Goal: Information Seeking & Learning: Learn about a topic

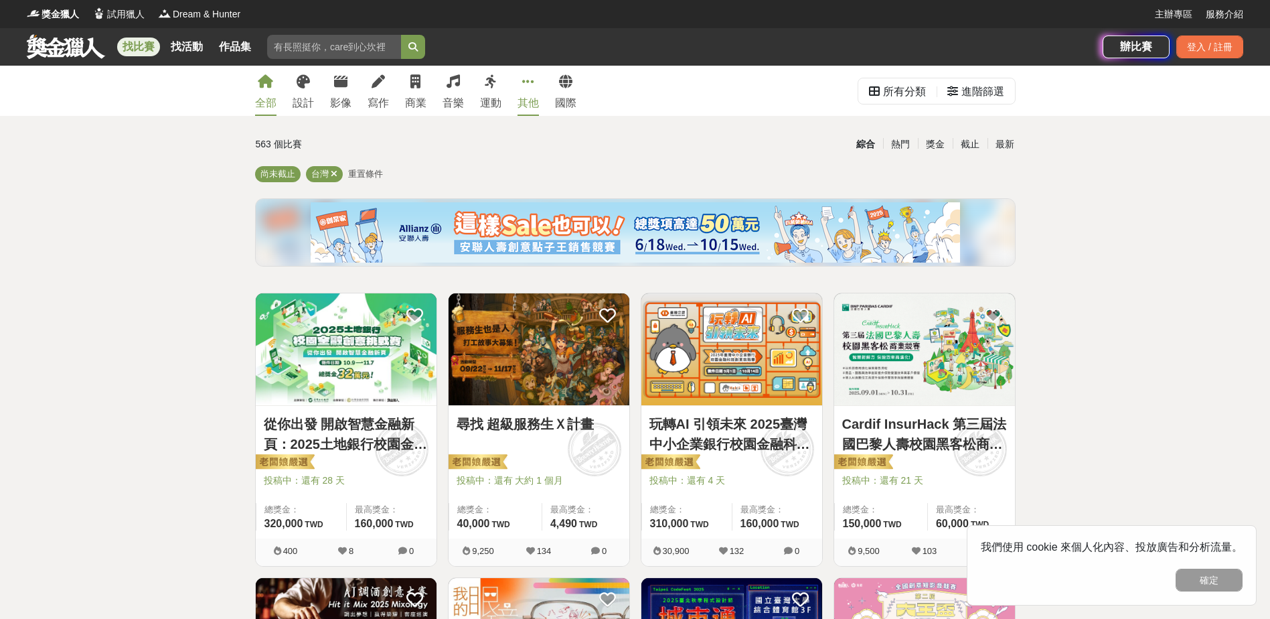
click at [538, 103] on div "其他" at bounding box center [527, 103] width 21 height 16
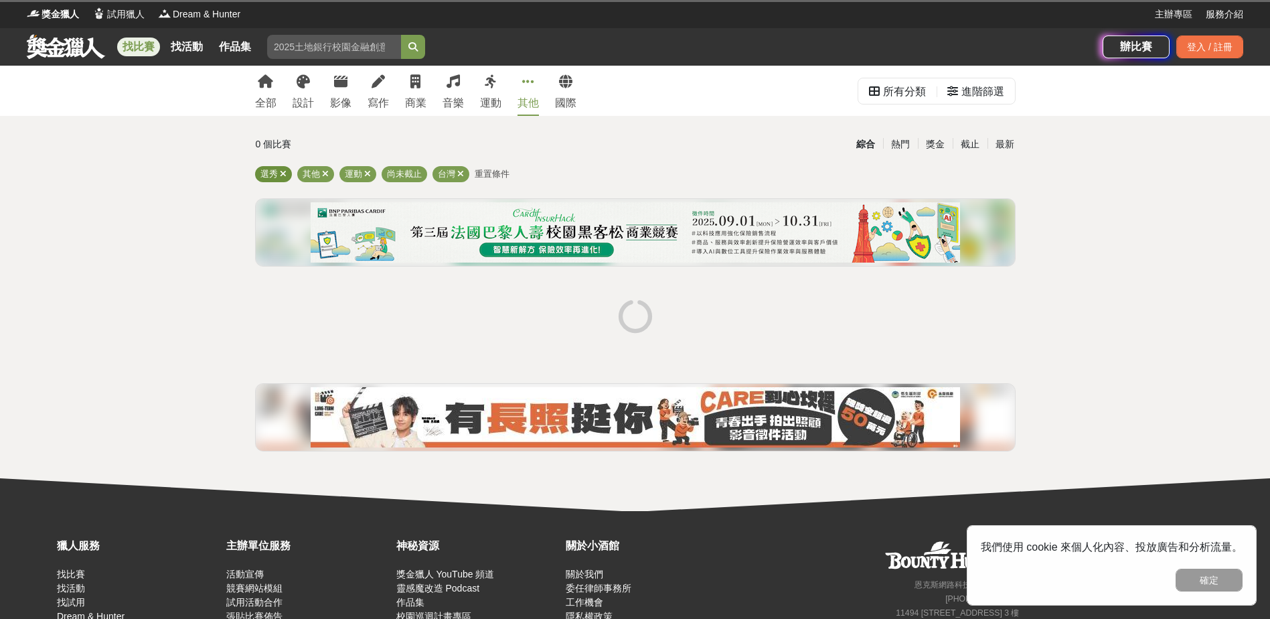
click at [284, 173] on icon at bounding box center [283, 173] width 7 height 9
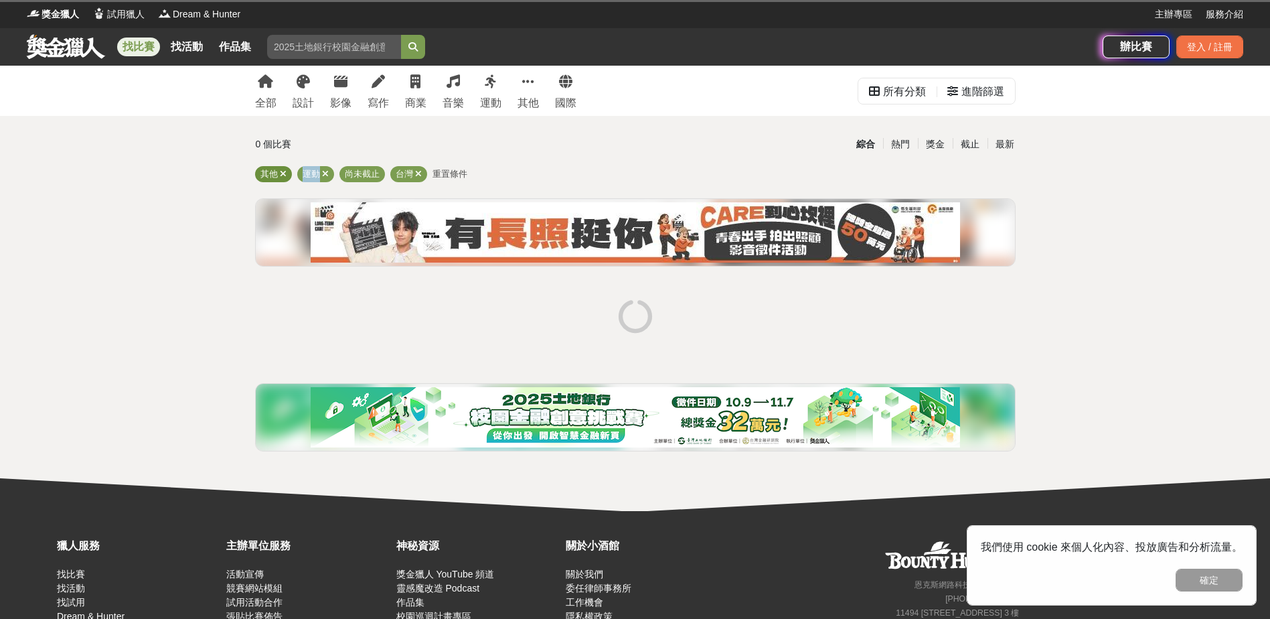
click at [284, 173] on icon at bounding box center [283, 173] width 7 height 9
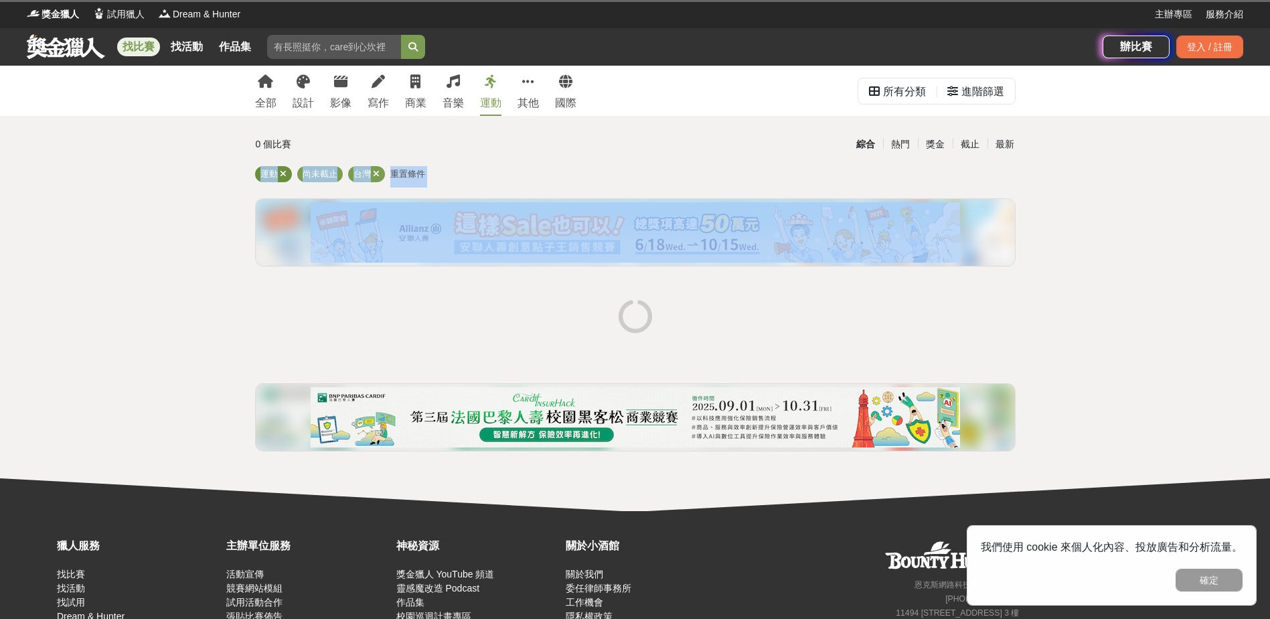
click at [284, 173] on icon at bounding box center [283, 173] width 7 height 9
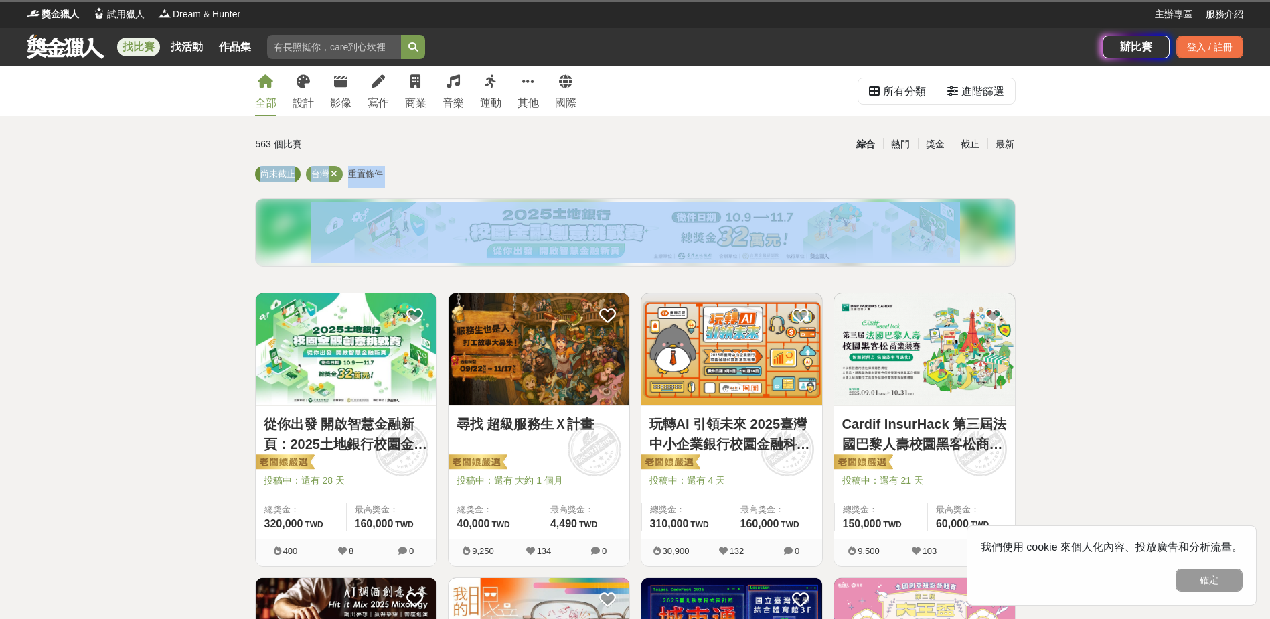
click at [284, 173] on span "尚未截止" at bounding box center [277, 174] width 35 height 10
drag, startPoint x: 284, startPoint y: 173, endPoint x: 328, endPoint y: 171, distance: 44.2
click at [325, 171] on span "台灣" at bounding box center [319, 174] width 17 height 10
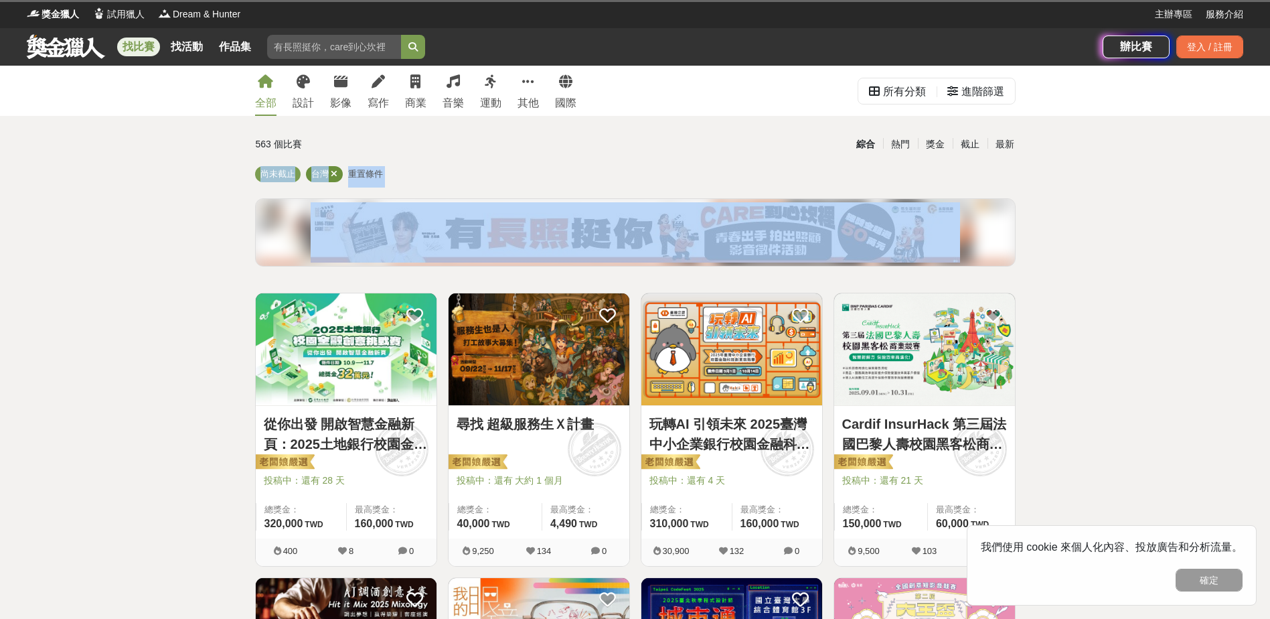
click at [335, 173] on icon at bounding box center [334, 173] width 7 height 9
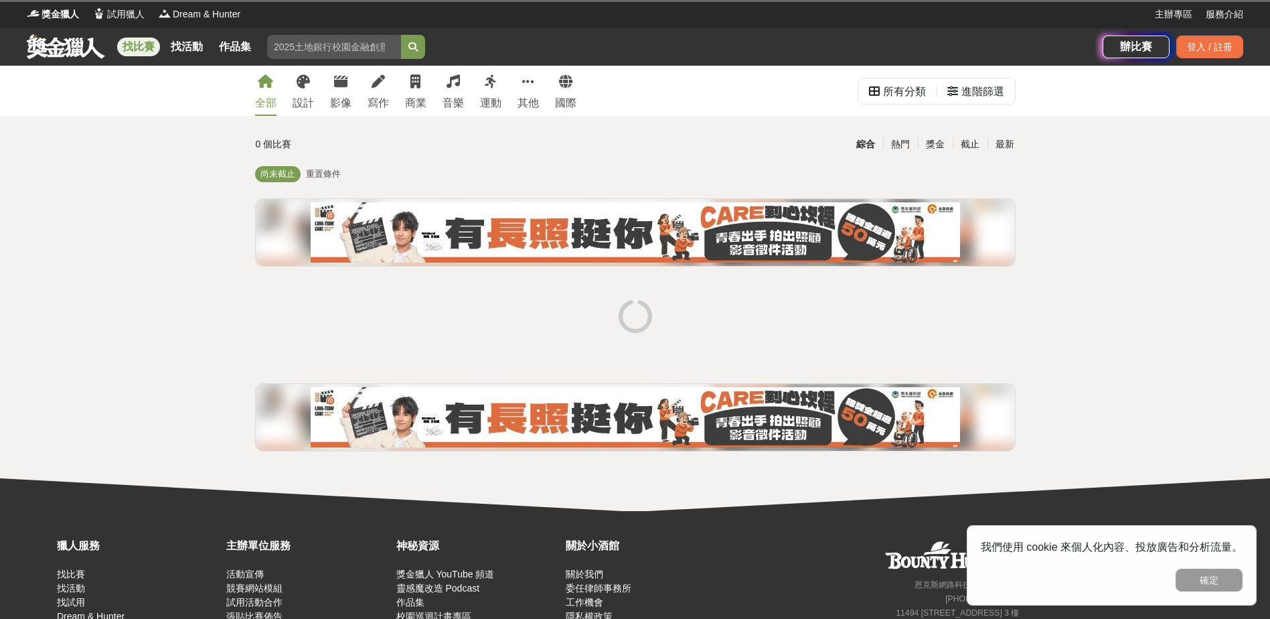
click at [440, 151] on div "0 個比賽" at bounding box center [382, 144] width 252 height 23
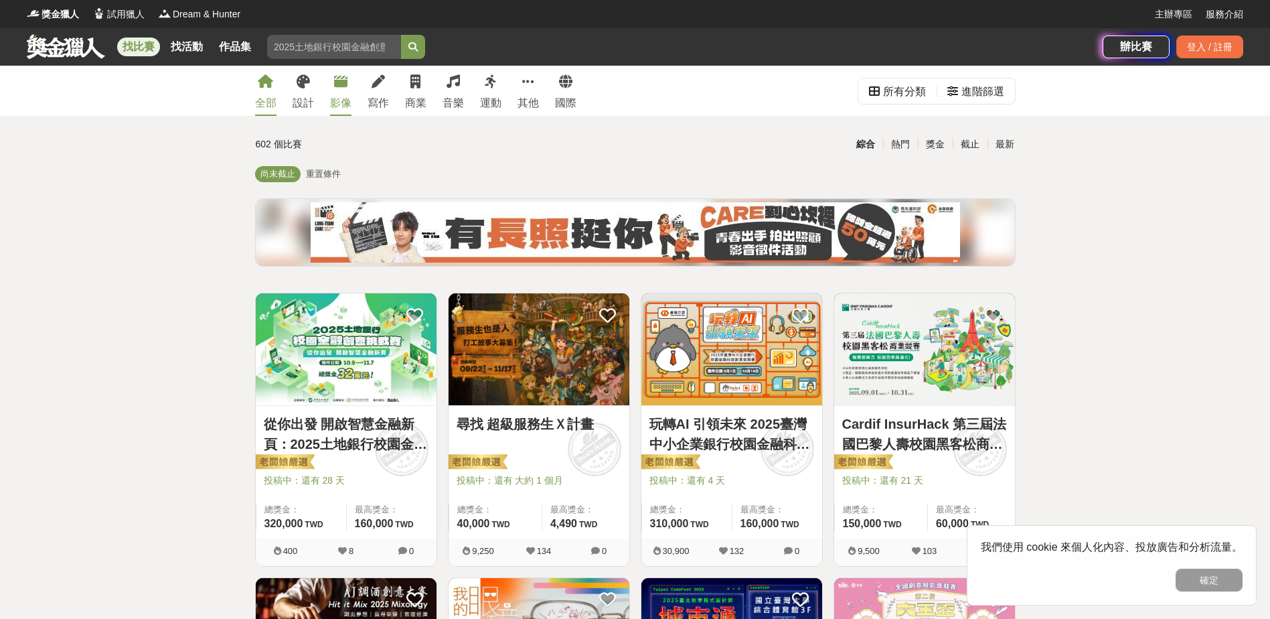
click at [345, 94] on link "影像" at bounding box center [340, 91] width 21 height 50
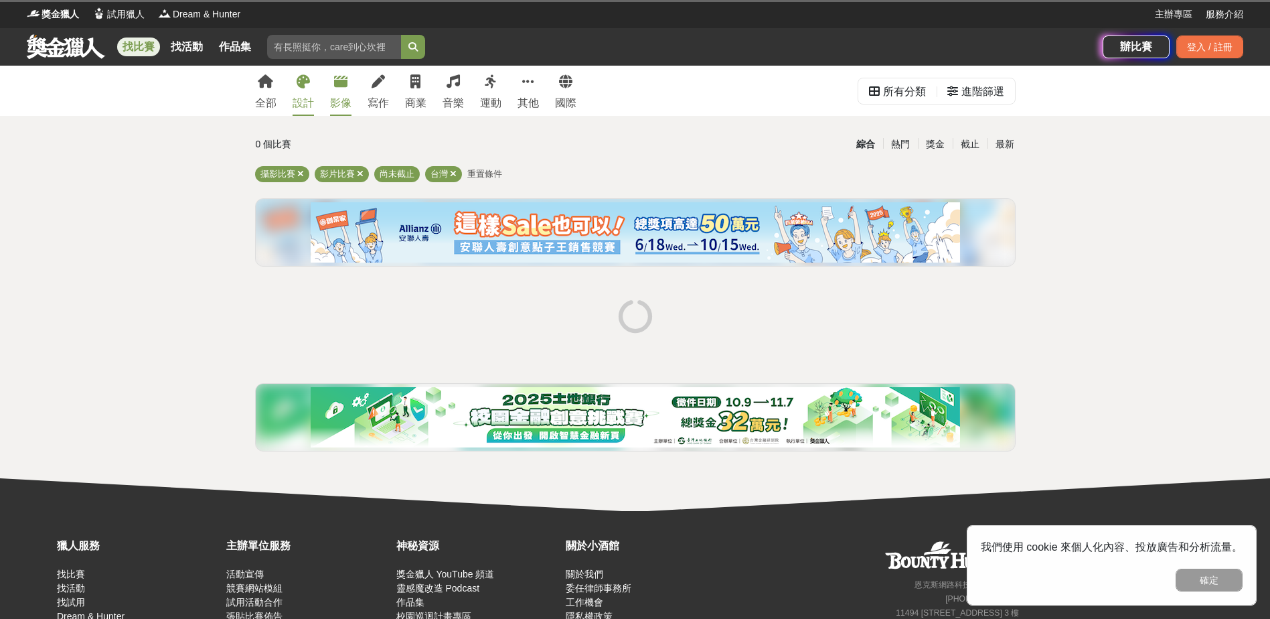
click at [310, 93] on link "設計" at bounding box center [303, 91] width 21 height 50
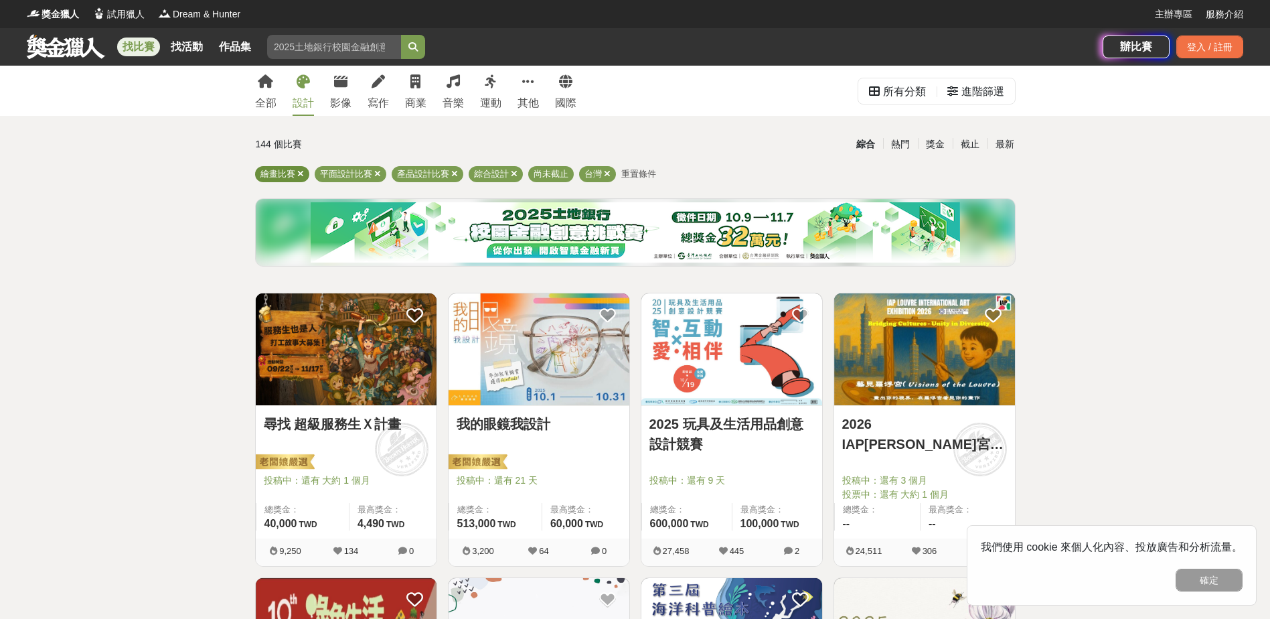
click at [299, 172] on icon at bounding box center [300, 173] width 7 height 9
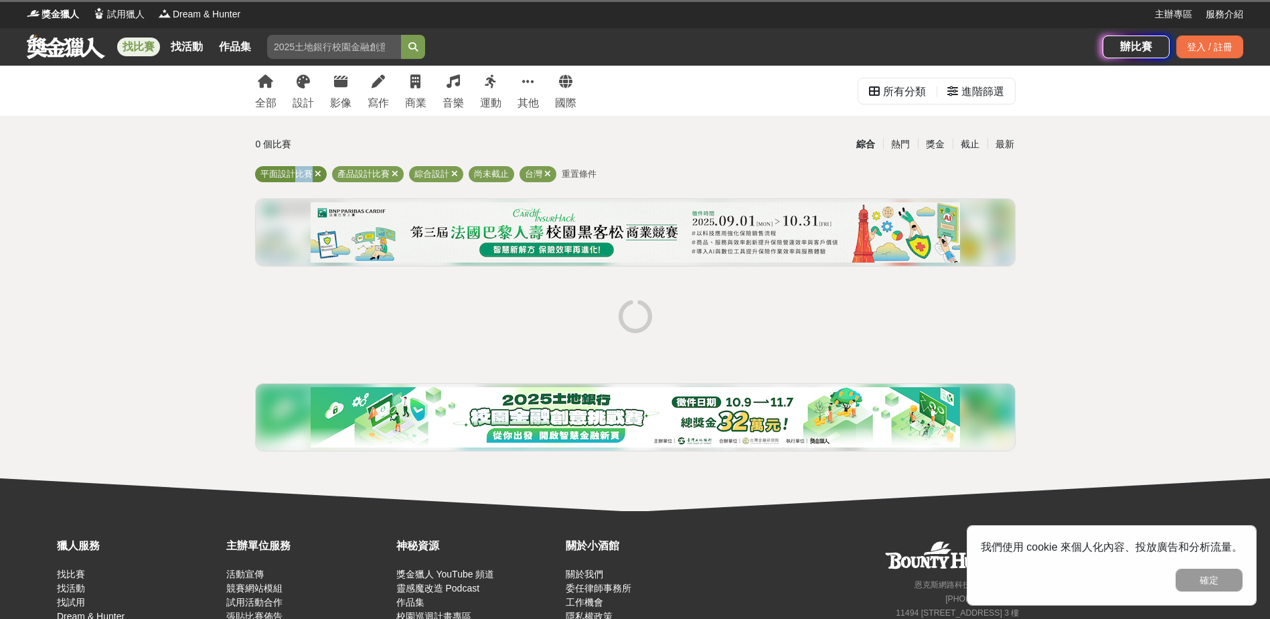
click at [299, 172] on span "平面設計比賽" at bounding box center [286, 174] width 52 height 10
drag, startPoint x: 299, startPoint y: 172, endPoint x: 315, endPoint y: 176, distance: 17.2
click at [315, 176] on icon at bounding box center [318, 173] width 7 height 9
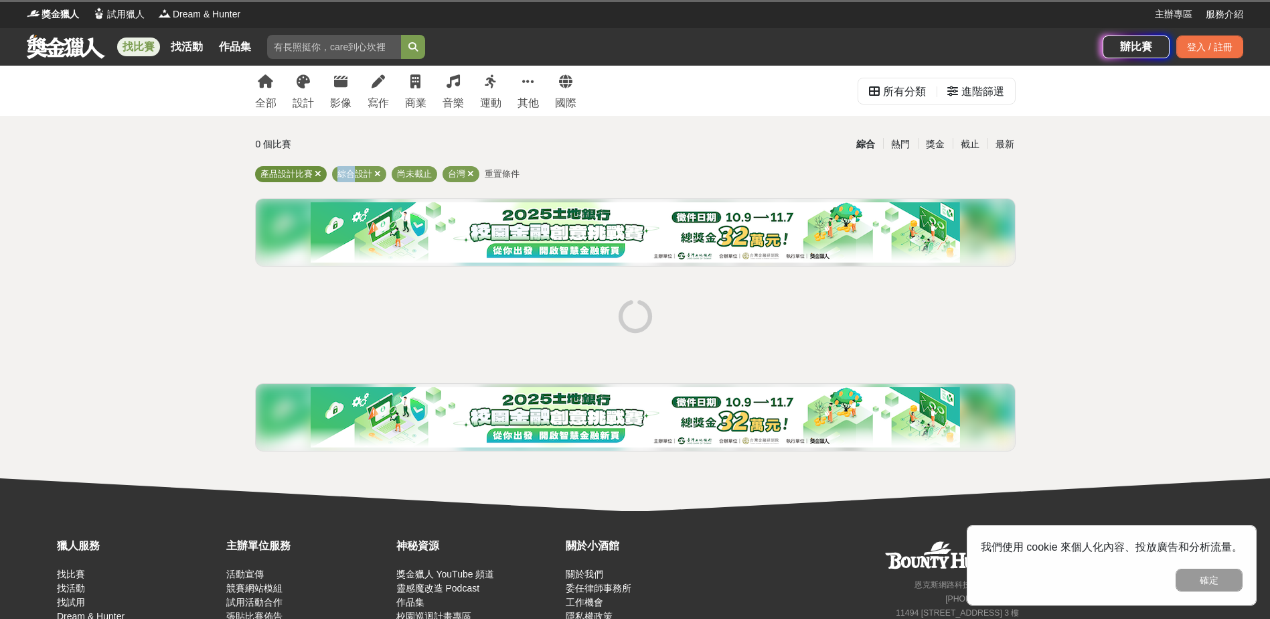
click at [316, 175] on icon at bounding box center [318, 173] width 7 height 9
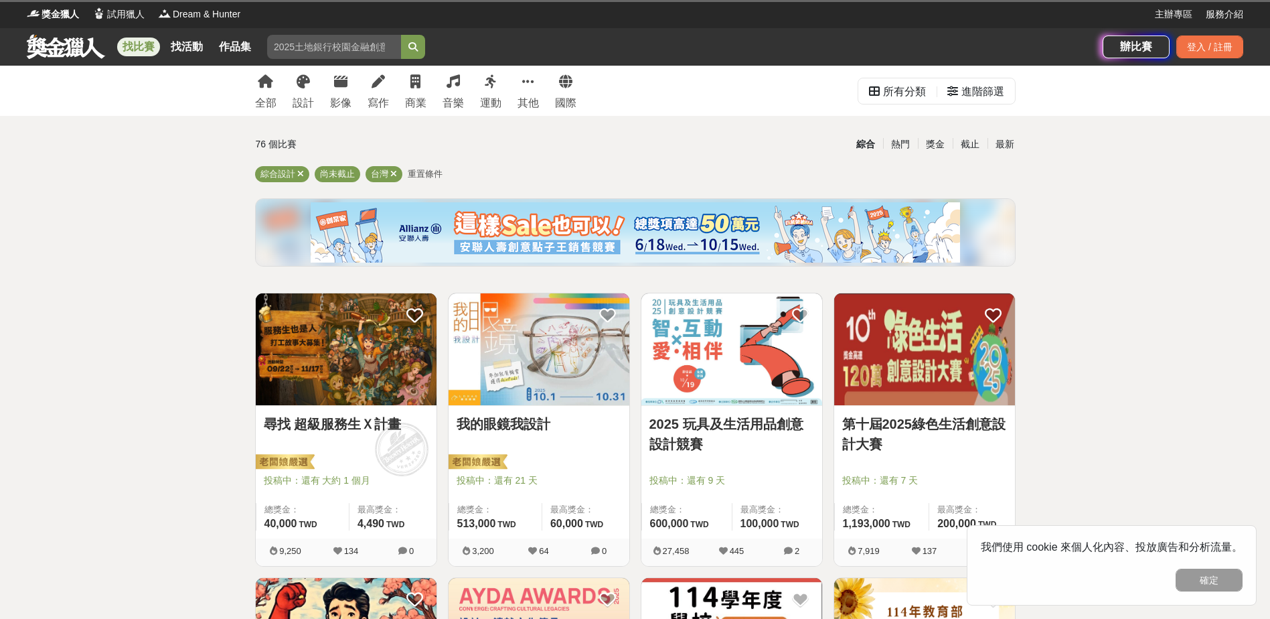
click at [303, 172] on icon at bounding box center [300, 173] width 7 height 9
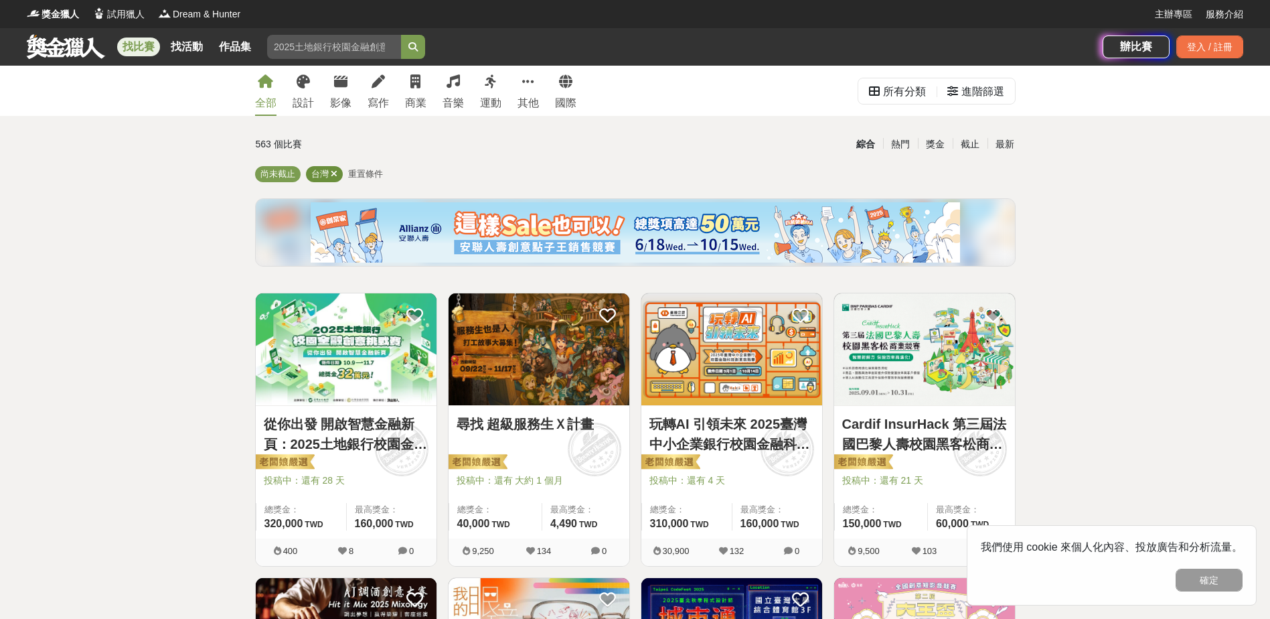
click at [331, 169] on icon at bounding box center [334, 173] width 7 height 9
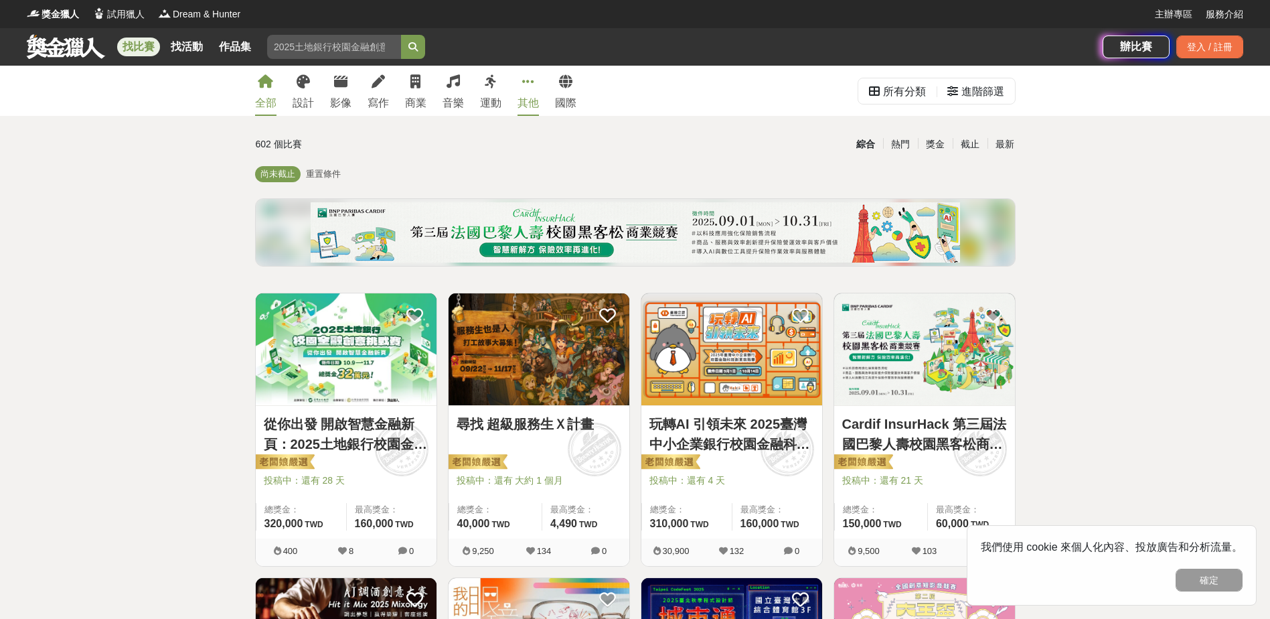
click at [532, 97] on div "其他" at bounding box center [527, 103] width 21 height 16
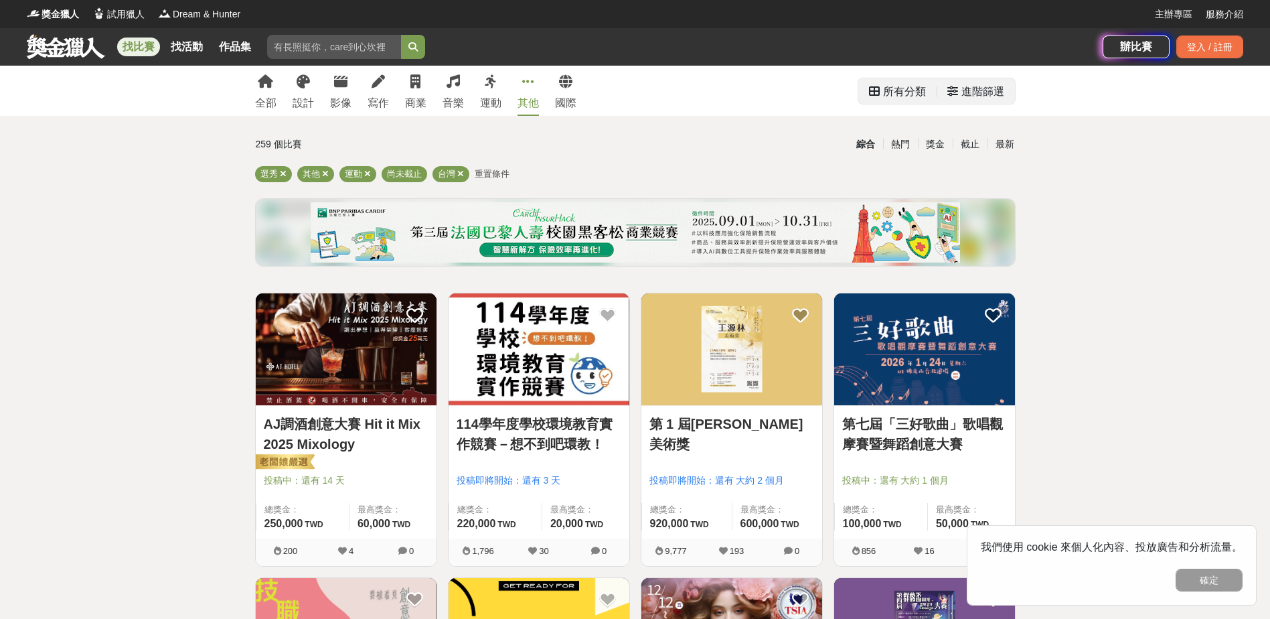
click at [904, 99] on div "所有分類" at bounding box center [904, 91] width 43 height 27
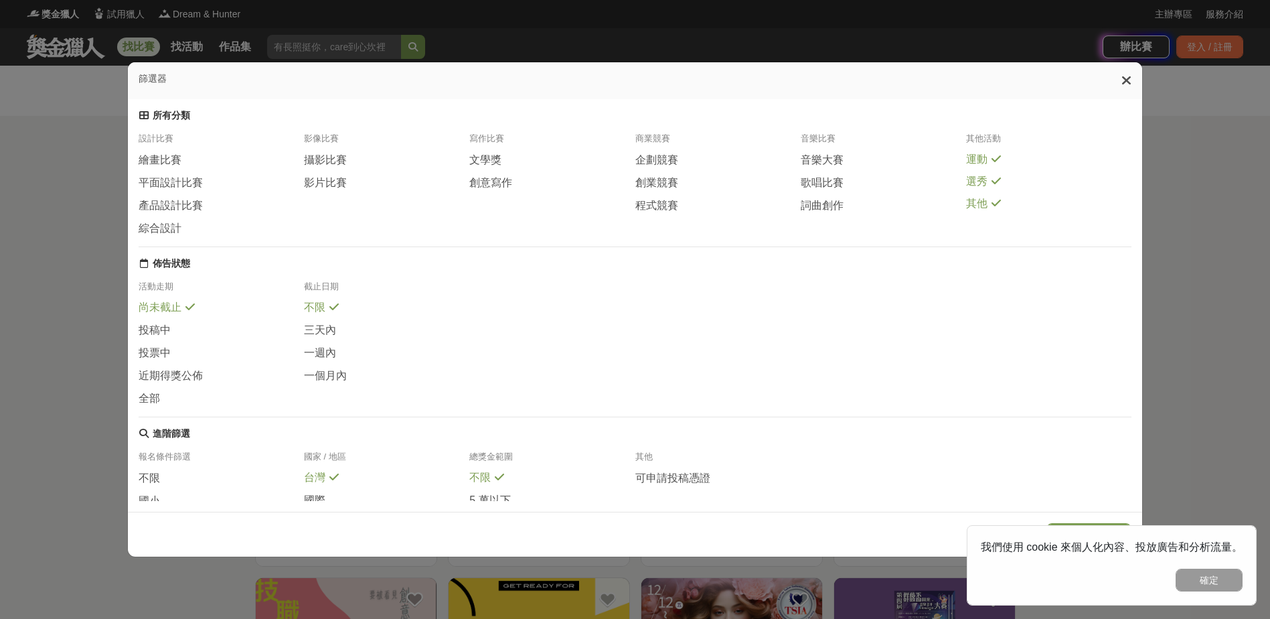
click at [979, 163] on span "運動" at bounding box center [976, 160] width 21 height 14
click at [989, 189] on div "選秀" at bounding box center [1048, 182] width 165 height 14
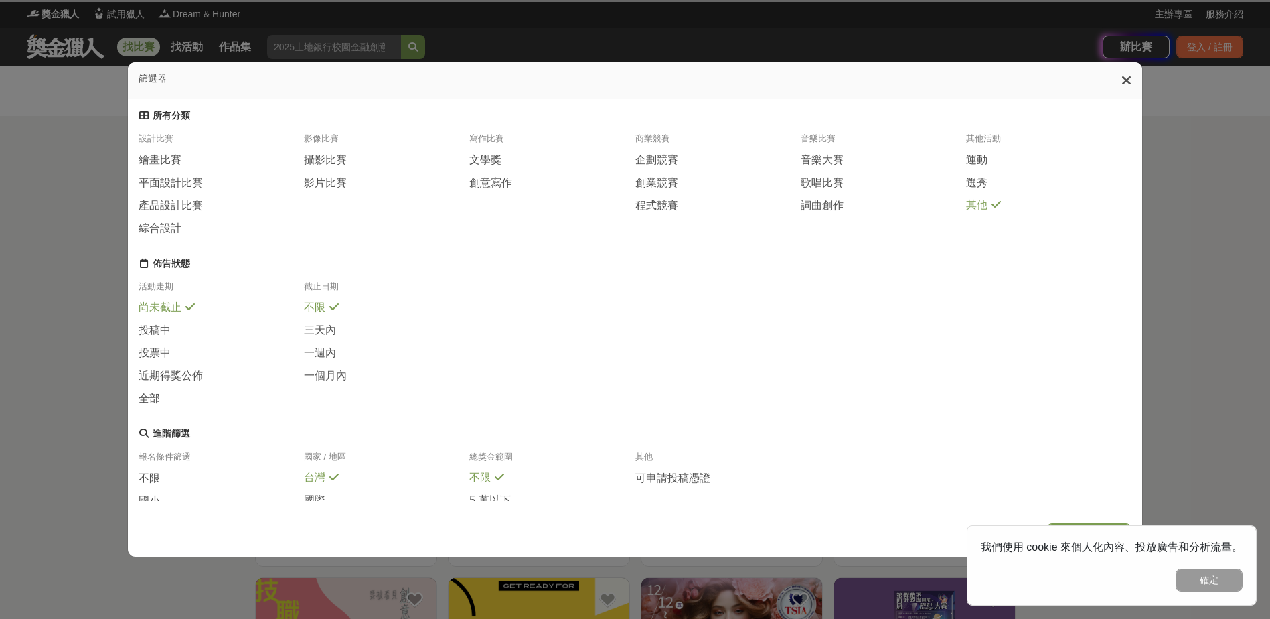
click at [983, 212] on span "其他" at bounding box center [976, 205] width 21 height 14
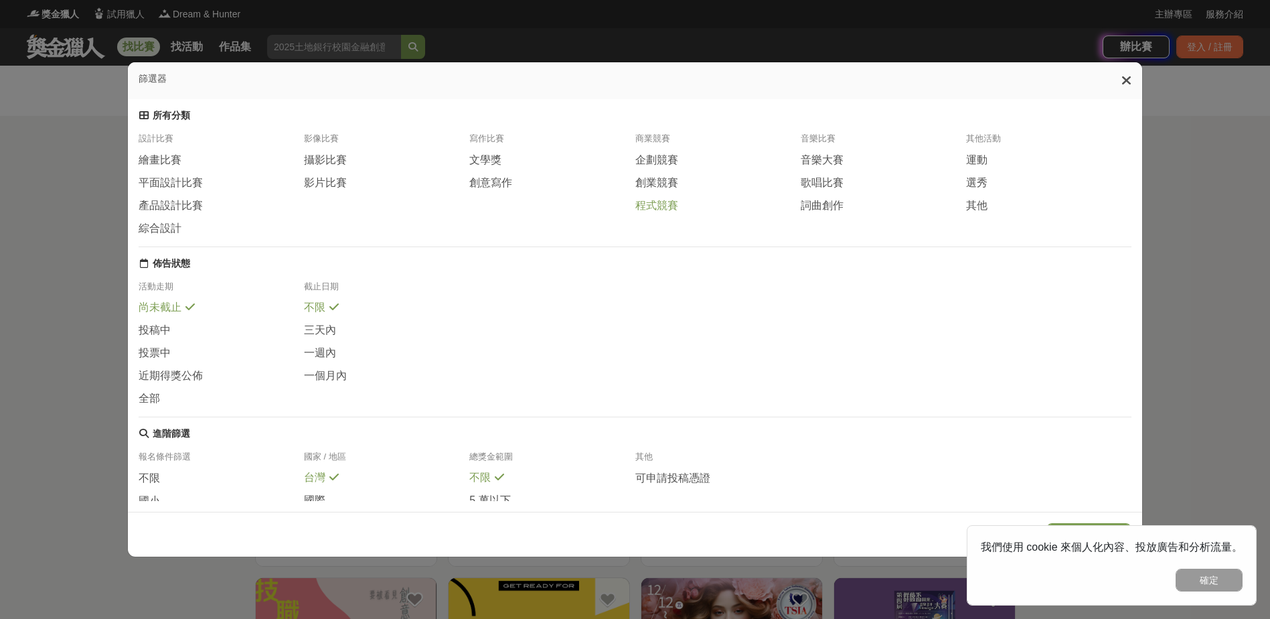
click at [683, 222] on div "設計比賽 繪畫比賽 平面設計比賽 產品設計比賽 綜合設計 影像比賽 攝影比賽 影片比賽 寫作比賽 文學獎 創意寫作 商業競賽 企劃競賽 創業競賽 程式競賽 音…" at bounding box center [635, 190] width 993 height 114
click at [685, 209] on span at bounding box center [686, 203] width 11 height 11
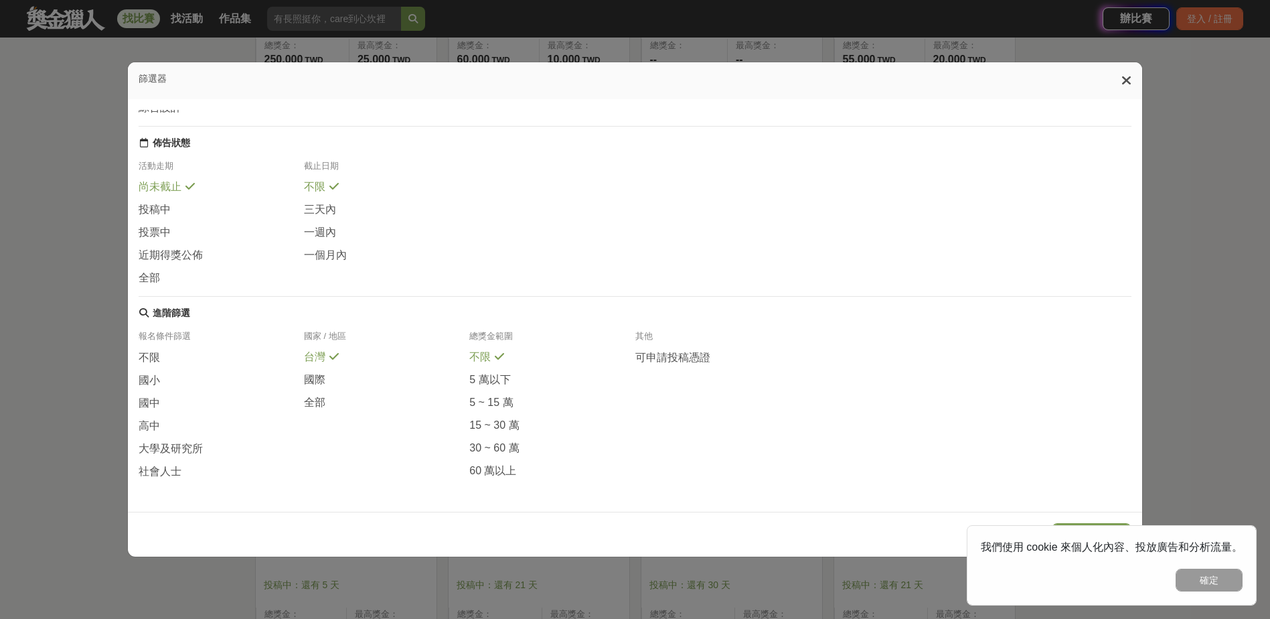
scroll to position [1071, 0]
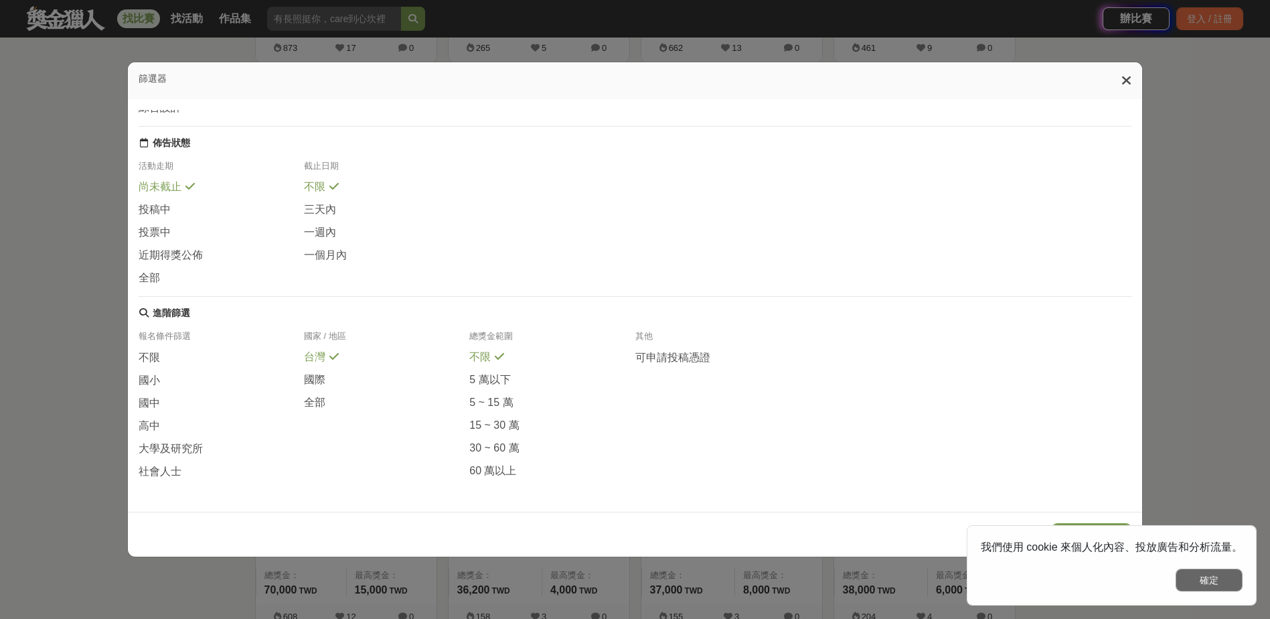
click at [1191, 573] on button "確定" at bounding box center [1208, 579] width 67 height 23
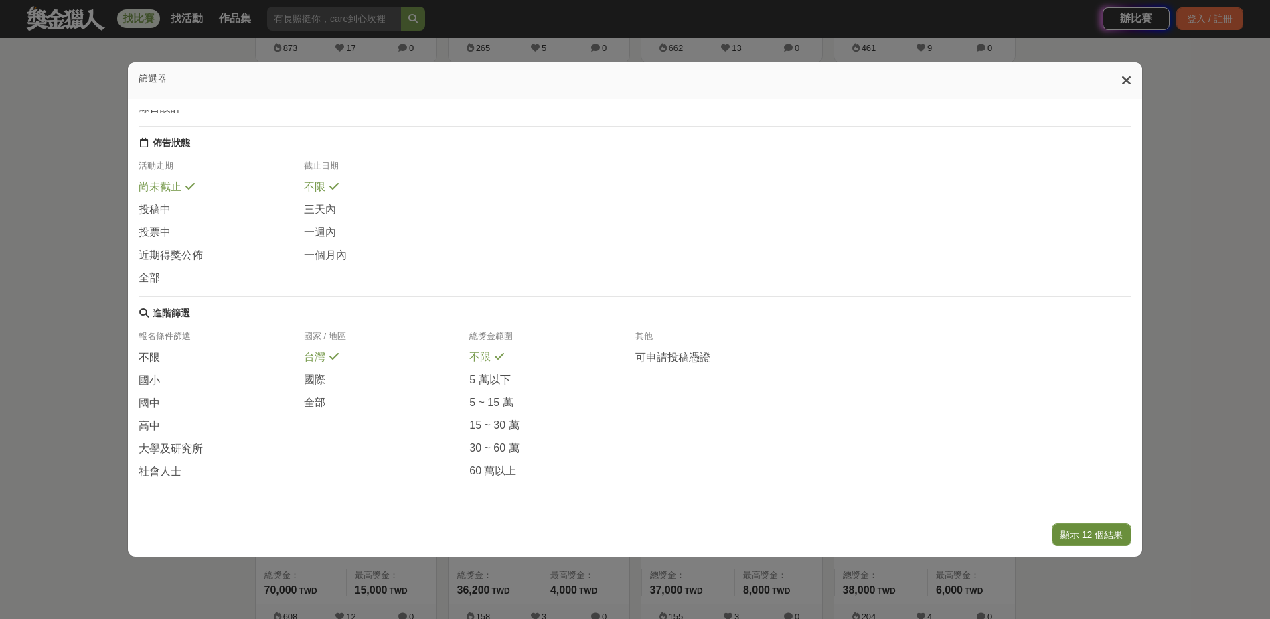
click at [1114, 537] on button "顯示 12 個結果" at bounding box center [1092, 534] width 80 height 23
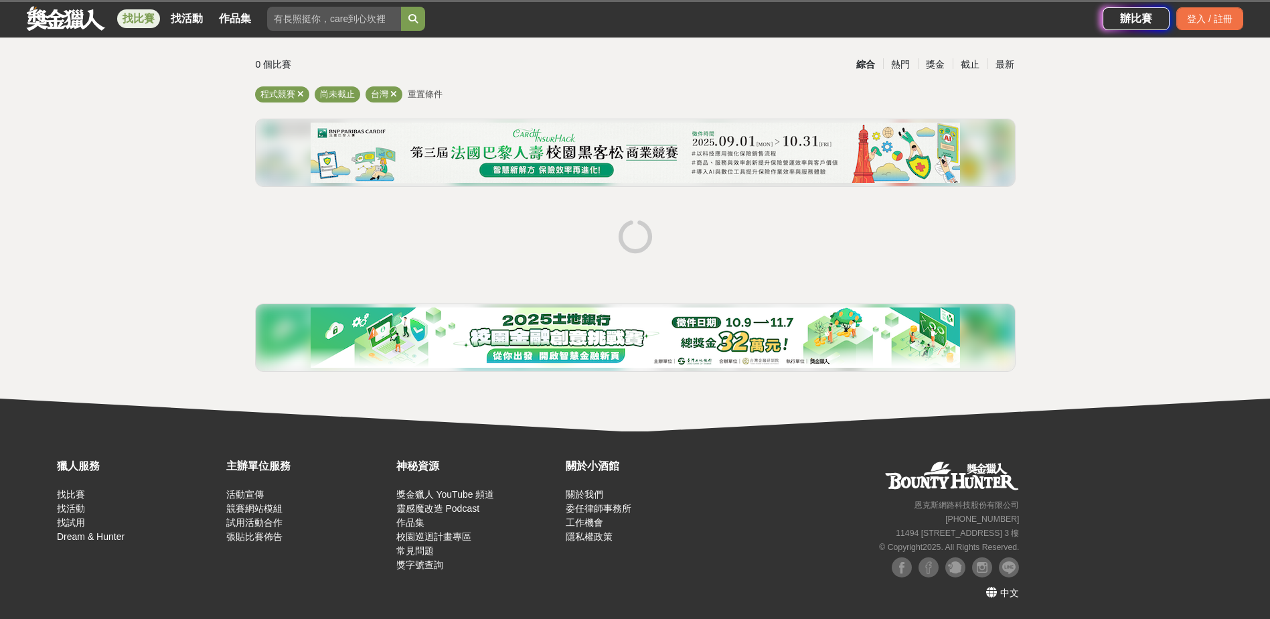
scroll to position [80, 0]
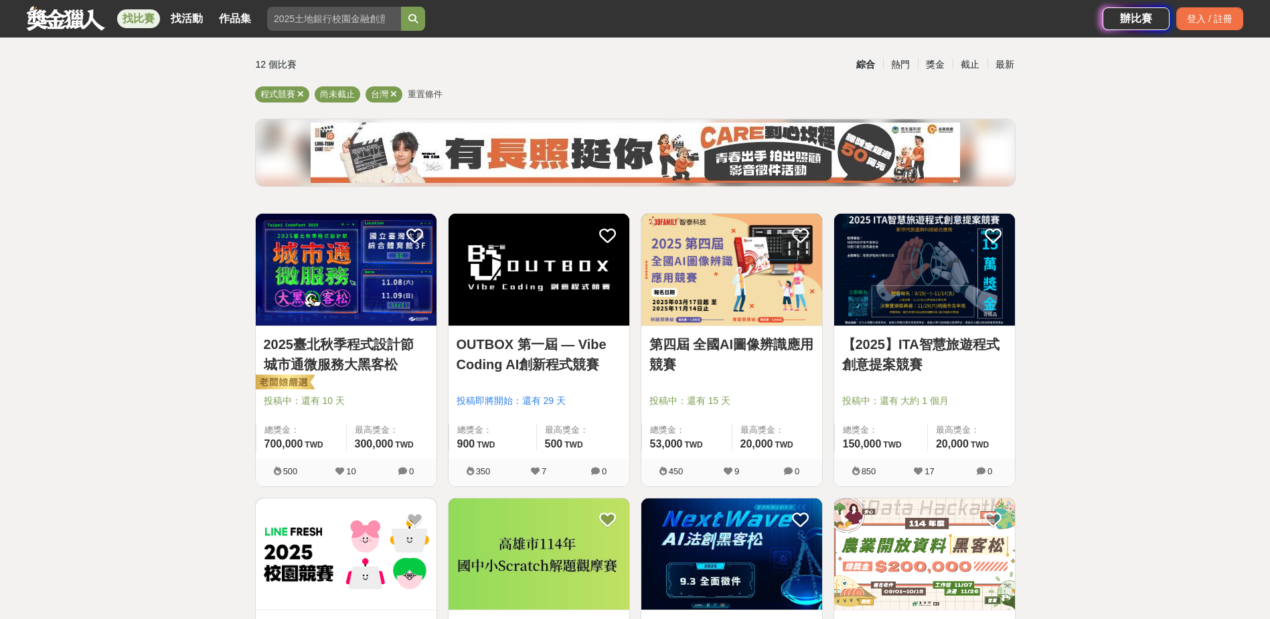
click at [367, 323] on img at bounding box center [346, 270] width 181 height 112
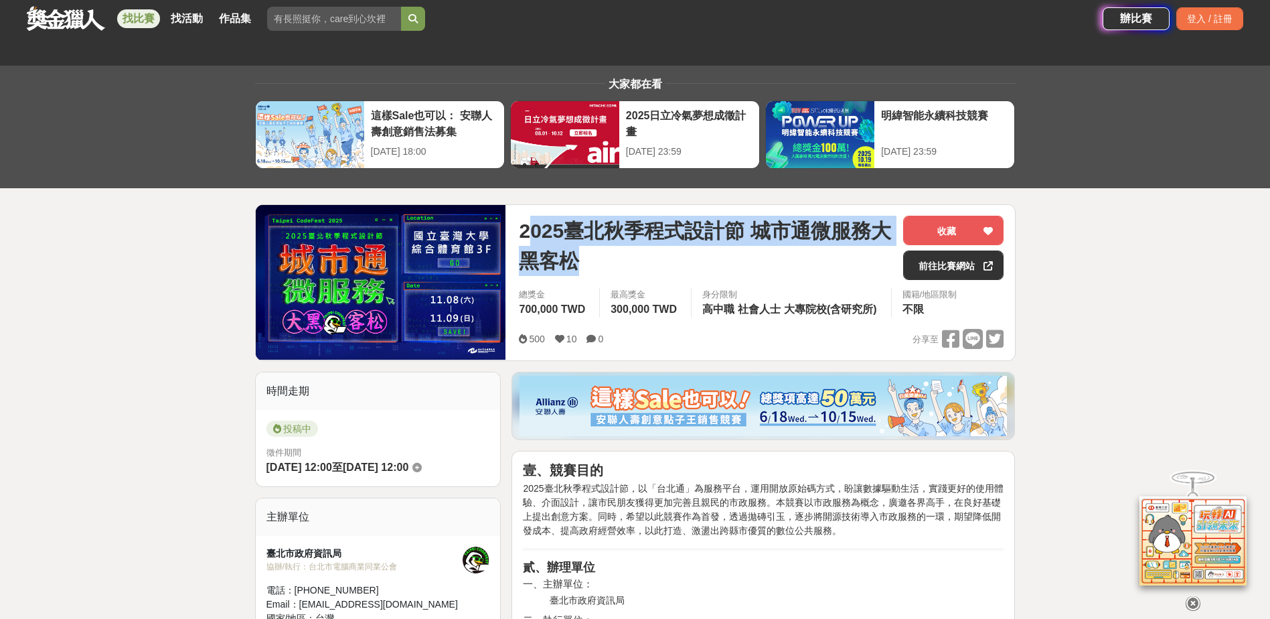
drag, startPoint x: 535, startPoint y: 232, endPoint x: 716, endPoint y: 266, distance: 184.5
click at [716, 266] on span "2025臺北秋季程式設計節 城市通微服務大黑客松" at bounding box center [706, 246] width 374 height 60
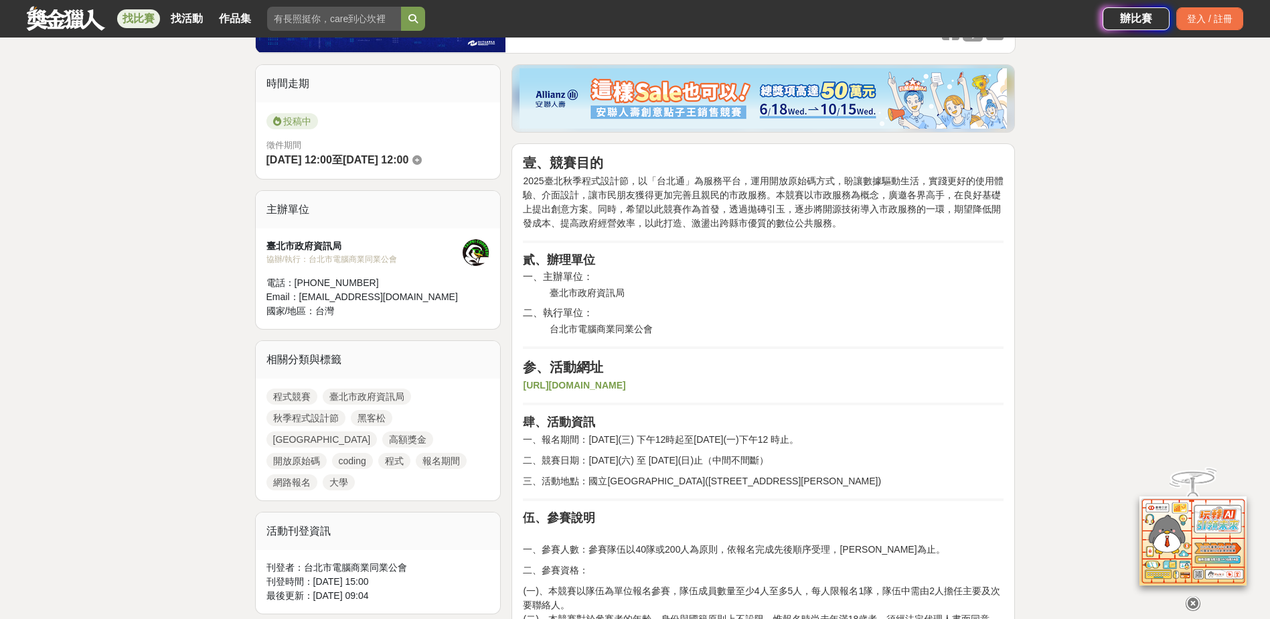
scroll to position [335, 0]
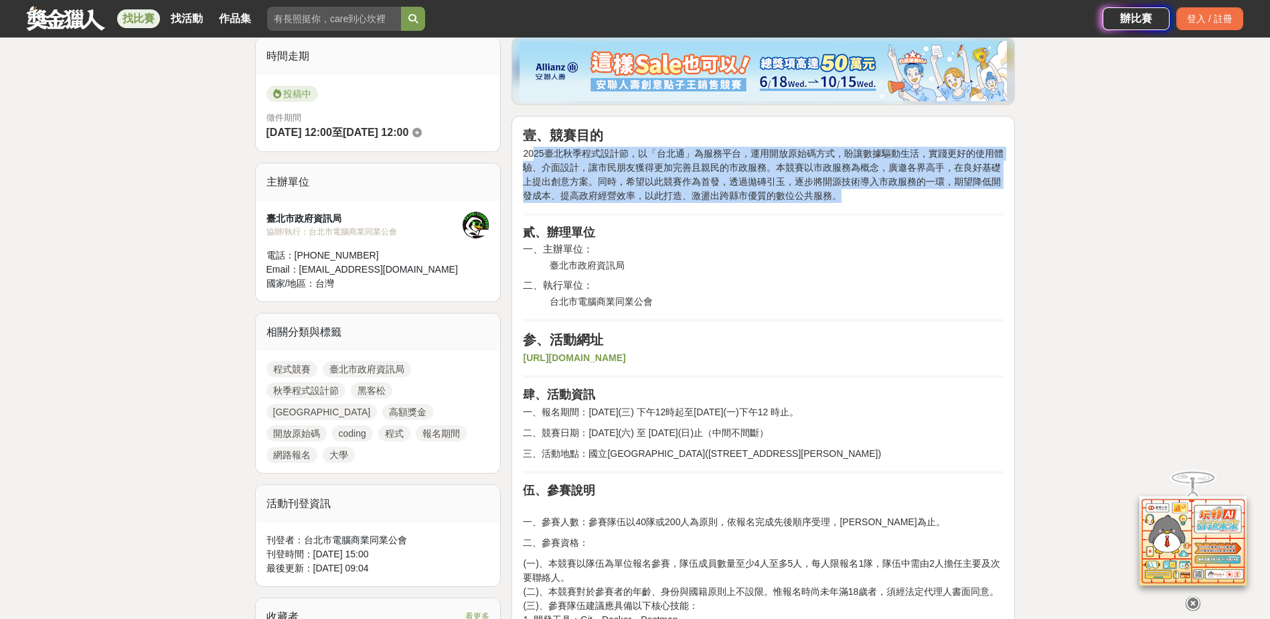
drag, startPoint x: 532, startPoint y: 157, endPoint x: 924, endPoint y: 195, distance: 393.5
click at [924, 195] on p "2025臺北秋季程式設計節，以「台北通」為服務平台，運用開放原始碼方式，盼讓數據驅動生活，實踐更好的使用體驗、介面設計，讓市民朋友獲得更加完善且親民的市政服務…" at bounding box center [763, 175] width 481 height 56
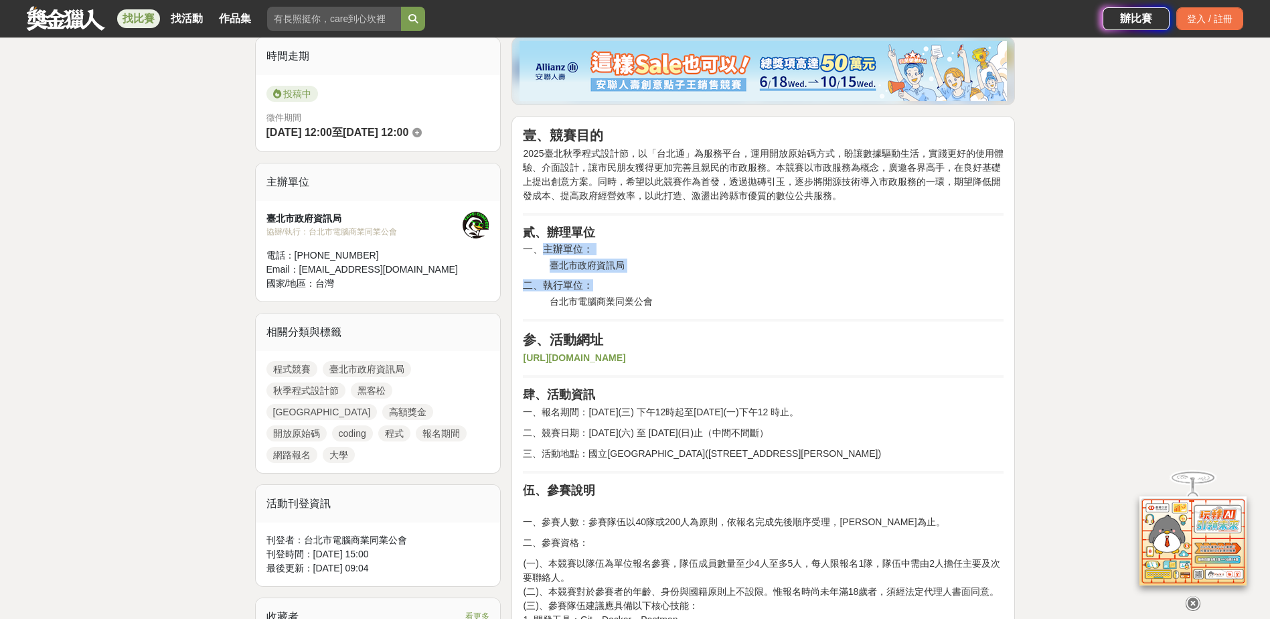
drag, startPoint x: 547, startPoint y: 261, endPoint x: 648, endPoint y: 309, distance: 112.0
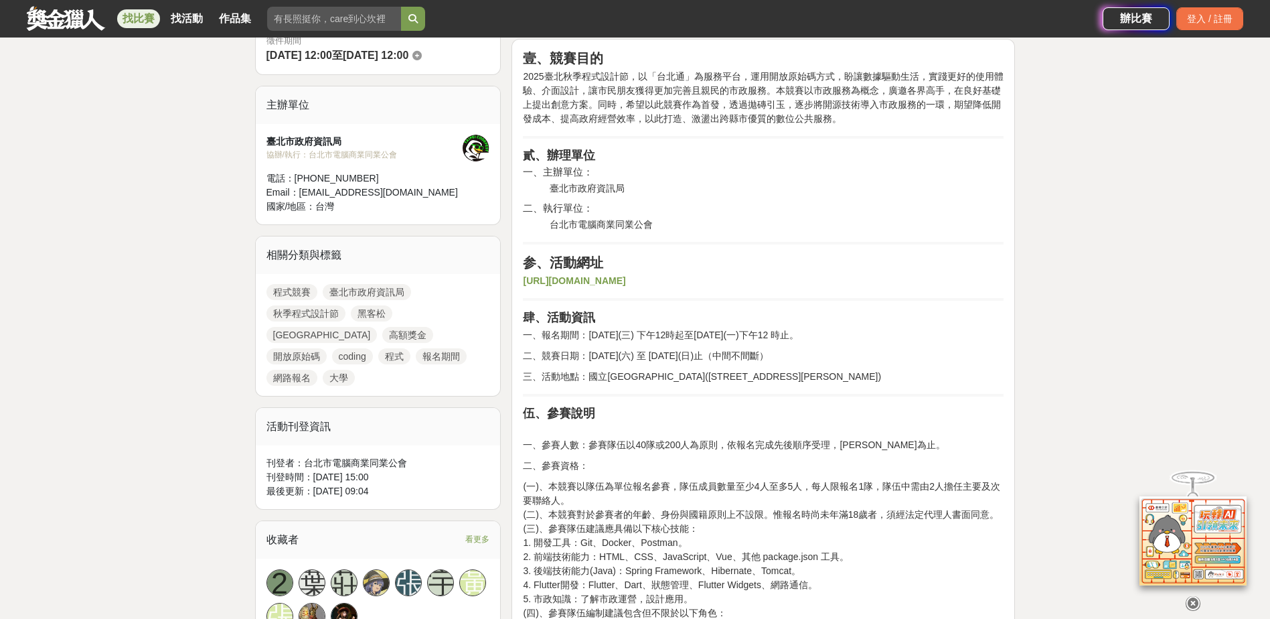
scroll to position [402, 0]
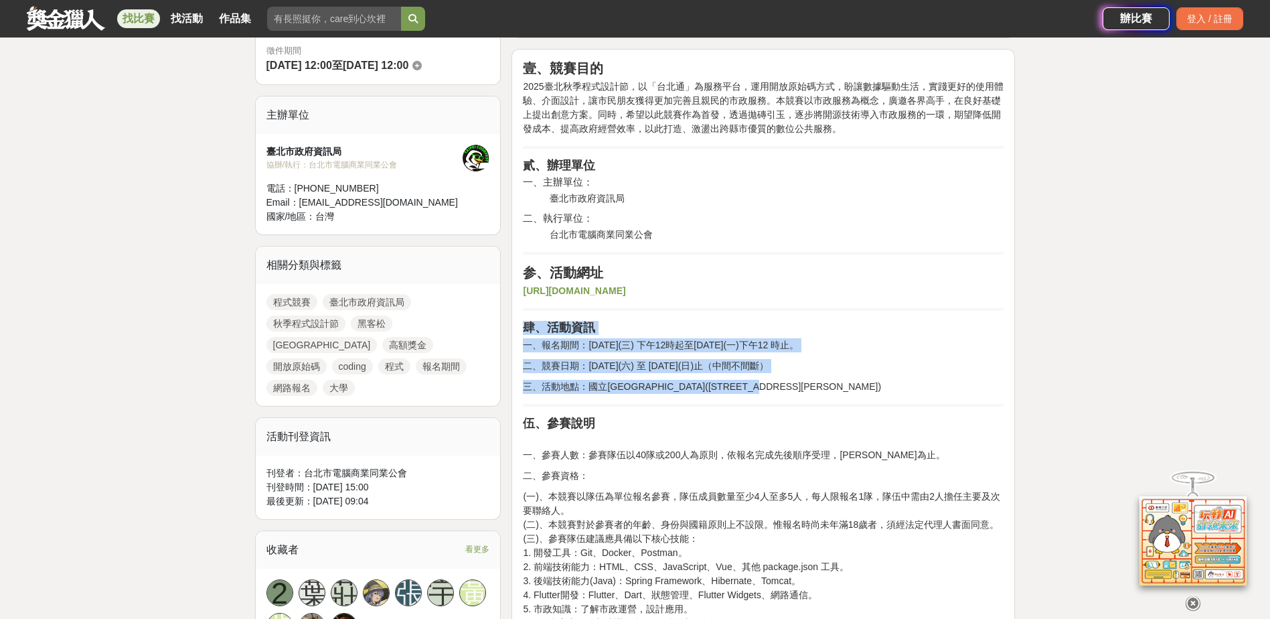
drag, startPoint x: 517, startPoint y: 320, endPoint x: 882, endPoint y: 394, distance: 372.2
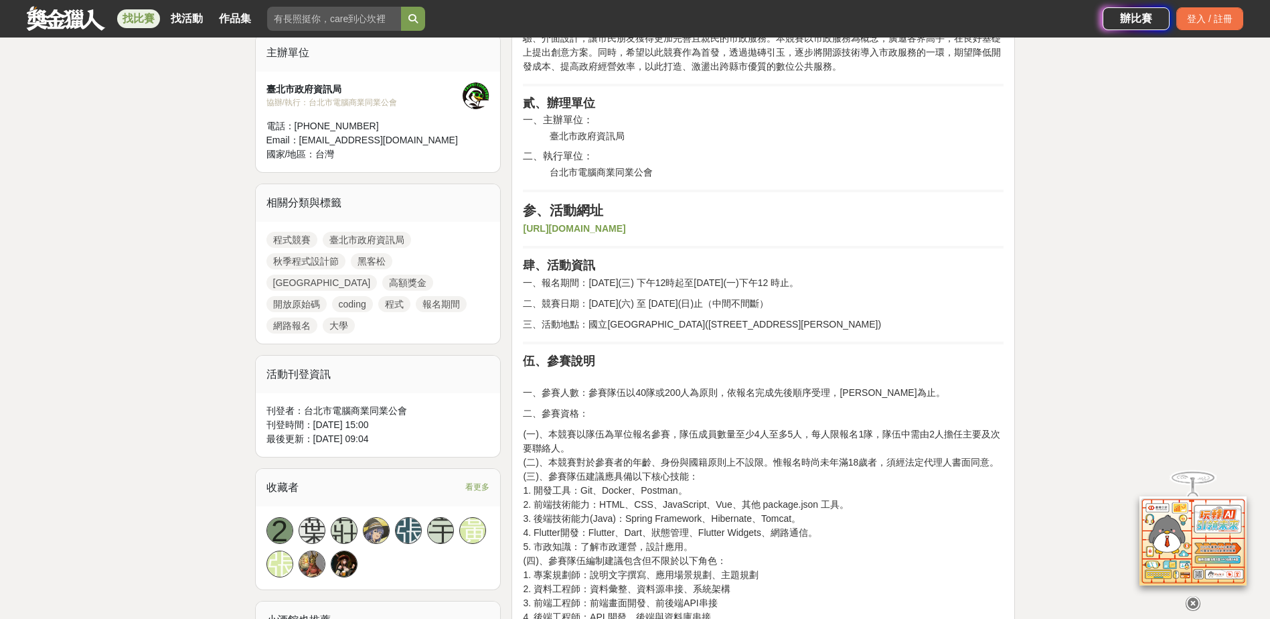
scroll to position [602, 0]
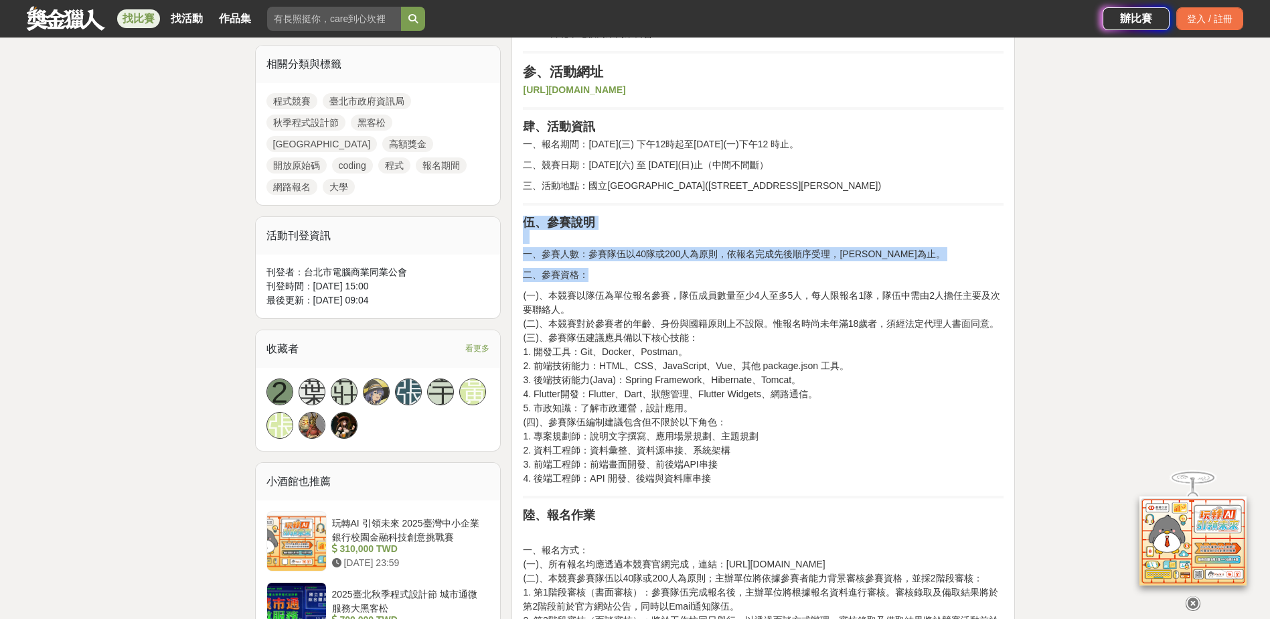
drag, startPoint x: 516, startPoint y: 224, endPoint x: 949, endPoint y: 494, distance: 509.7
drag, startPoint x: 949, startPoint y: 494, endPoint x: 762, endPoint y: 425, distance: 198.5
click at [762, 425] on p "(一)、本競賽以隊伍為單位報名參賽，隊伍成員數量至少4人至多5人，每人限報名1隊，隊伍中需由2人擔任主要及次要聯絡人。 (二)、本競賽對於參賽者的年齡、身份與…" at bounding box center [763, 387] width 481 height 197
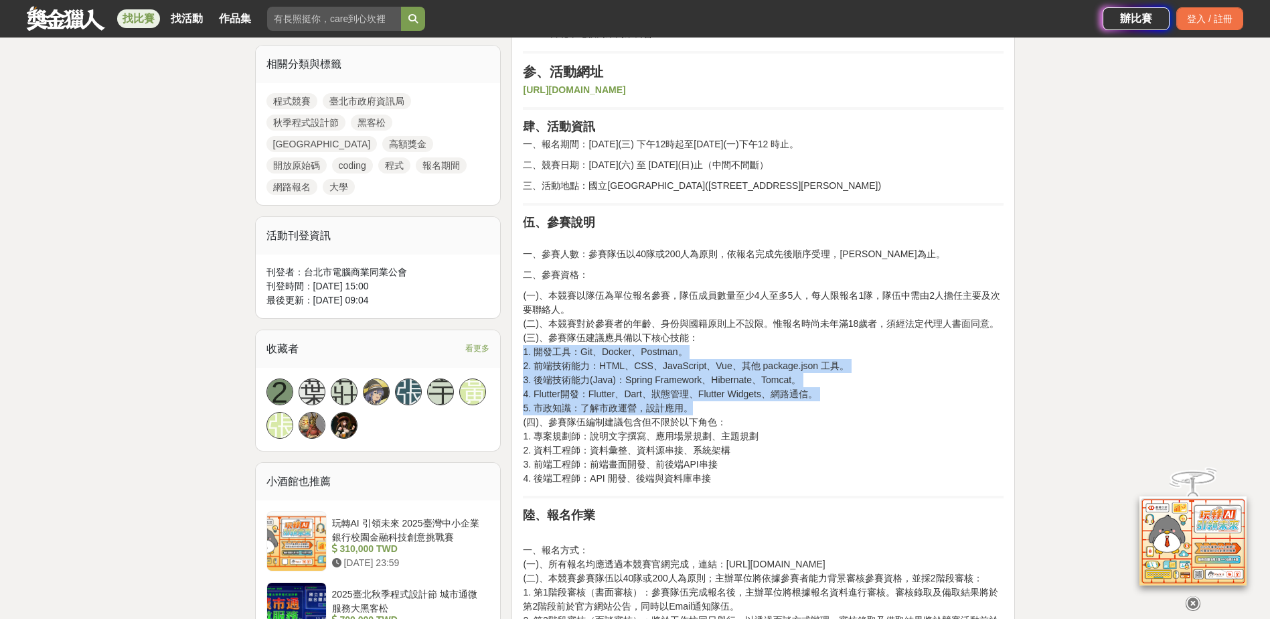
drag, startPoint x: 654, startPoint y: 356, endPoint x: 900, endPoint y: 404, distance: 250.9
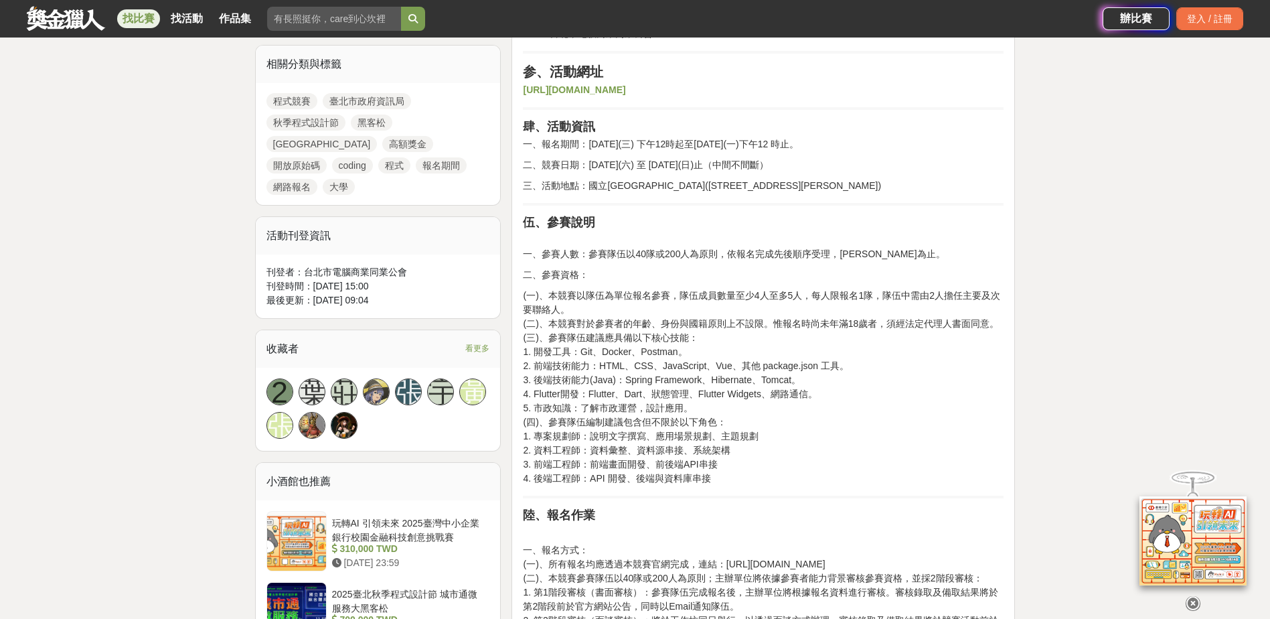
drag, startPoint x: 900, startPoint y: 404, endPoint x: 839, endPoint y: 449, distance: 76.0
click at [839, 449] on p "(一)、本競賽以隊伍為單位報名參賽，隊伍成員數量至少4人至多5人，每人限報名1隊，隊伍中需由2人擔任主要及次要聯絡人。 (二)、本競賽對於參賽者的年齡、身份與…" at bounding box center [763, 387] width 481 height 197
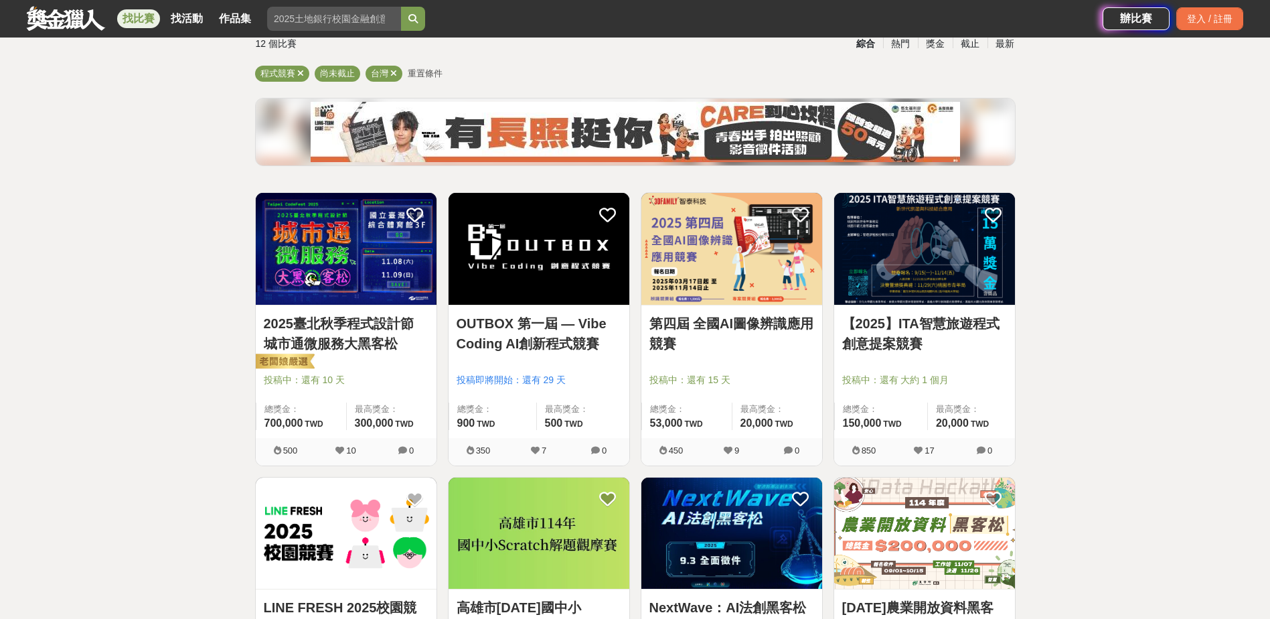
scroll to position [80, 0]
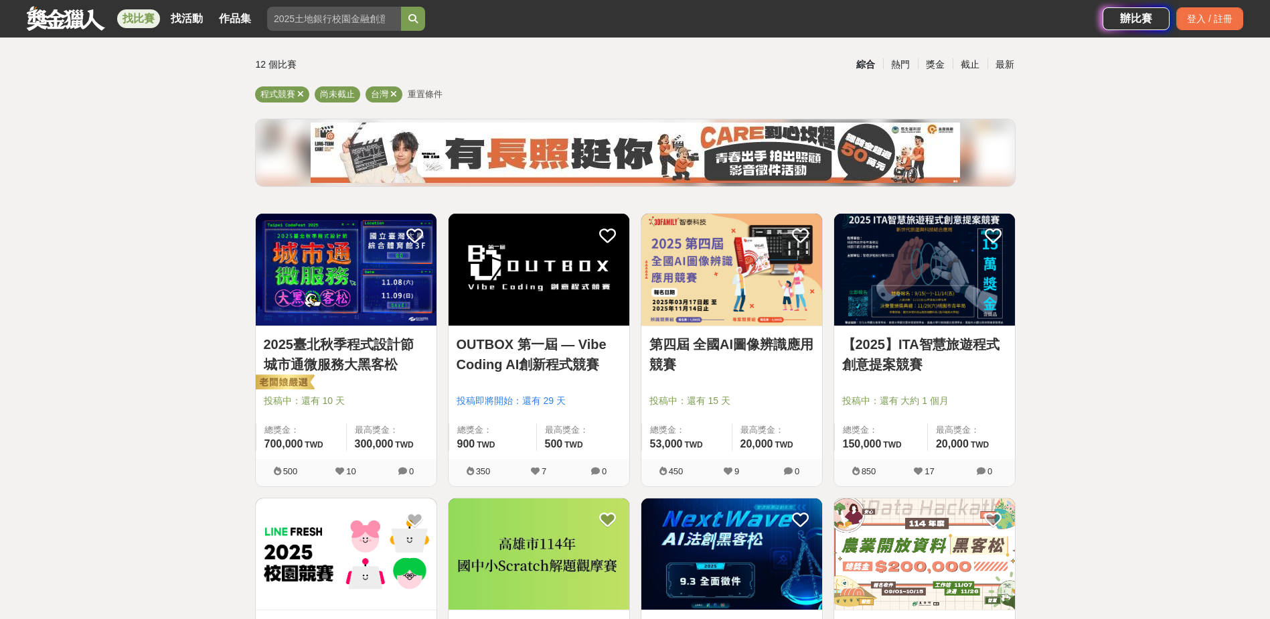
click at [586, 354] on link "OUTBOX 第一屆 — Vibe Coding AI創新程式競賽" at bounding box center [539, 354] width 165 height 40
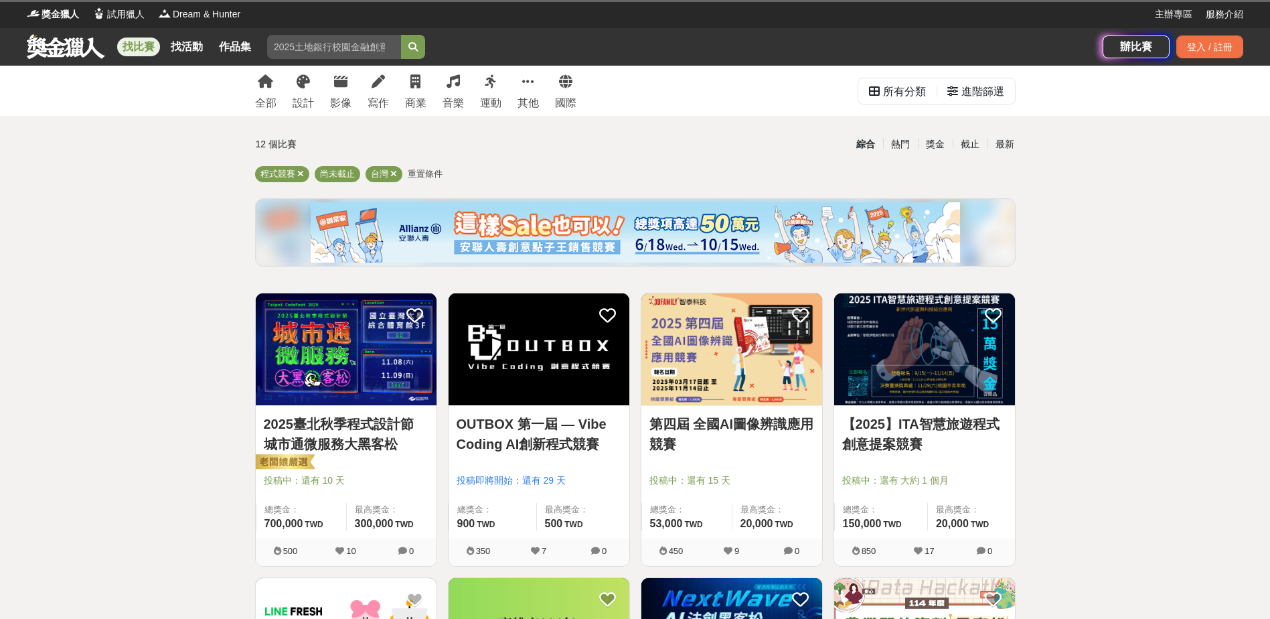
scroll to position [80, 0]
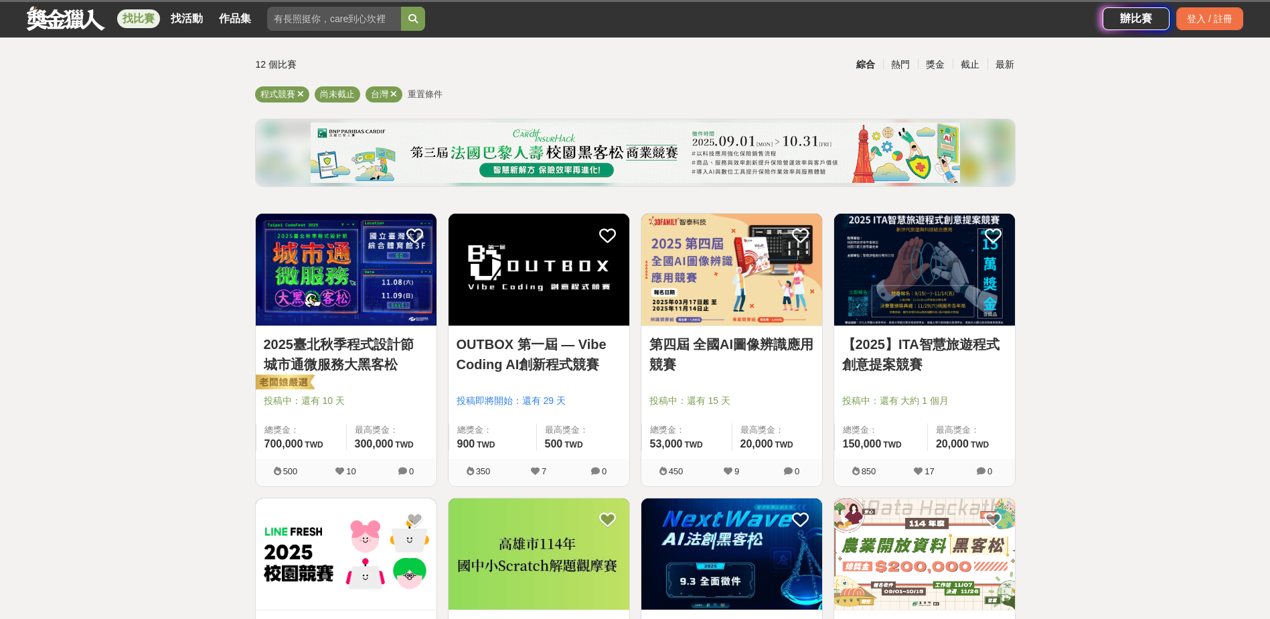
click at [770, 361] on link "第四屆 全國AI圖像辨識應用競賽" at bounding box center [731, 354] width 165 height 40
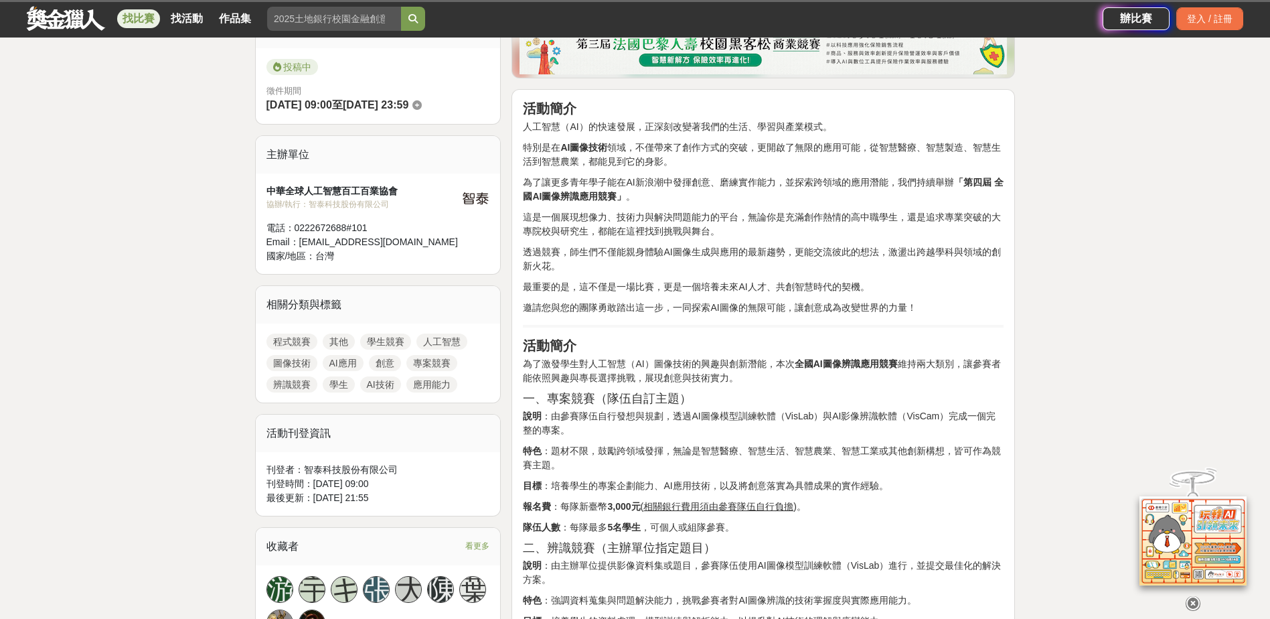
scroll to position [402, 0]
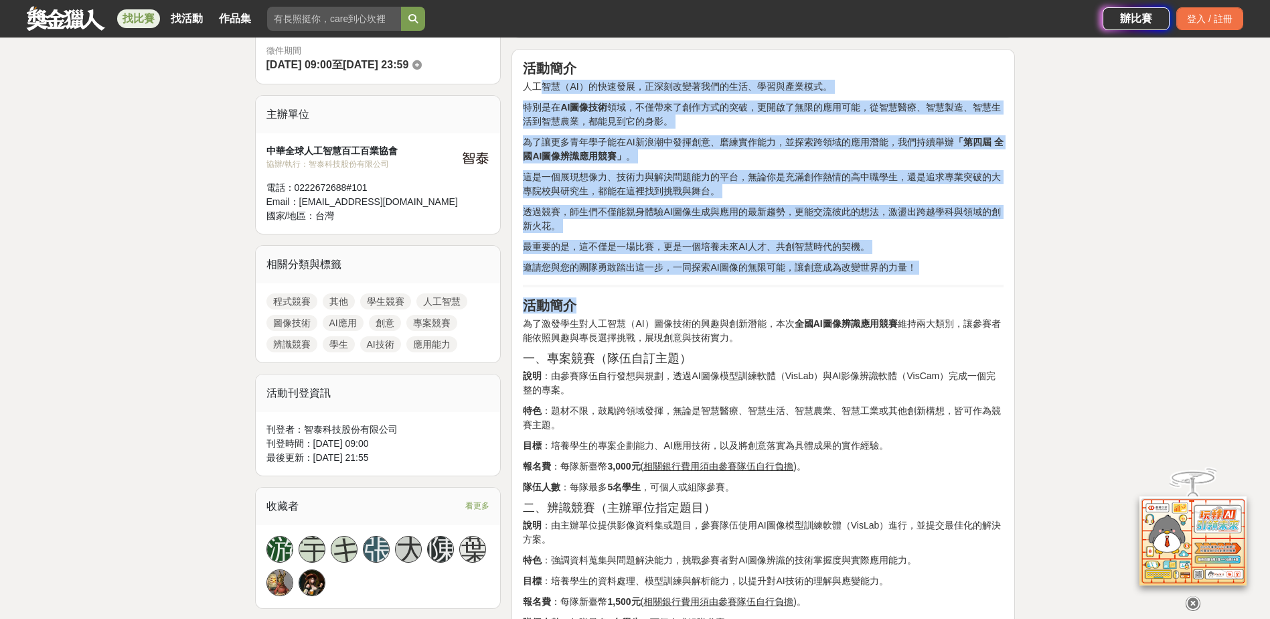
drag, startPoint x: 538, startPoint y: 79, endPoint x: 992, endPoint y: 300, distance: 505.4
click at [992, 300] on h2 "活動簡介" at bounding box center [763, 305] width 481 height 16
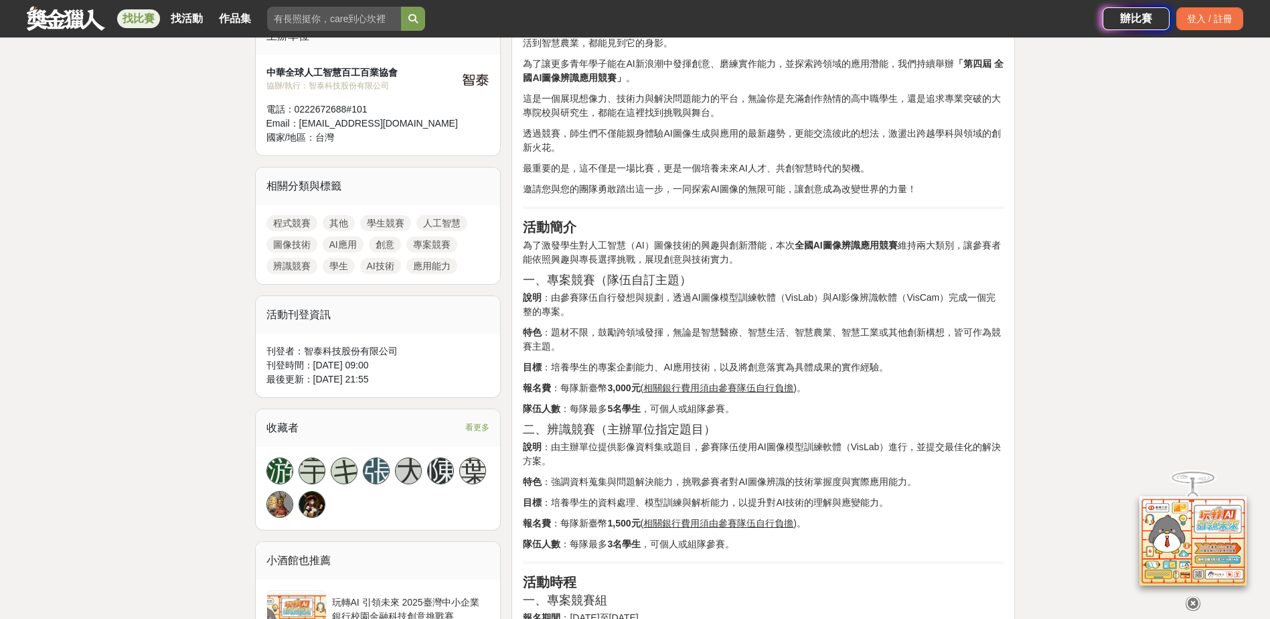
scroll to position [602, 0]
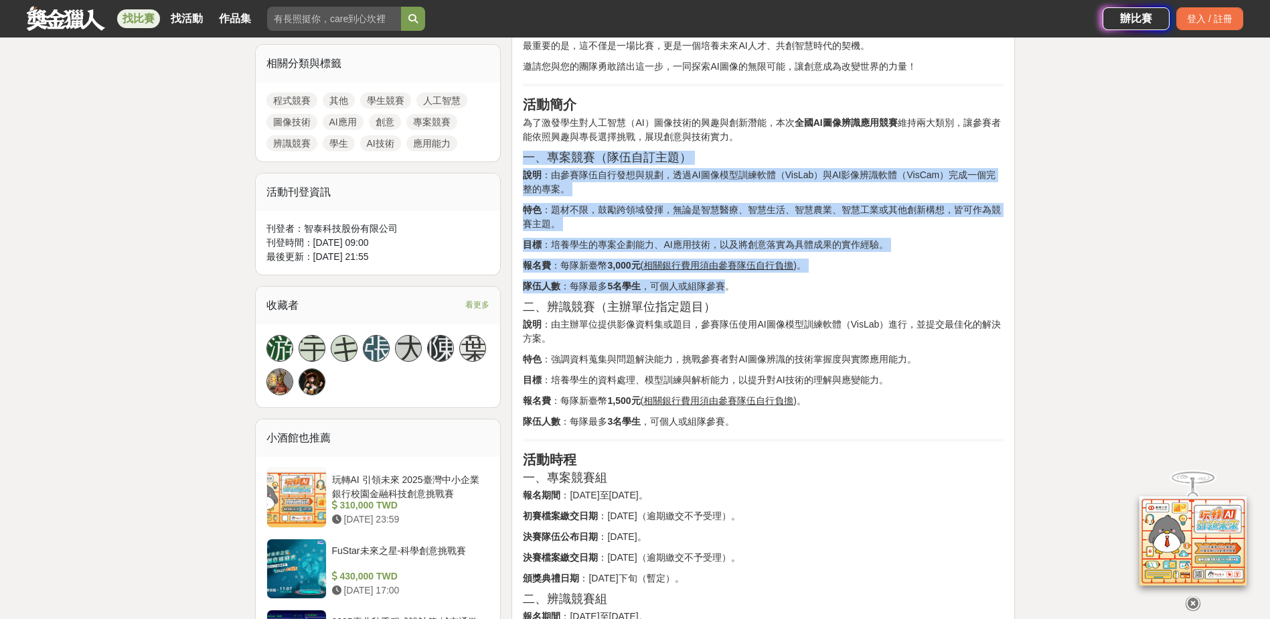
drag, startPoint x: 523, startPoint y: 153, endPoint x: 729, endPoint y: 282, distance: 243.1
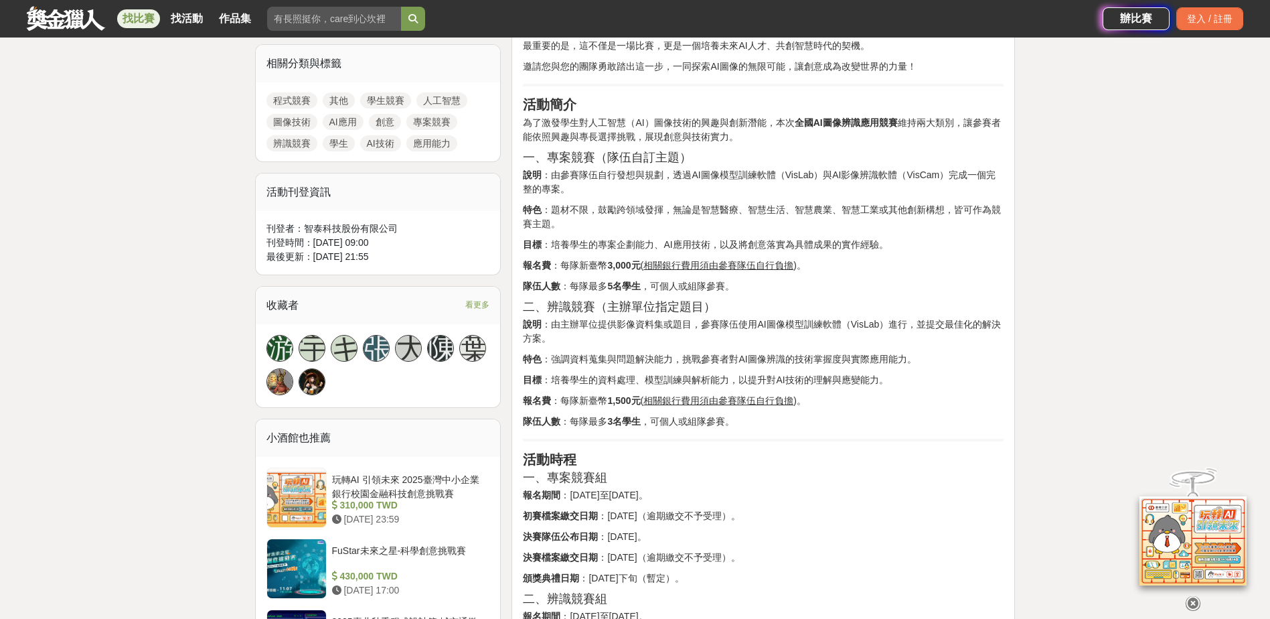
drag, startPoint x: 729, startPoint y: 282, endPoint x: 846, endPoint y: 302, distance: 118.7
click at [846, 302] on h3 "二、辨識競賽（主辦單位指定題目）" at bounding box center [763, 307] width 481 height 14
click at [722, 282] on p "隊伍人數 ：每隊最多 5名學生 ，可個人或組隊參賽。" at bounding box center [763, 286] width 481 height 14
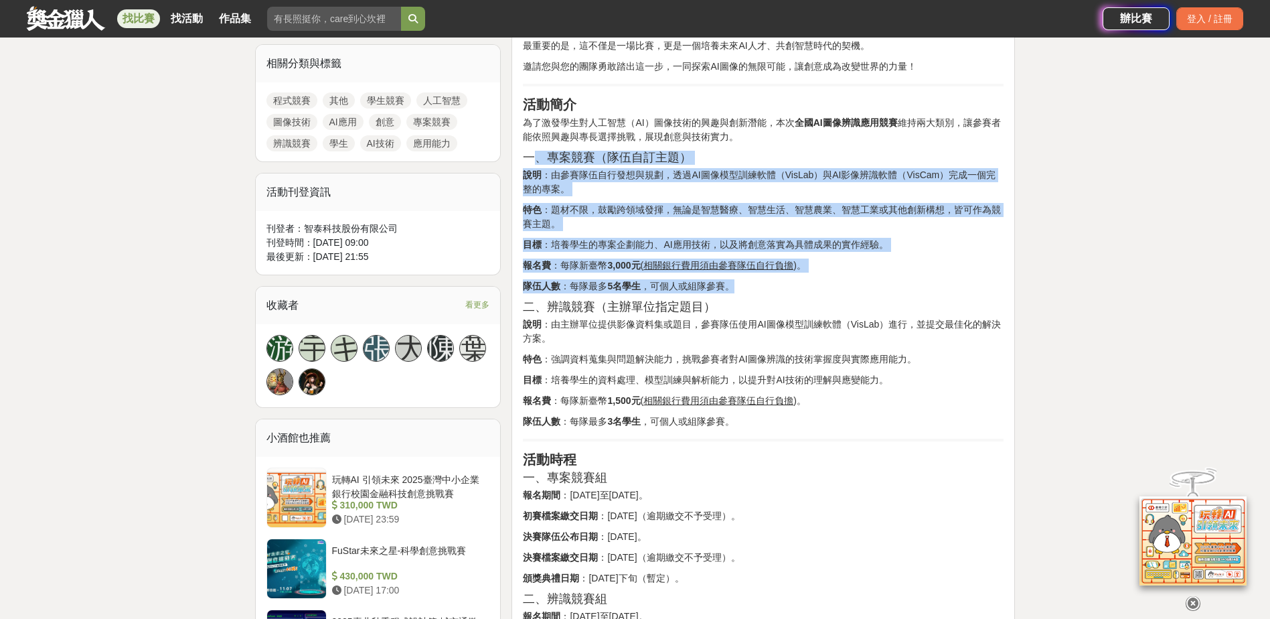
drag, startPoint x: 731, startPoint y: 287, endPoint x: 530, endPoint y: 157, distance: 239.7
drag, startPoint x: 530, startPoint y: 157, endPoint x: 617, endPoint y: 260, distance: 134.9
click at [617, 260] on strong "3,000元" at bounding box center [623, 265] width 33 height 11
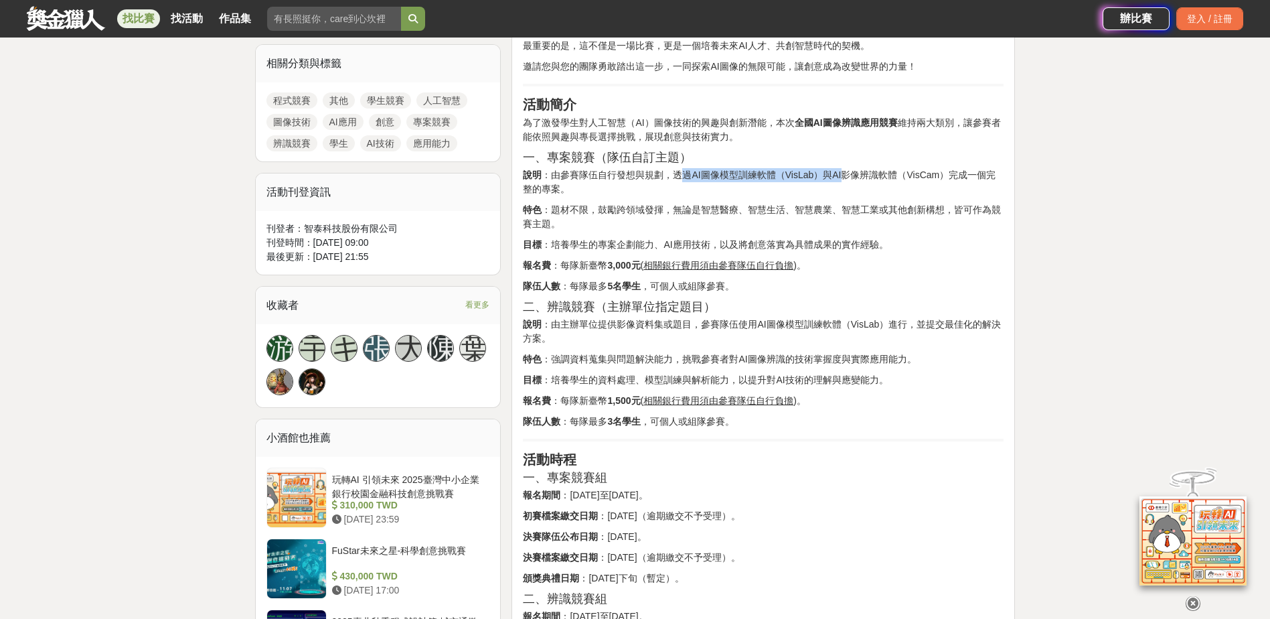
drag, startPoint x: 720, startPoint y: 175, endPoint x: 845, endPoint y: 171, distance: 125.9
click at [845, 171] on p "說明 ：由參賽隊伍自行發想與規劃，透過AI圖像模型訓練軟體（VisLab）與AI影像辨識軟體（VisCam）完成一個完整的專案。" at bounding box center [763, 182] width 481 height 28
drag, startPoint x: 685, startPoint y: 175, endPoint x: 766, endPoint y: 179, distance: 81.8
click at [766, 179] on p "說明 ：由參賽隊伍自行發想與規劃，透過AI圖像模型訓練軟體（VisLab）與AI影像辨識軟體（VisCam）完成一個完整的專案。" at bounding box center [763, 182] width 481 height 28
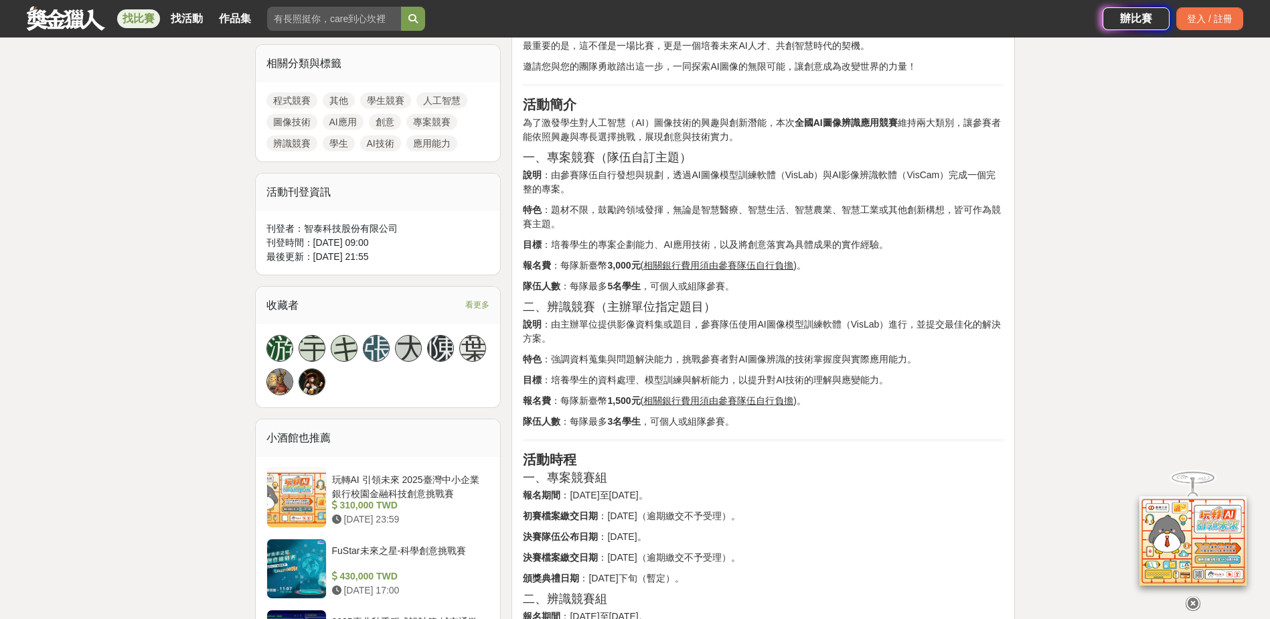
drag, startPoint x: 766, startPoint y: 179, endPoint x: 775, endPoint y: 179, distance: 8.7
click at [775, 179] on p "說明 ：由參賽隊伍自行發想與規劃，透過AI圖像模型訓練軟體（VisLab）與AI影像辨識軟體（VisCam）完成一個完整的專案。" at bounding box center [763, 182] width 481 height 28
drag, startPoint x: 697, startPoint y: 173, endPoint x: 779, endPoint y: 177, distance: 81.7
click at [779, 177] on p "說明 ：由參賽隊伍自行發想與規劃，透過AI圖像模型訓練軟體（VisLab）與AI影像辨識軟體（VisCam）完成一個完整的專案。" at bounding box center [763, 182] width 481 height 28
drag, startPoint x: 779, startPoint y: 177, endPoint x: 767, endPoint y: 208, distance: 32.8
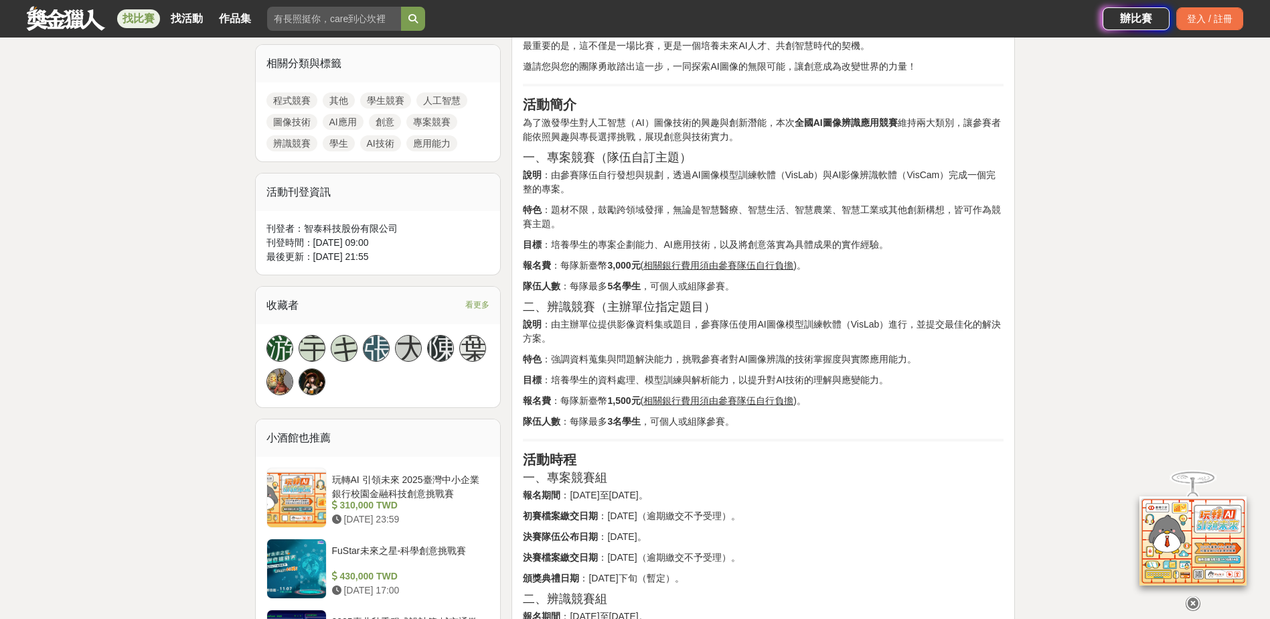
drag, startPoint x: 767, startPoint y: 208, endPoint x: 835, endPoint y: 171, distance: 77.6
click at [835, 171] on p "說明 ：由參賽隊伍自行發想與規劃，透過AI圖像模型訓練軟體（VisLab）與AI影像辨識軟體（VisCam）完成一個完整的專案。" at bounding box center [763, 182] width 481 height 28
click at [833, 171] on p "說明 ：由參賽隊伍自行發想與規劃，透過AI圖像模型訓練軟體（VisLab）與AI影像辨識軟體（VisCam）完成一個完整的專案。" at bounding box center [763, 182] width 481 height 28
drag, startPoint x: 833, startPoint y: 174, endPoint x: 897, endPoint y: 174, distance: 64.3
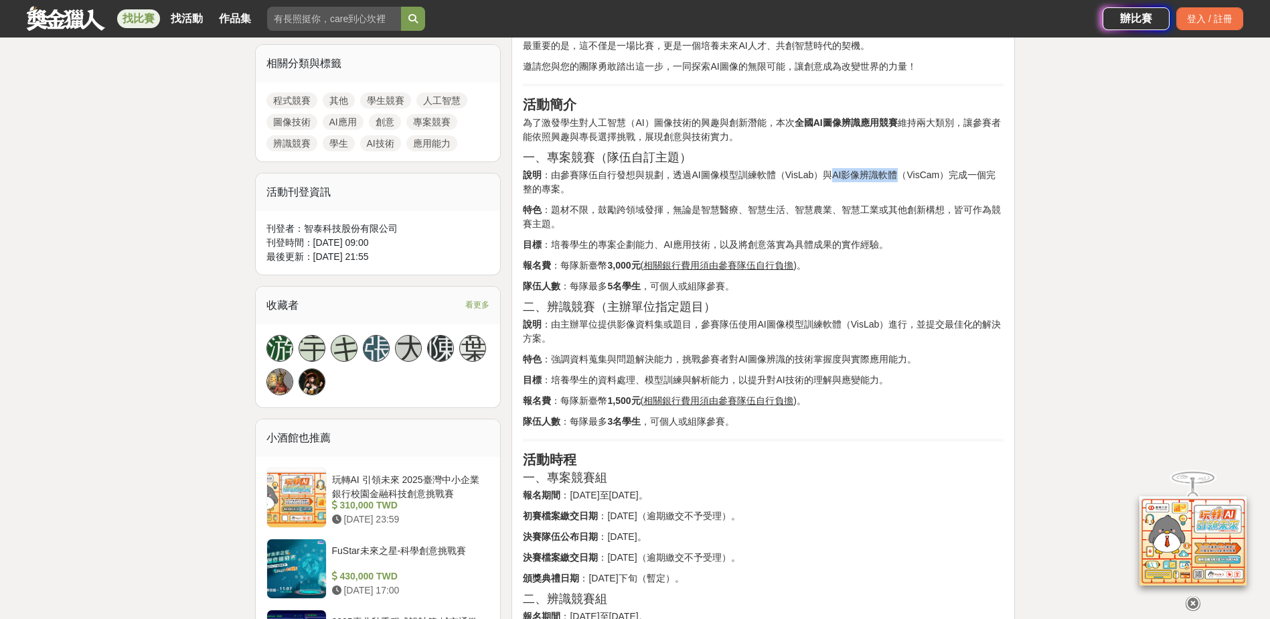
click at [897, 174] on p "說明 ：由參賽隊伍自行發想與規劃，透過AI圖像模型訓練軟體（VisLab）與AI影像辨識軟體（VisCam）完成一個完整的專案。" at bounding box center [763, 182] width 481 height 28
drag, startPoint x: 897, startPoint y: 174, endPoint x: 841, endPoint y: 217, distance: 70.2
click at [841, 217] on p "特色 ：題材不限，鼓勵跨領域發揮，無論是智慧醫療、智慧生活、智慧農業、智慧工業或其他創新構想，皆可作為競賽主題。" at bounding box center [763, 217] width 481 height 28
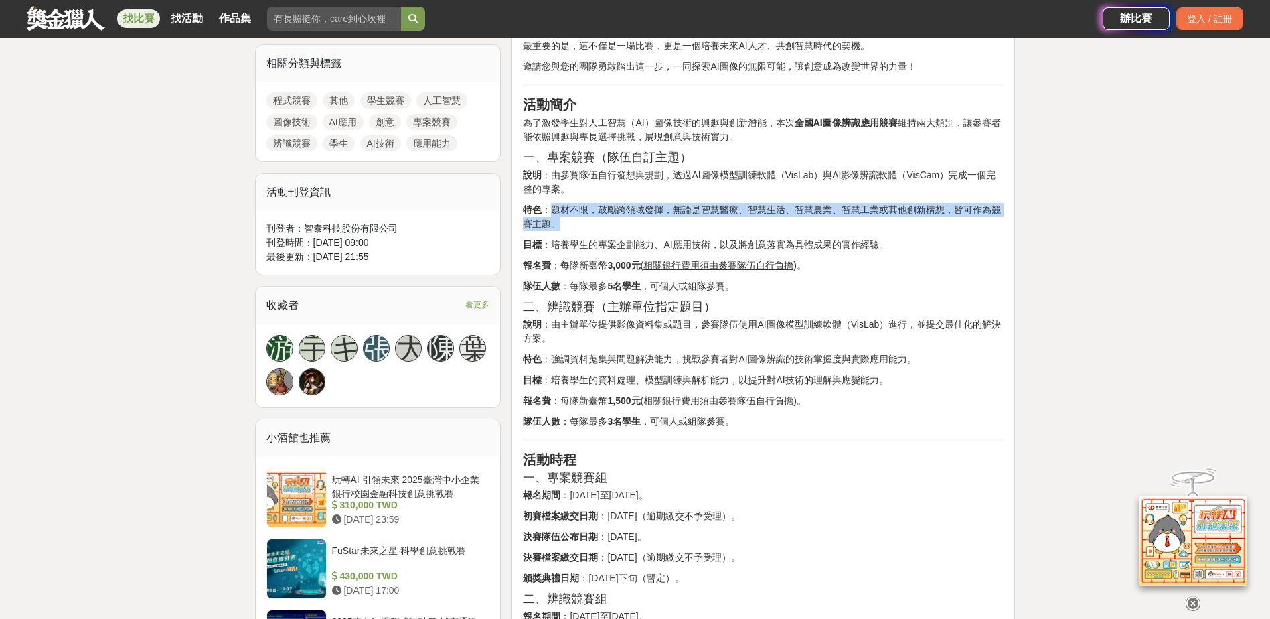
drag, startPoint x: 552, startPoint y: 206, endPoint x: 566, endPoint y: 218, distance: 19.0
click at [566, 218] on p "特色 ：題材不限，鼓勵跨領域發揮，無論是智慧醫療、智慧生活、智慧農業、智慧工業或其他創新構想，皆可作為競賽主題。" at bounding box center [763, 217] width 481 height 28
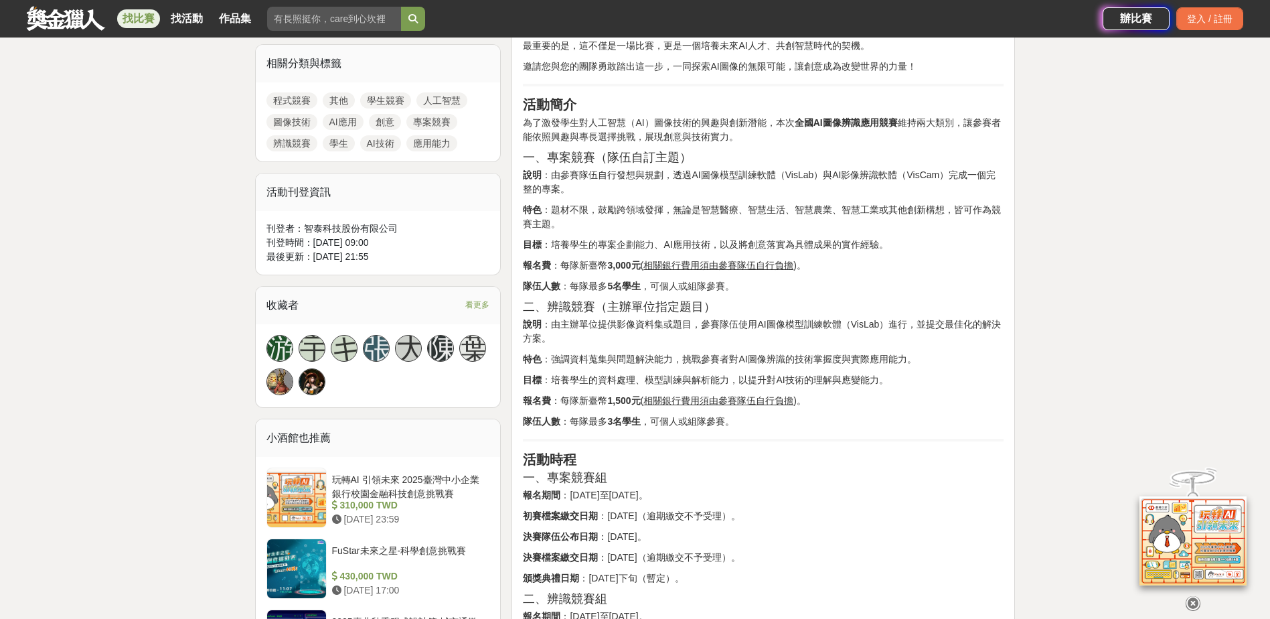
drag, startPoint x: 566, startPoint y: 218, endPoint x: 566, endPoint y: 270, distance: 51.5
click at [566, 268] on p "報名費 ：每隊新臺幣 3,000元 ( 相關銀行費用須由參賽隊伍自行負擔 ) 。" at bounding box center [763, 265] width 481 height 14
drag, startPoint x: 558, startPoint y: 398, endPoint x: 639, endPoint y: 400, distance: 81.7
click at [639, 400] on p "報名費 ：每隊新臺幣 1,500元 ( 相關銀行費用須由參賽隊伍自行負擔 ) 。" at bounding box center [763, 401] width 481 height 14
drag, startPoint x: 639, startPoint y: 400, endPoint x: 886, endPoint y: 416, distance: 246.8
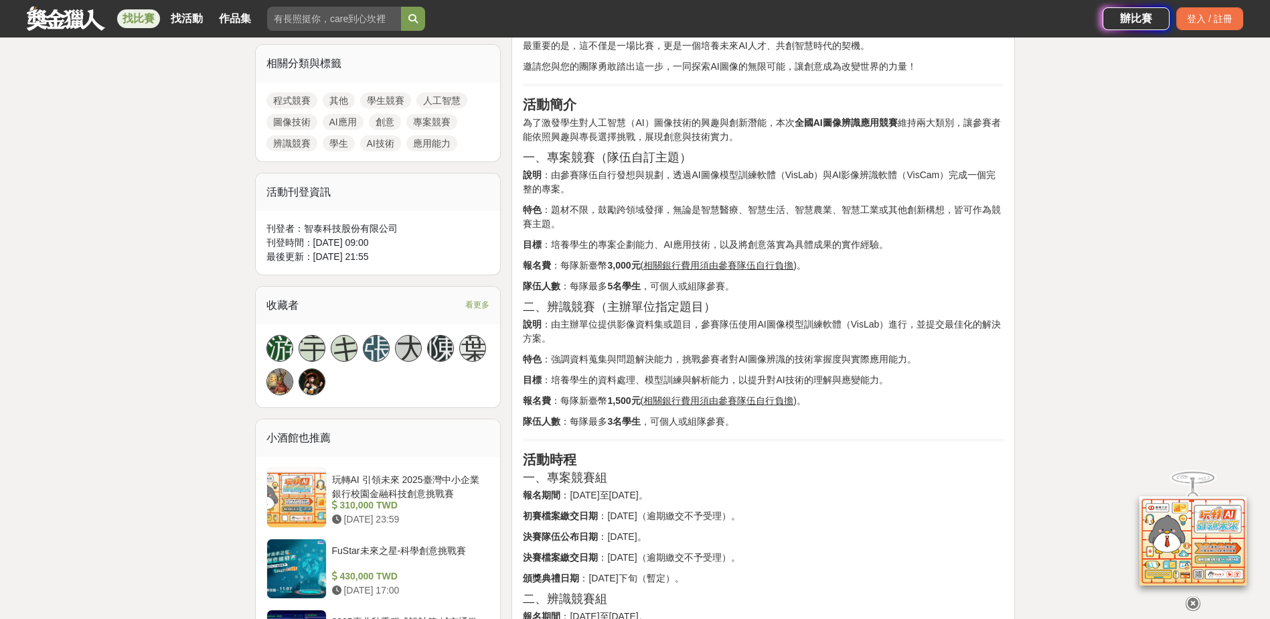
click at [886, 416] on p "隊伍人數 ：每隊最多 3名學生 ，可個人或組隊參賽。" at bounding box center [763, 421] width 481 height 14
drag, startPoint x: 854, startPoint y: 400, endPoint x: 562, endPoint y: 404, distance: 291.9
click at [562, 404] on p "報名費 ：每隊新臺幣 1,500元 ( 相關銀行費用須由參賽隊伍自行負擔 ) 。" at bounding box center [763, 401] width 481 height 14
drag, startPoint x: 562, startPoint y: 404, endPoint x: 787, endPoint y: 442, distance: 228.7
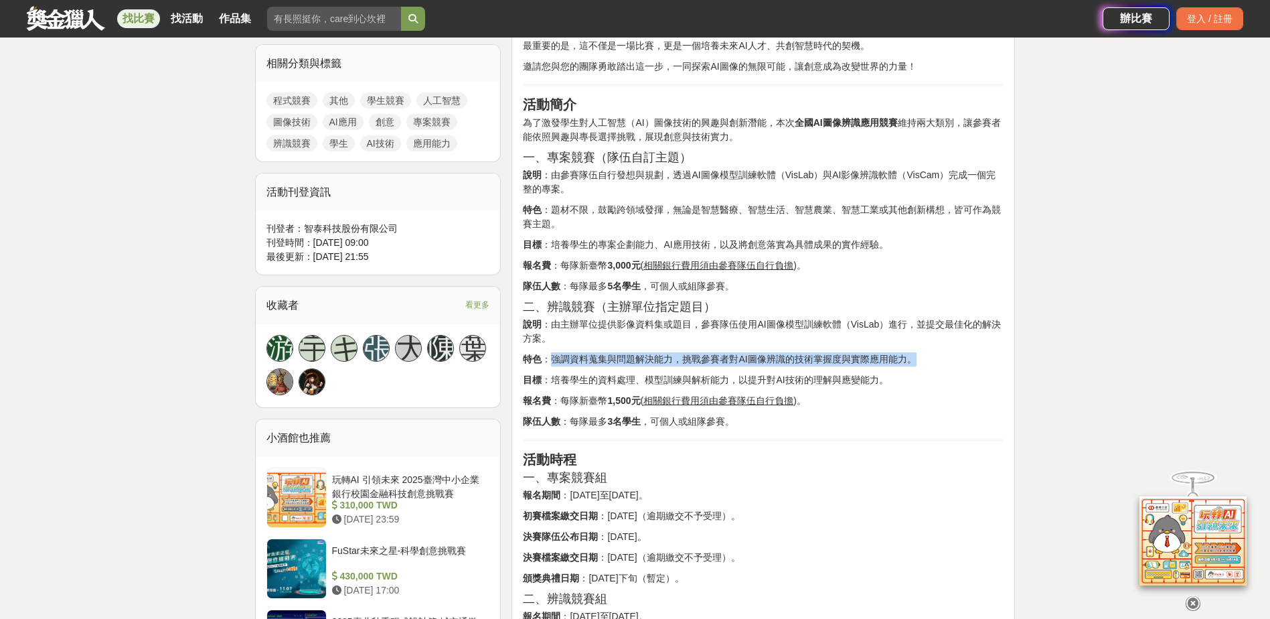
drag, startPoint x: 550, startPoint y: 356, endPoint x: 913, endPoint y: 356, distance: 363.5
click at [913, 356] on p "特色 ：強調資料蒐集與問題解決能力，挑戰參賽者對AI圖像辨識的技術掌握度與實際應用能力。" at bounding box center [763, 359] width 481 height 14
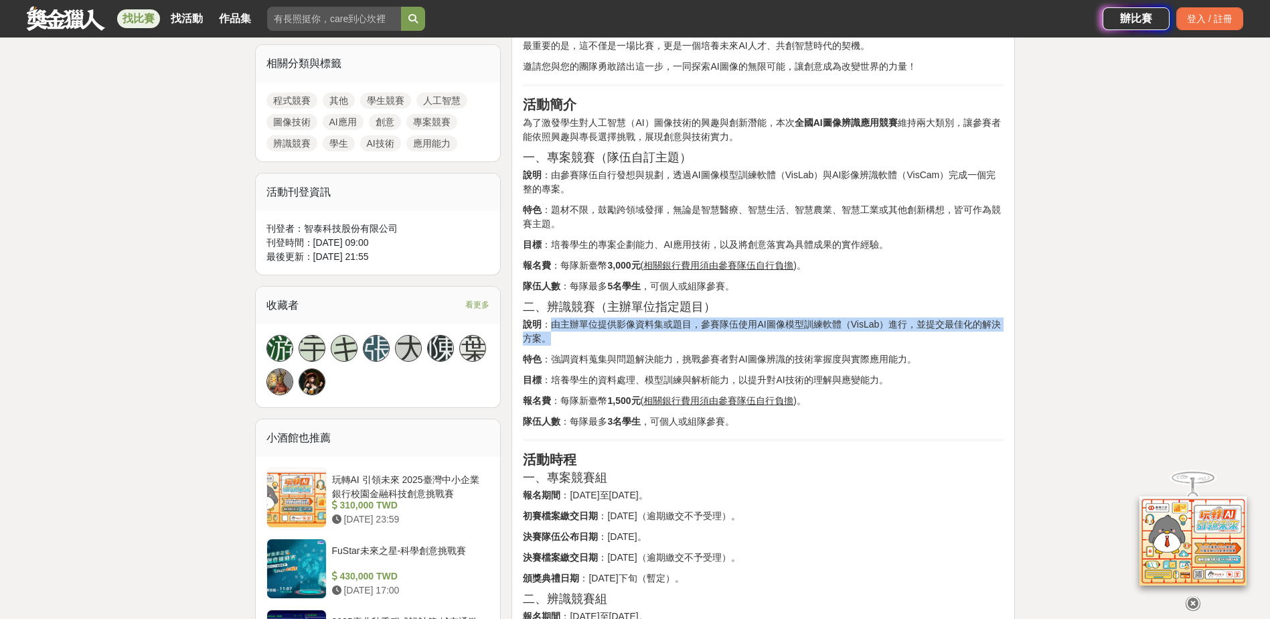
drag, startPoint x: 549, startPoint y: 327, endPoint x: 669, endPoint y: 336, distance: 120.9
click at [669, 336] on p "說明 ：由主辦單位提供影像資料集或題目，參賽隊伍使用AI圖像模型訓練軟體（VisLab）進行，並提交最佳化的解決方案。" at bounding box center [763, 331] width 481 height 28
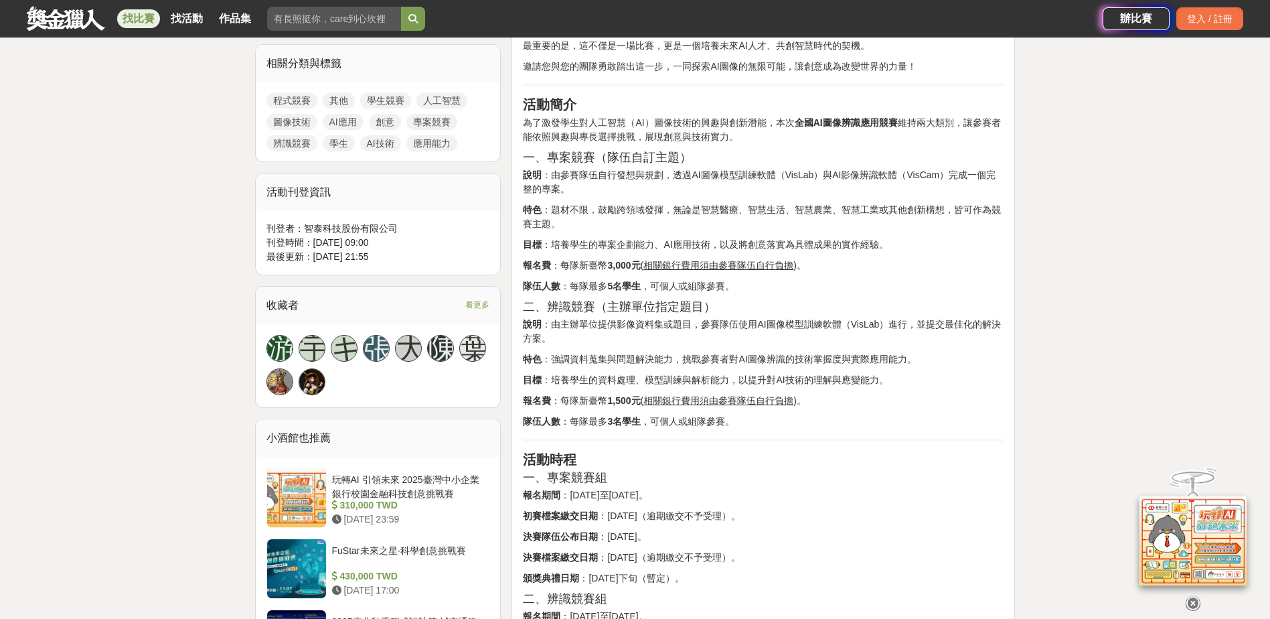
drag, startPoint x: 669, startPoint y: 336, endPoint x: 956, endPoint y: 386, distance: 290.8
click at [956, 386] on p "目標 ：培養學生的資料處理、模型訓練與解析能力，以提升對AI技術的理解與應變能力。" at bounding box center [763, 380] width 481 height 14
drag
click at [916, 353] on p "特色 ：強調資料蒐集與問題解決能力，挑戰參賽者對AI圖像辨識的技術掌握度與實際應用能力。" at bounding box center [763, 359] width 481 height 14
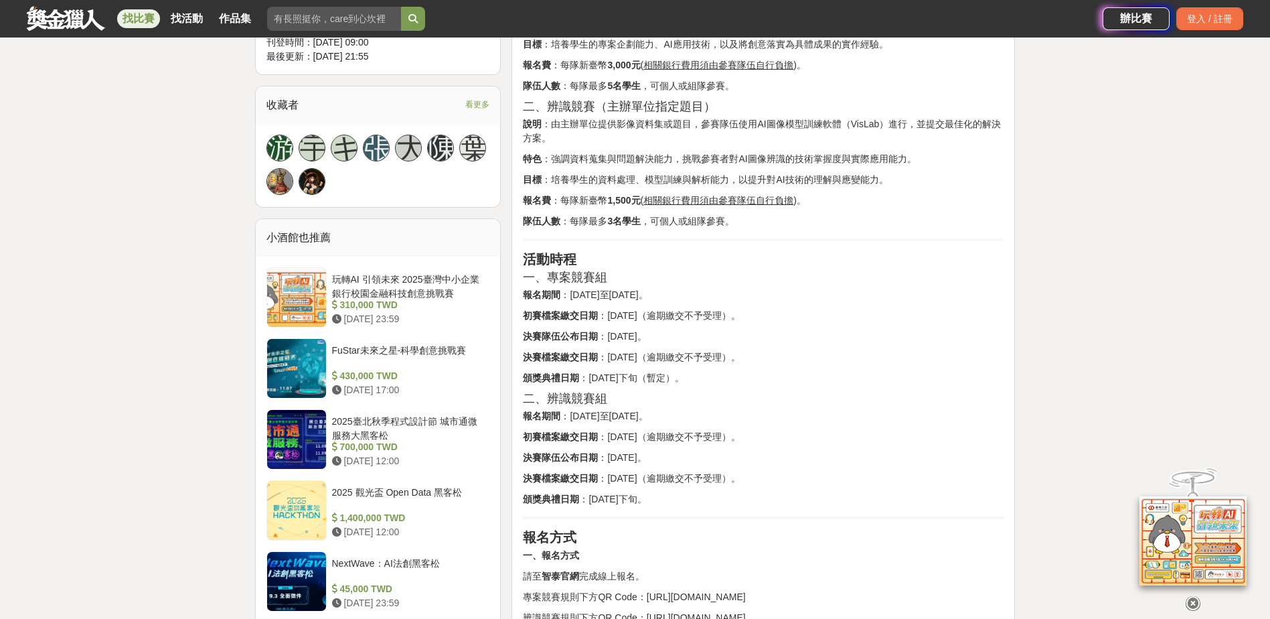
scroll to position [803, 0]
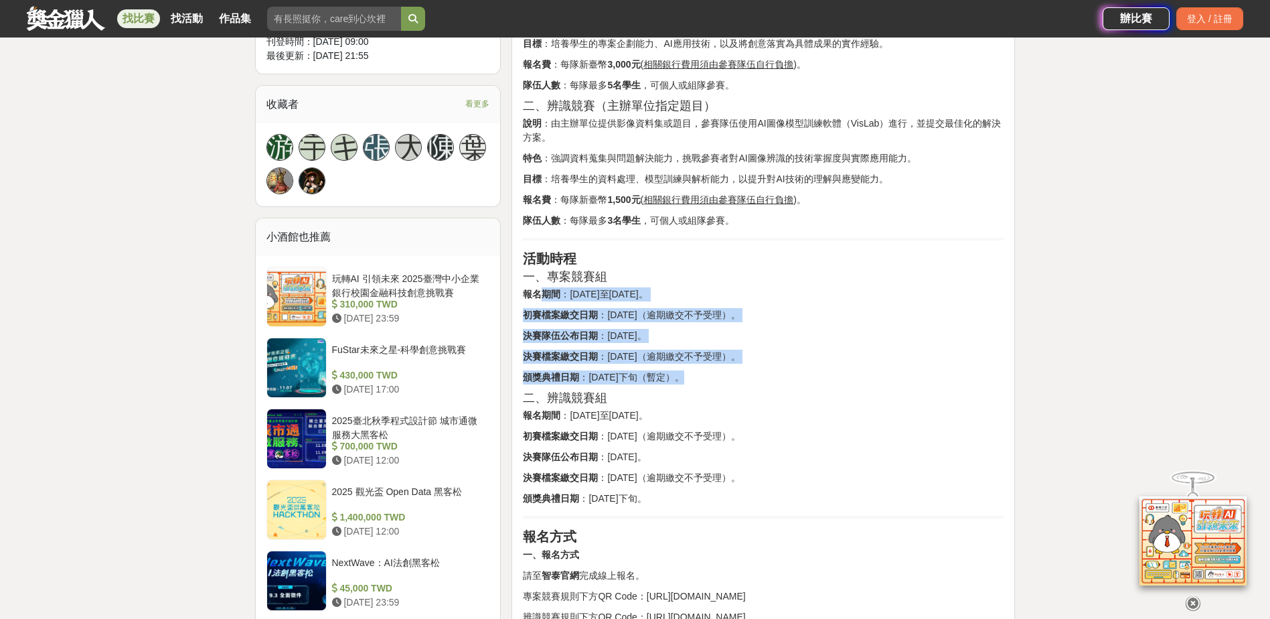
click at [797, 373] on div "活動簡介 人工智慧（AI）的快速發展，正深刻改變著我們的生活、學習與產業模式。 特別是在 AI圖像技術 領域，不僅帶來了創作方式的突破，更開啟了無限的應用可能…" at bounding box center [763, 581] width 481 height 1844
click at [797, 374] on p "頒獎典禮日期 ：115年2月下旬（暫定）。" at bounding box center [763, 377] width 481 height 14
drag, startPoint x: 535, startPoint y: 317, endPoint x: 719, endPoint y: 335, distance: 185.0
click at [719, 335] on div "活動簡介 人工智慧（AI）的快速發展，正深刻改變著我們的生活、學習與產業模式。 特別是在 AI圖像技術 領域，不僅帶來了創作方式的突破，更開啟了無限的應用可能…" at bounding box center [763, 581] width 481 height 1844
click at [719, 335] on p "決賽隊伍公布日期 ：114年12月19日。" at bounding box center [763, 336] width 481 height 14
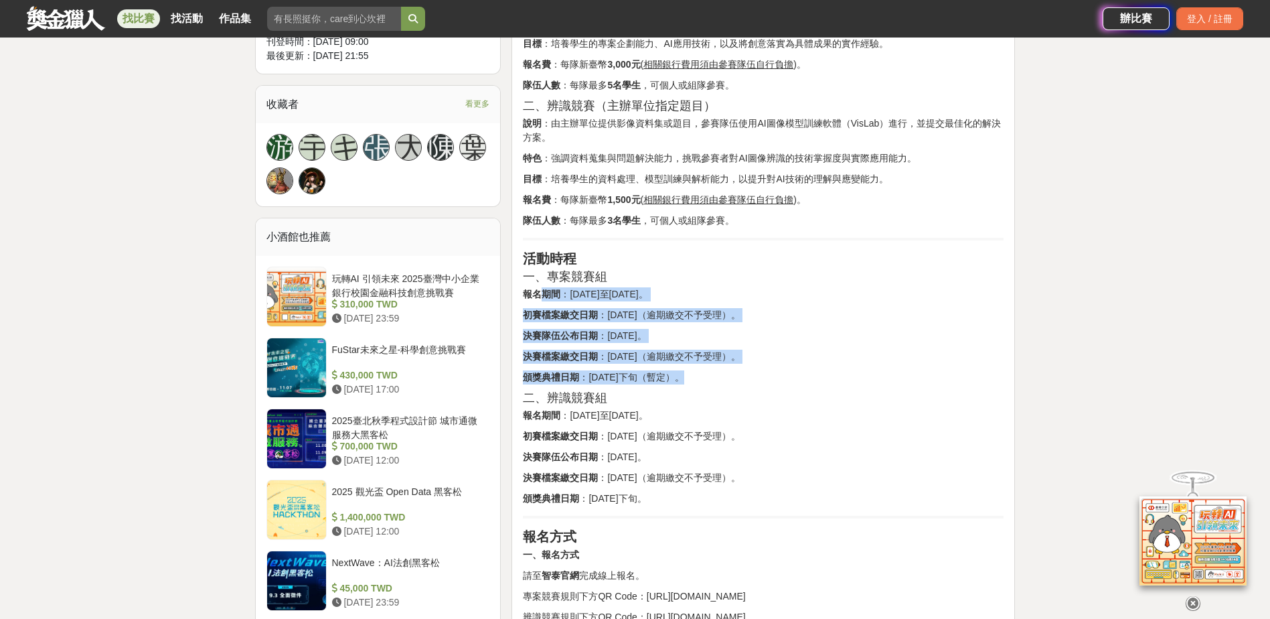
click at [784, 345] on div "活動簡介 人工智慧（AI）的快速發展，正深刻改變著我們的生活、學習與產業模式。 特別是在 AI圖像技術 領域，不僅帶來了創作方式的突破，更開啟了無限的應用可能…" at bounding box center [763, 581] width 481 height 1844
click at [801, 345] on div "活動簡介 人工智慧（AI）的快速發展，正深刻改變著我們的生活、學習與產業模式。 特別是在 AI圖像技術 領域，不僅帶來了創作方式的突破，更開啟了無限的應用可能…" at bounding box center [763, 581] width 481 height 1844
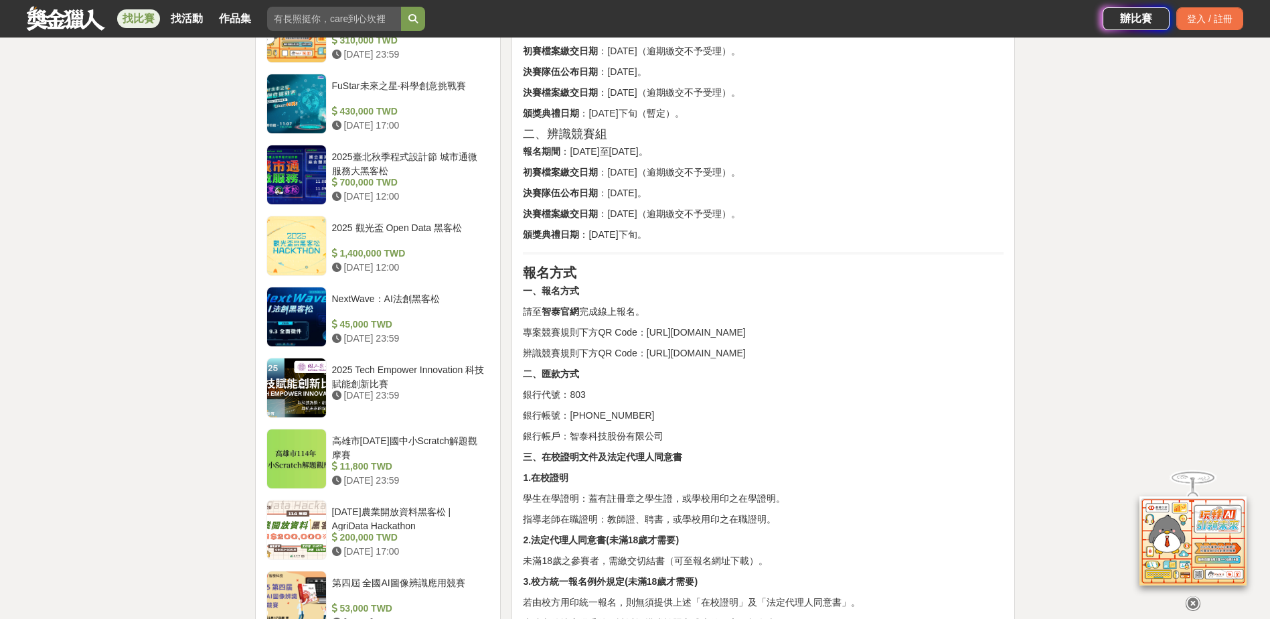
scroll to position [1071, 0]
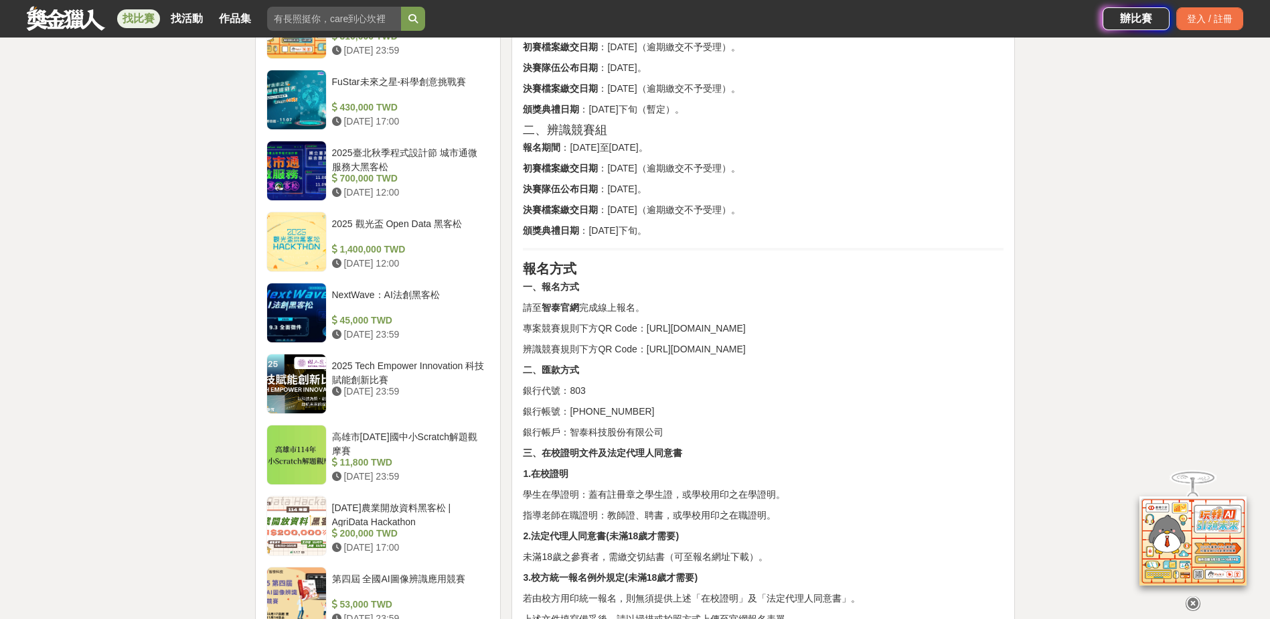
drag, startPoint x: 596, startPoint y: 327, endPoint x: 707, endPoint y: 339, distance: 111.0
click at [707, 335] on p "專案競賽規則下方QR Code：http://www.3dfamily.com/web/project/project_in.jsp?np_no=NP1742…" at bounding box center [763, 328] width 481 height 14
drag, startPoint x: 707, startPoint y: 339, endPoint x: 606, endPoint y: 359, distance: 102.4
click at [606, 356] on p "辨識競賽規則下方QR Code：http://www.3dfamily.com/web/project/project_in.jsp?np_no=NP1742…" at bounding box center [763, 349] width 481 height 14
drag, startPoint x: 643, startPoint y: 365, endPoint x: 720, endPoint y: 381, distance: 78.6
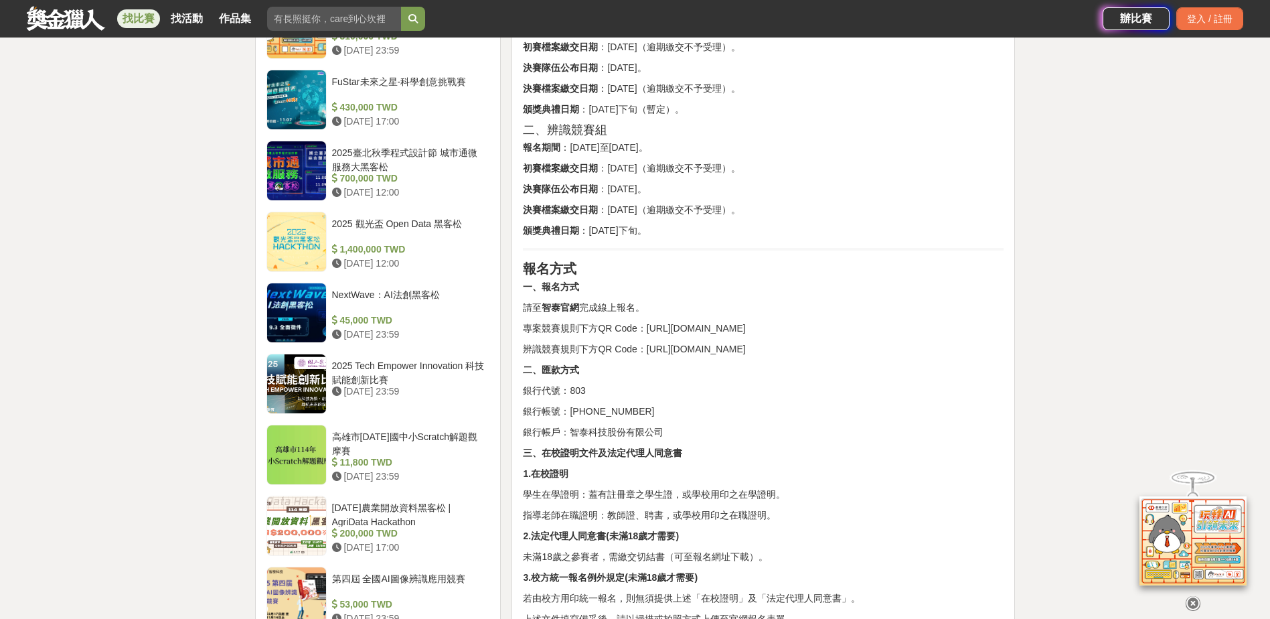
click at [720, 356] on p "辨識競賽規則下方QR Code：http://www.3dfamily.com/web/project/project_in.jsp?np_no=NP1742…" at bounding box center [763, 349] width 481 height 14
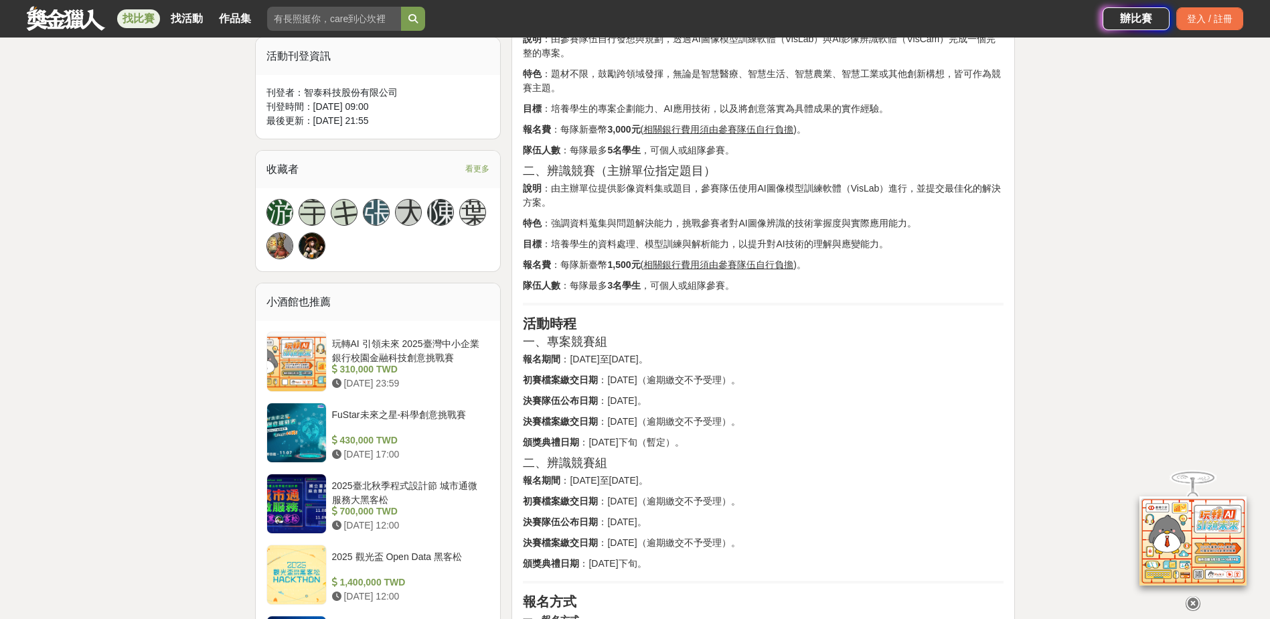
scroll to position [736, 0]
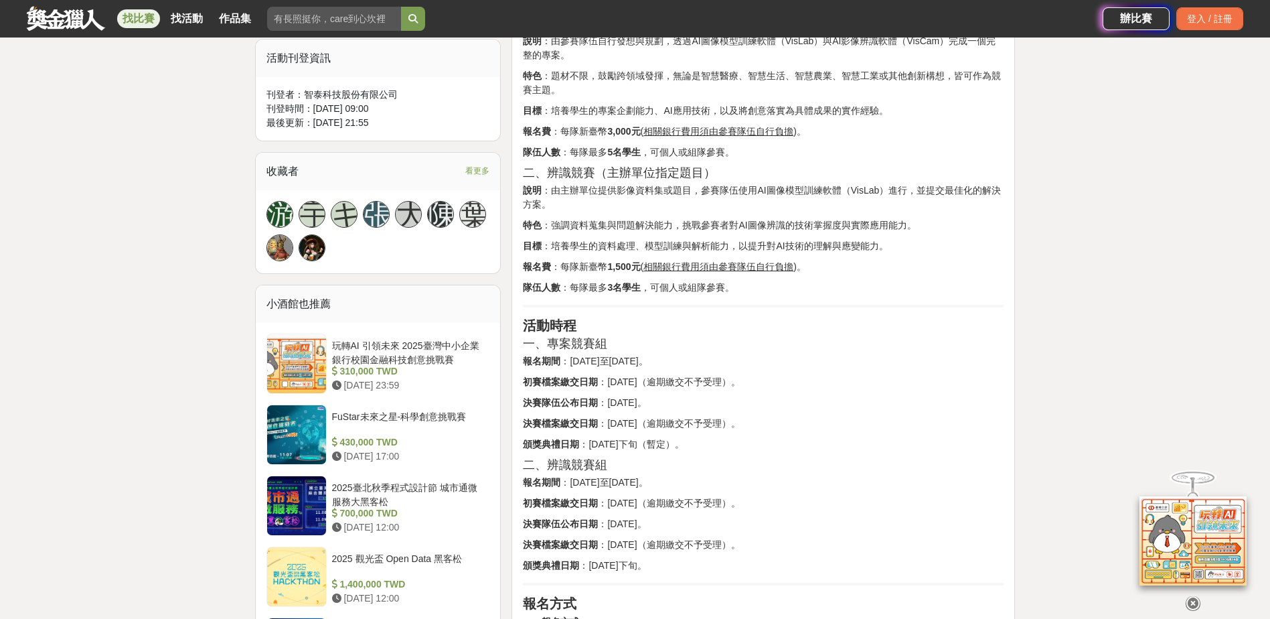
click at [740, 345] on h3 "一、專案競賽組" at bounding box center [763, 344] width 481 height 14
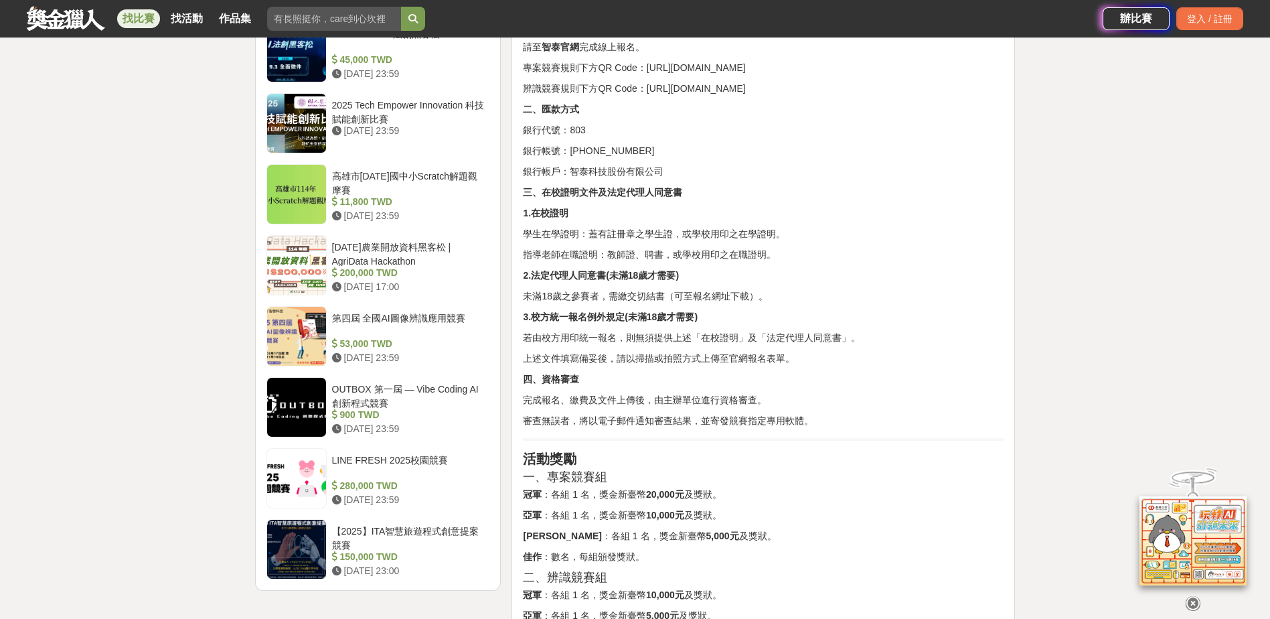
scroll to position [1339, 0]
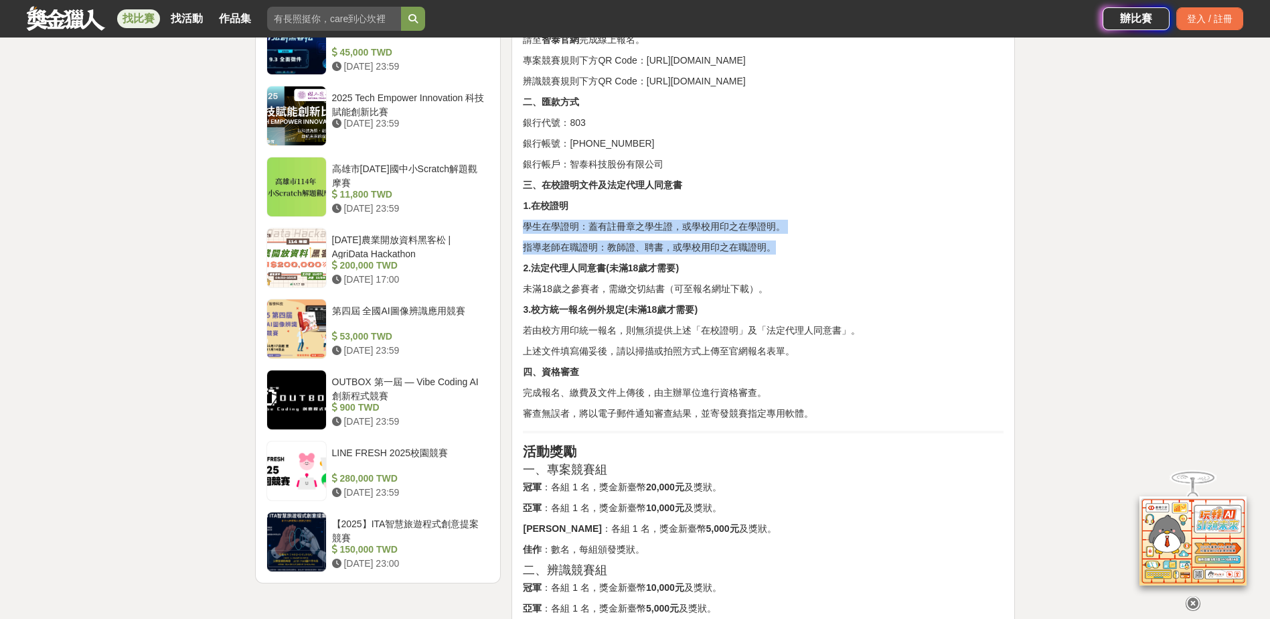
click at [856, 269] on div "活動簡介 人工智慧（AI）的快速發展，正深刻改變著我們的生活、學習與產業模式。 特別是在 AI圖像技術 領域，不僅帶來了創作方式的突破，更開啟了無限的應用可能…" at bounding box center [763, 45] width 481 height 1844
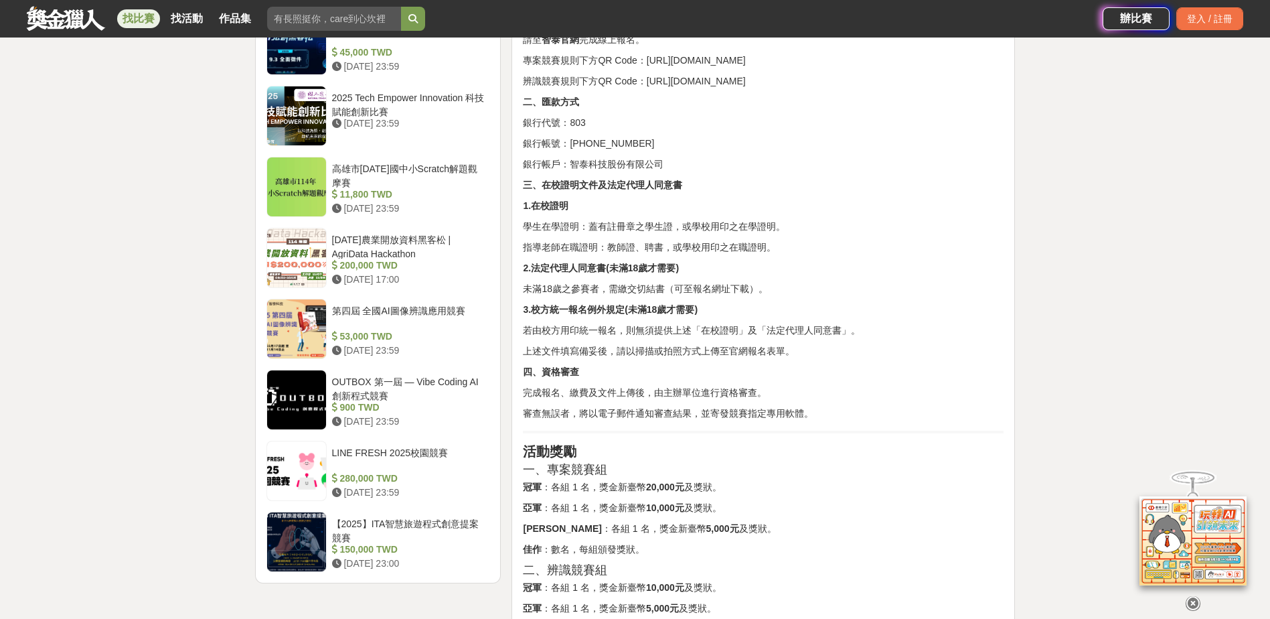
click at [790, 296] on p "未滿18歲之參賽者，需繳交切結書（可至報名網址下載）。" at bounding box center [763, 289] width 481 height 14
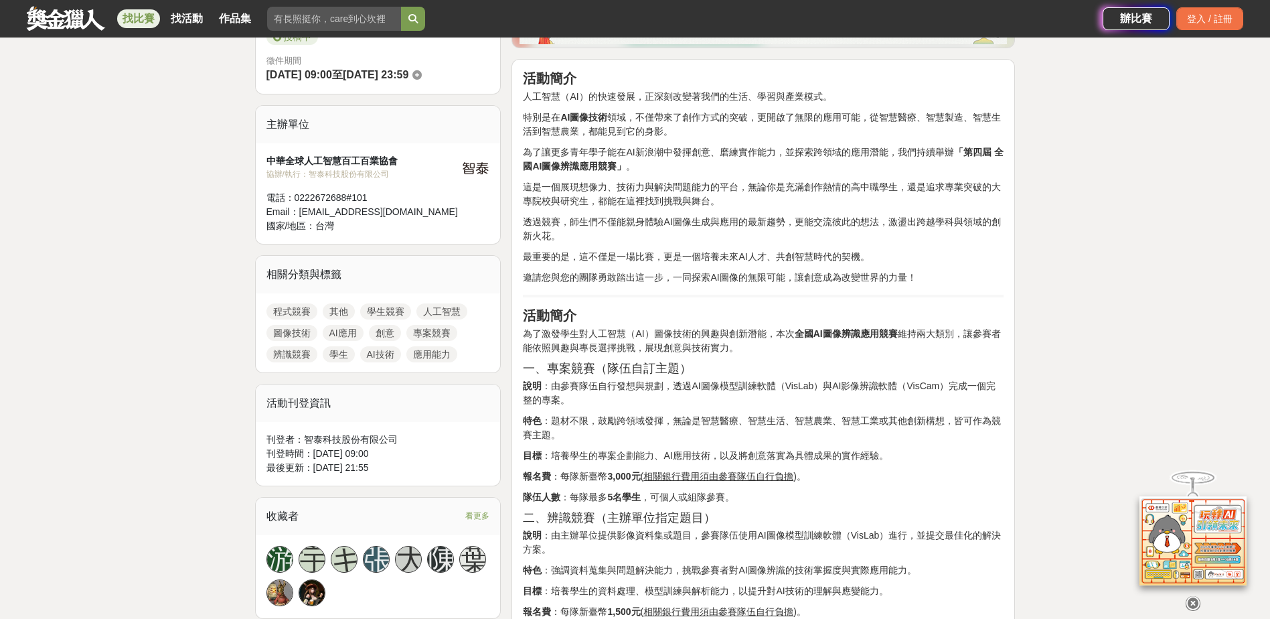
scroll to position [134, 0]
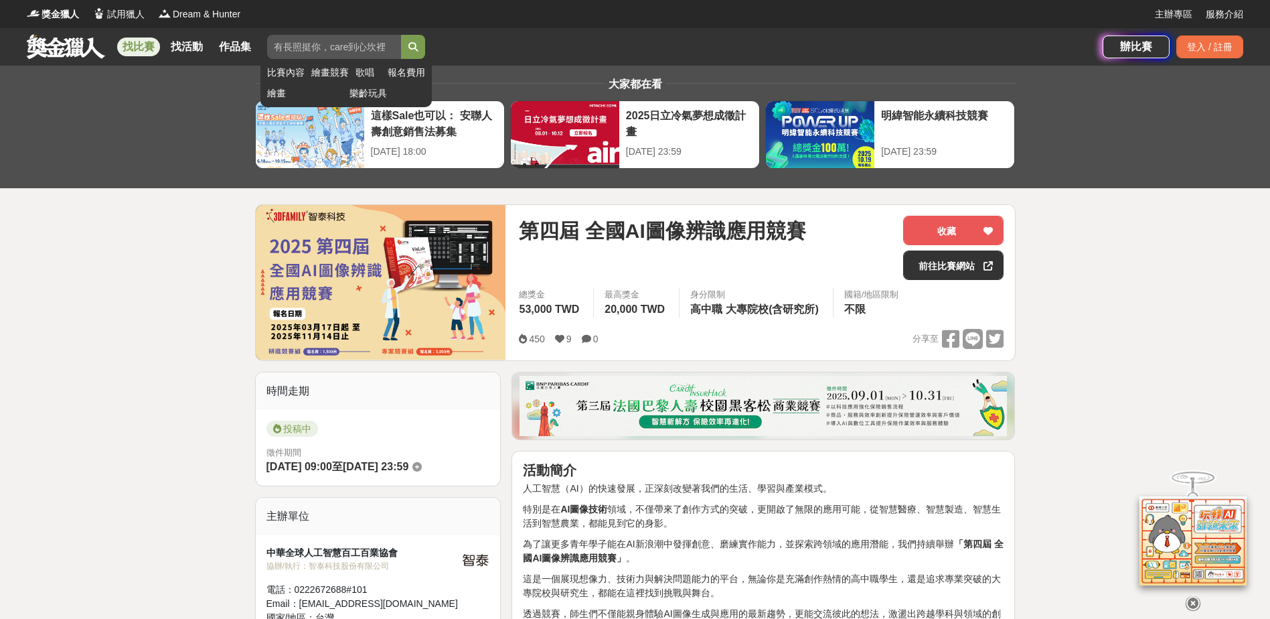
click at [305, 49] on input "search" at bounding box center [334, 47] width 134 height 24
click at [88, 46] on link at bounding box center [65, 45] width 81 height 25
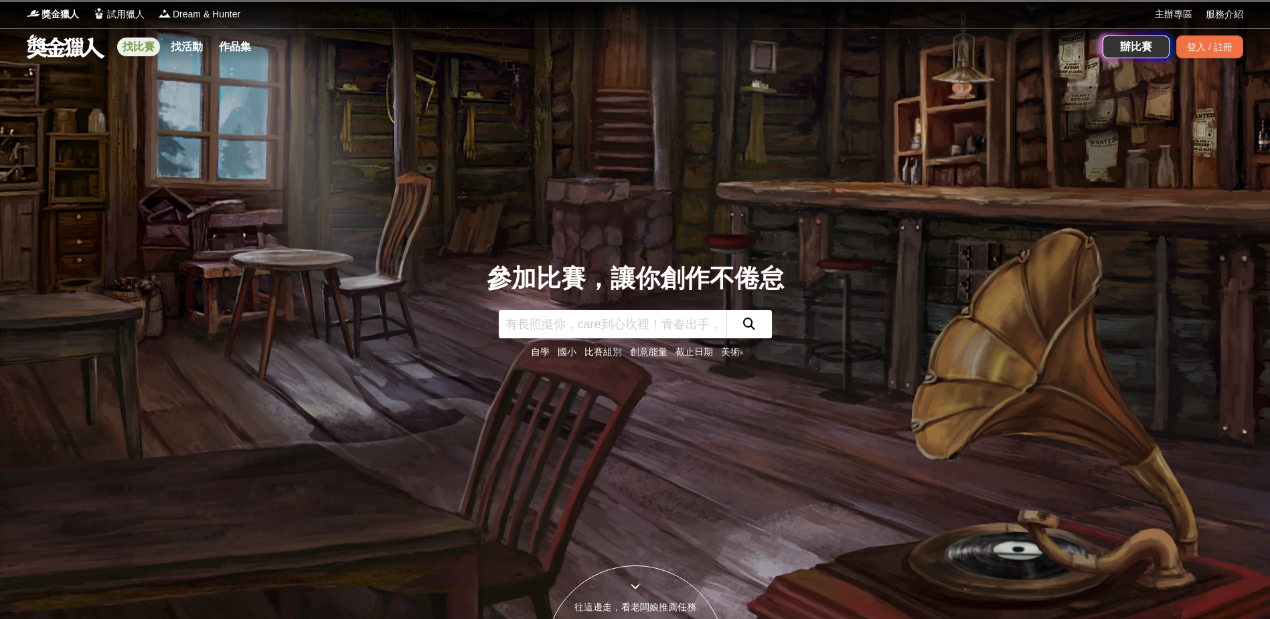
click at [128, 49] on link "找比賽" at bounding box center [138, 46] width 43 height 19
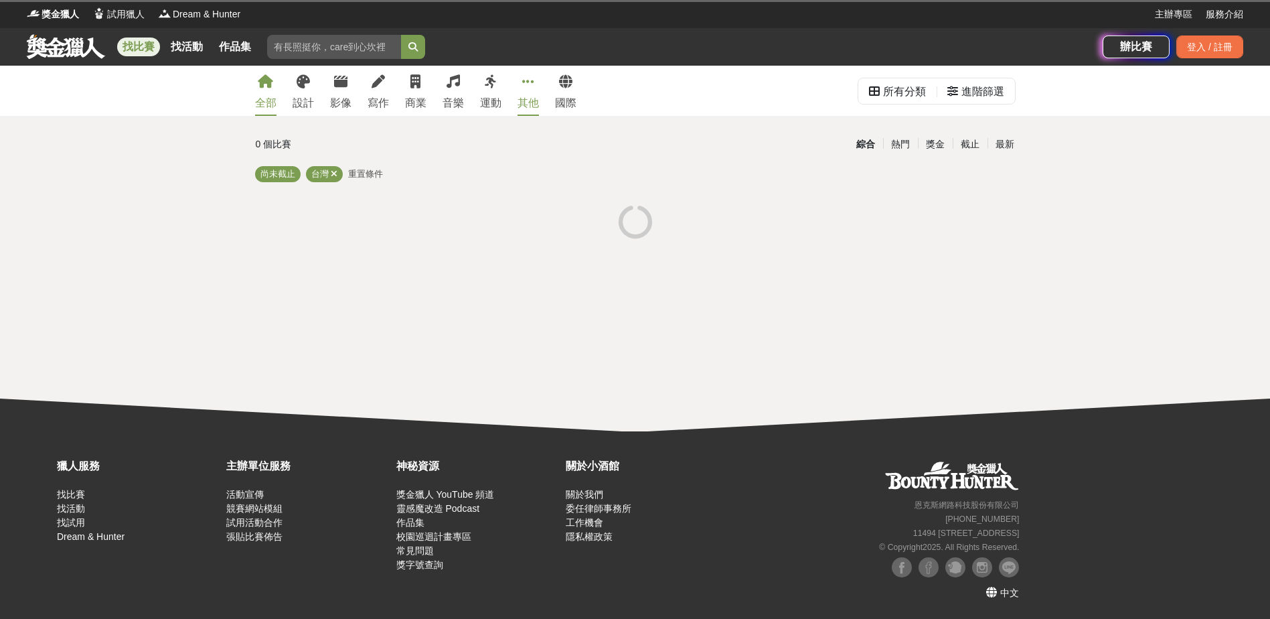
click at [524, 88] on icon at bounding box center [528, 81] width 12 height 13
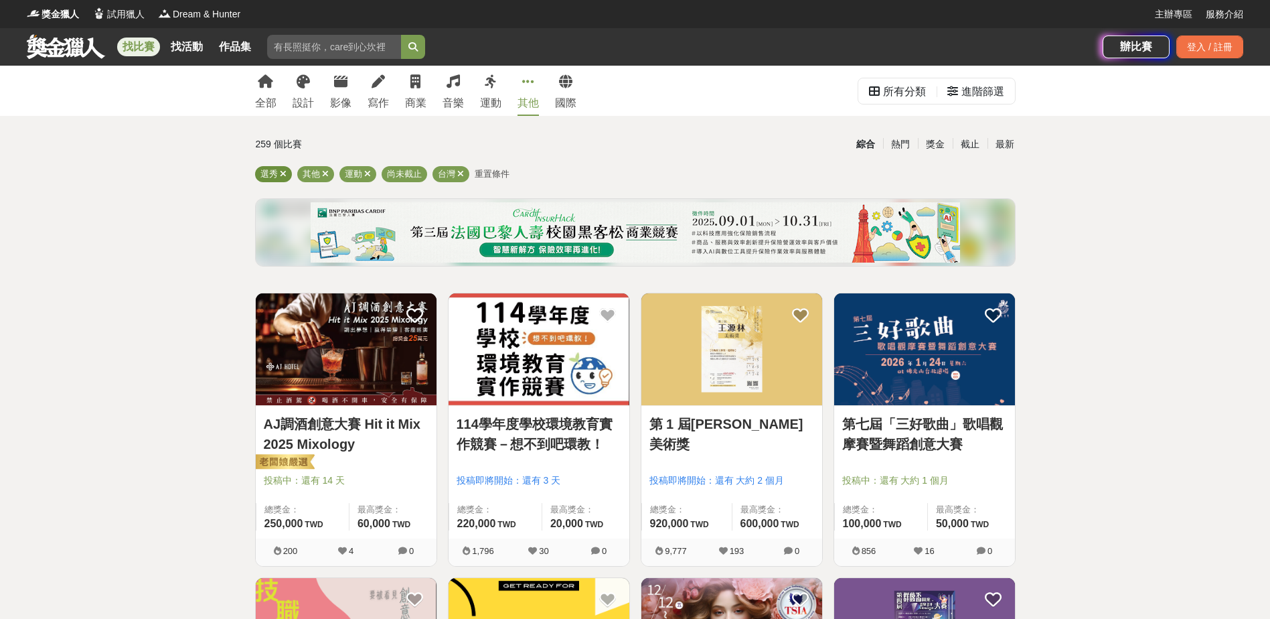
click at [282, 174] on icon at bounding box center [283, 173] width 7 height 9
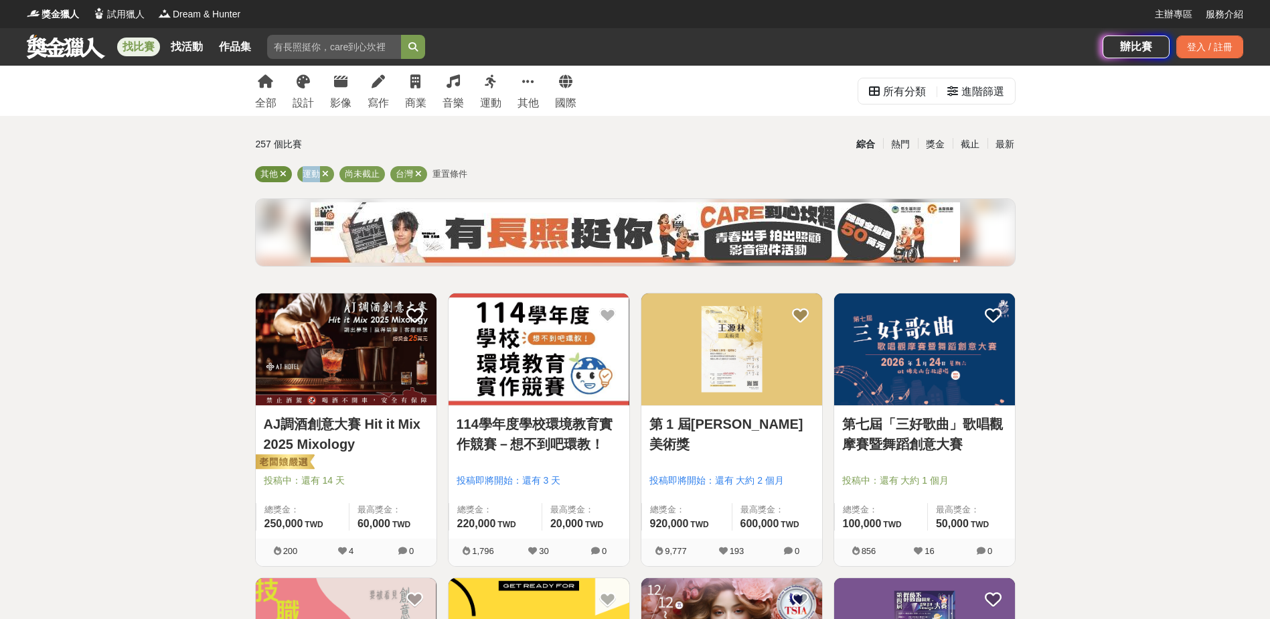
click at [282, 174] on icon at bounding box center [283, 173] width 7 height 9
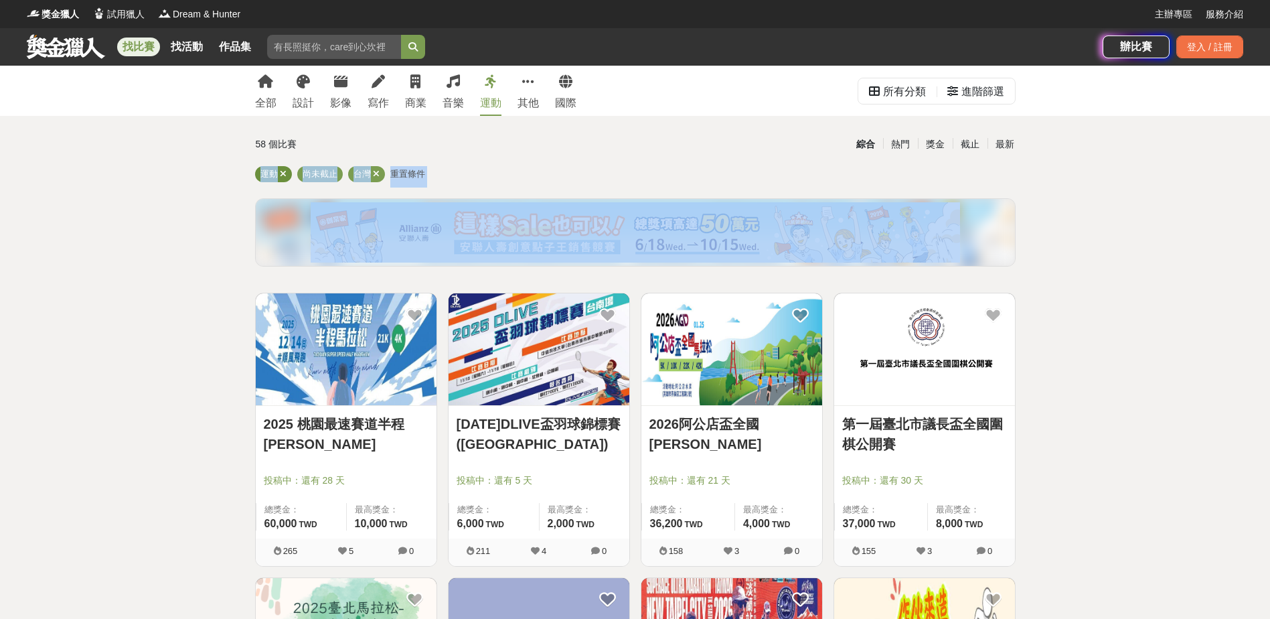
click at [282, 174] on icon at bounding box center [283, 173] width 7 height 9
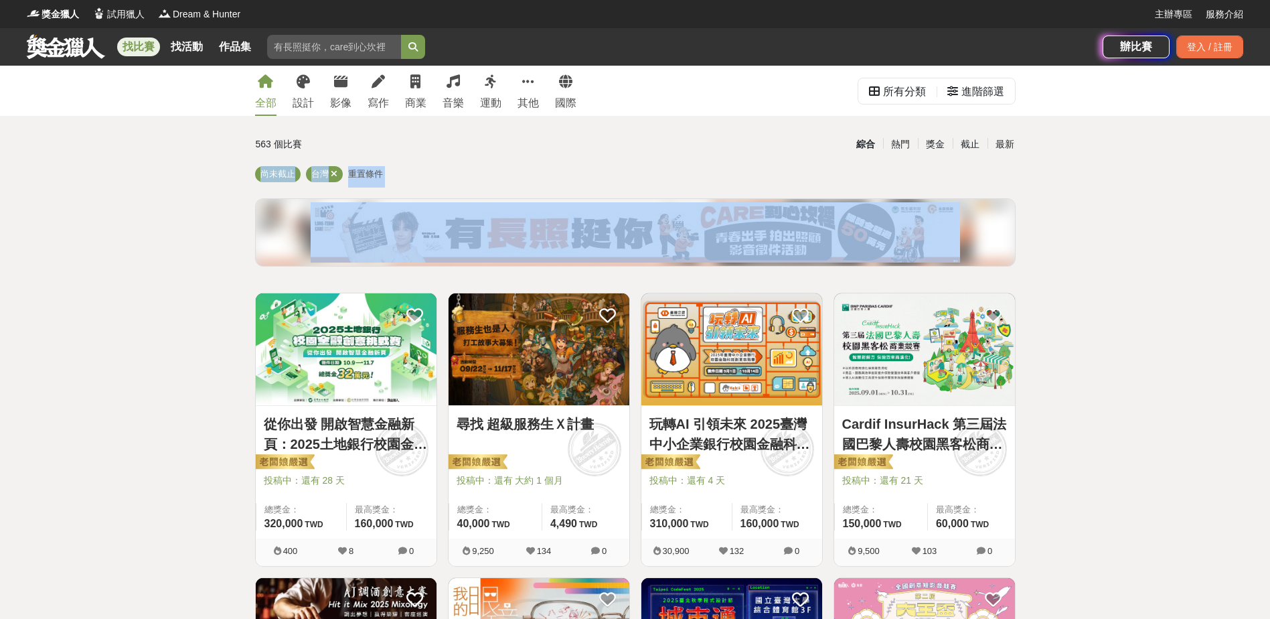
drag, startPoint x: 282, startPoint y: 174, endPoint x: 330, endPoint y: 171, distance: 47.6
click at [331, 171] on icon at bounding box center [334, 173] width 7 height 9
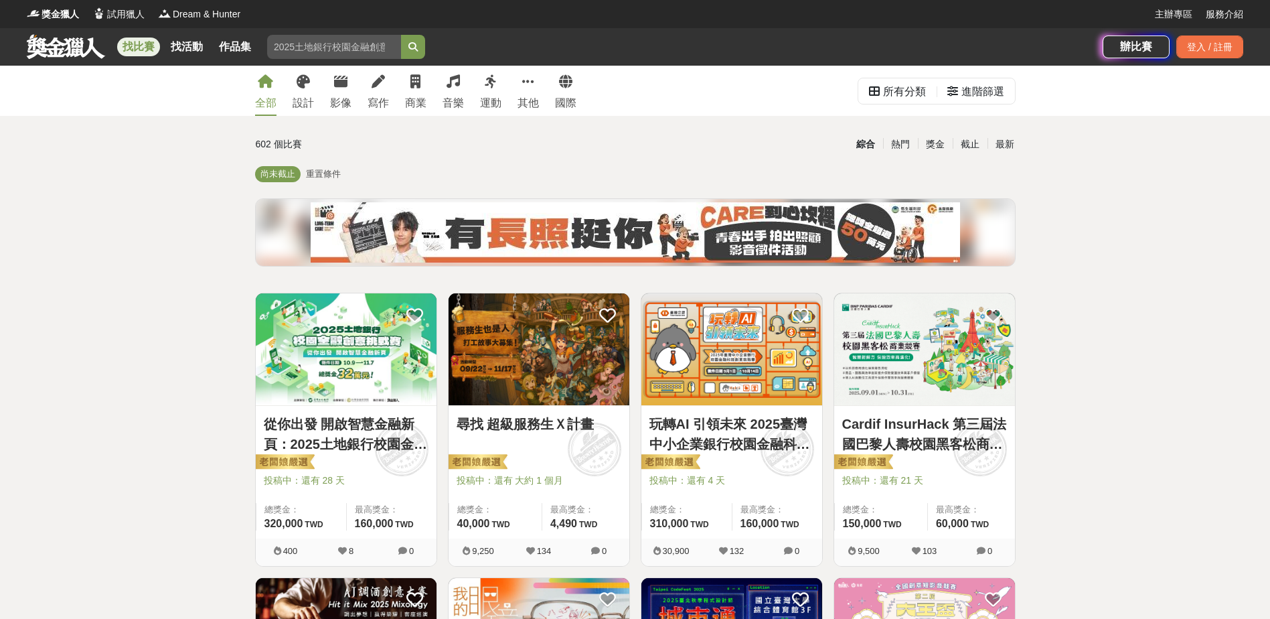
click at [582, 146] on div "綜合 熱門 獎金 截止 最新" at bounding box center [765, 144] width 513 height 23
click at [333, 175] on span "重置條件" at bounding box center [323, 174] width 35 height 10
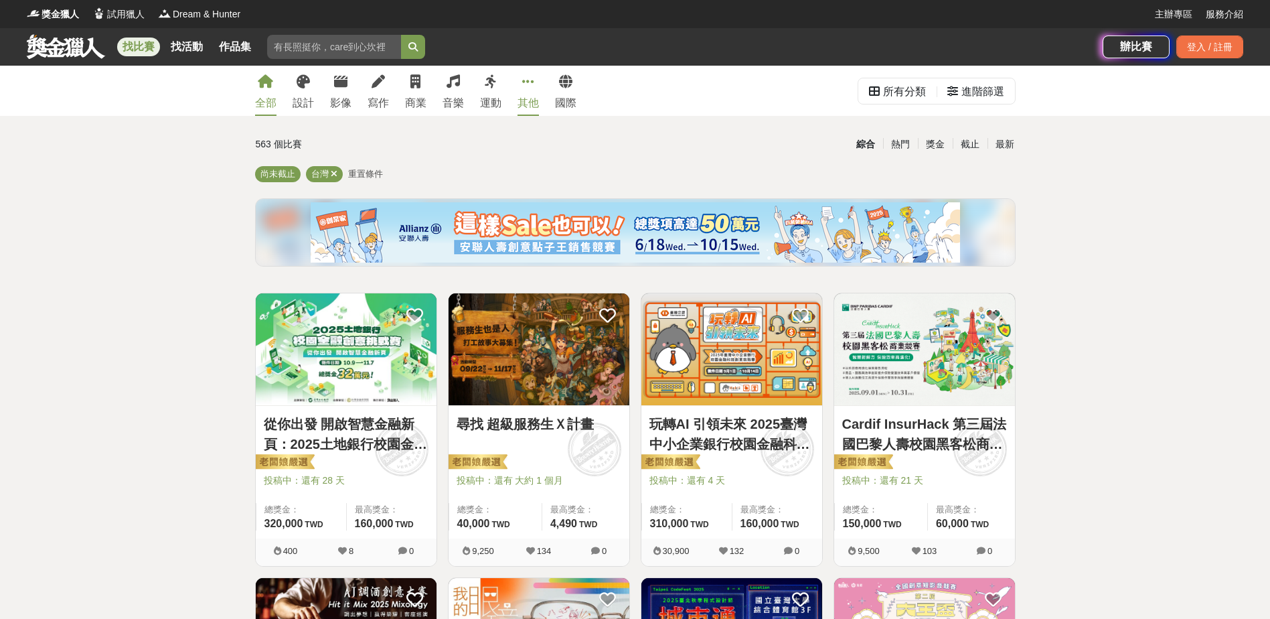
click at [530, 90] on link "其他" at bounding box center [527, 91] width 21 height 50
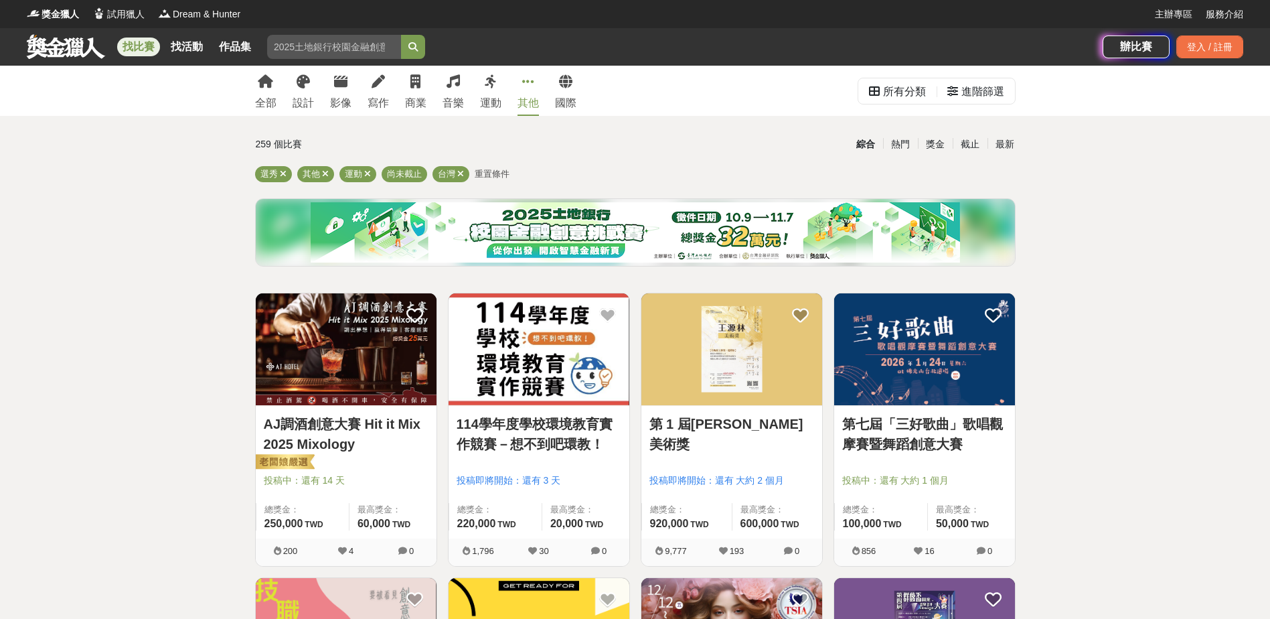
click at [533, 88] on icon at bounding box center [528, 81] width 12 height 13
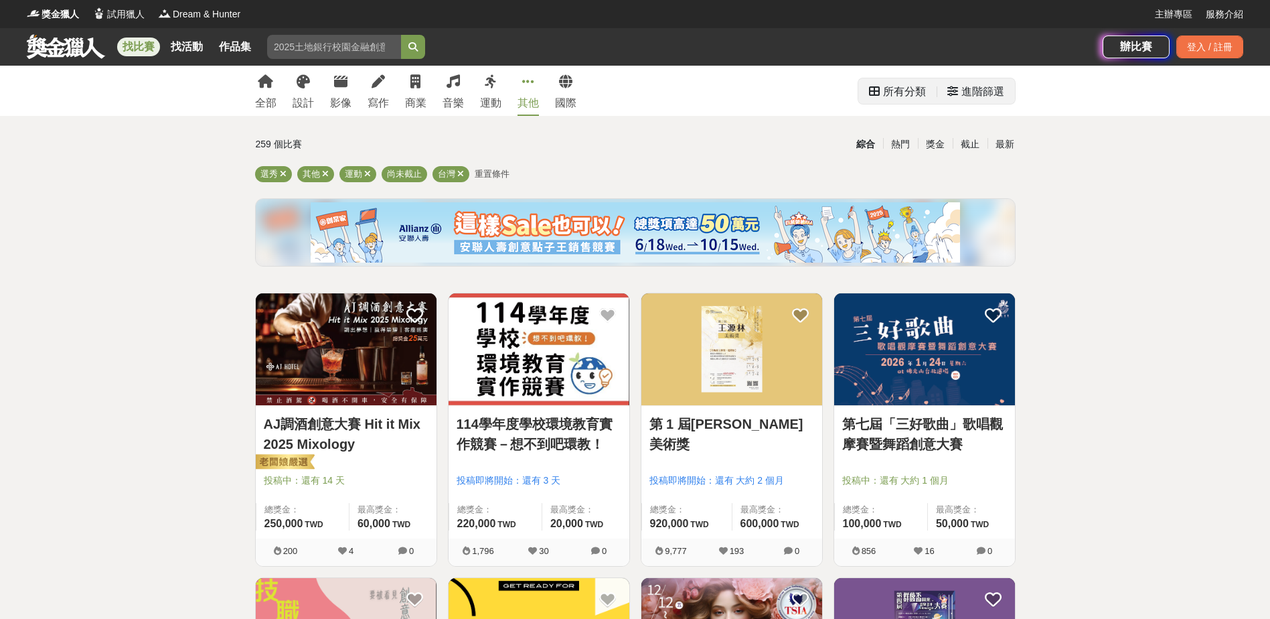
click at [898, 92] on div "所有分類" at bounding box center [904, 91] width 43 height 27
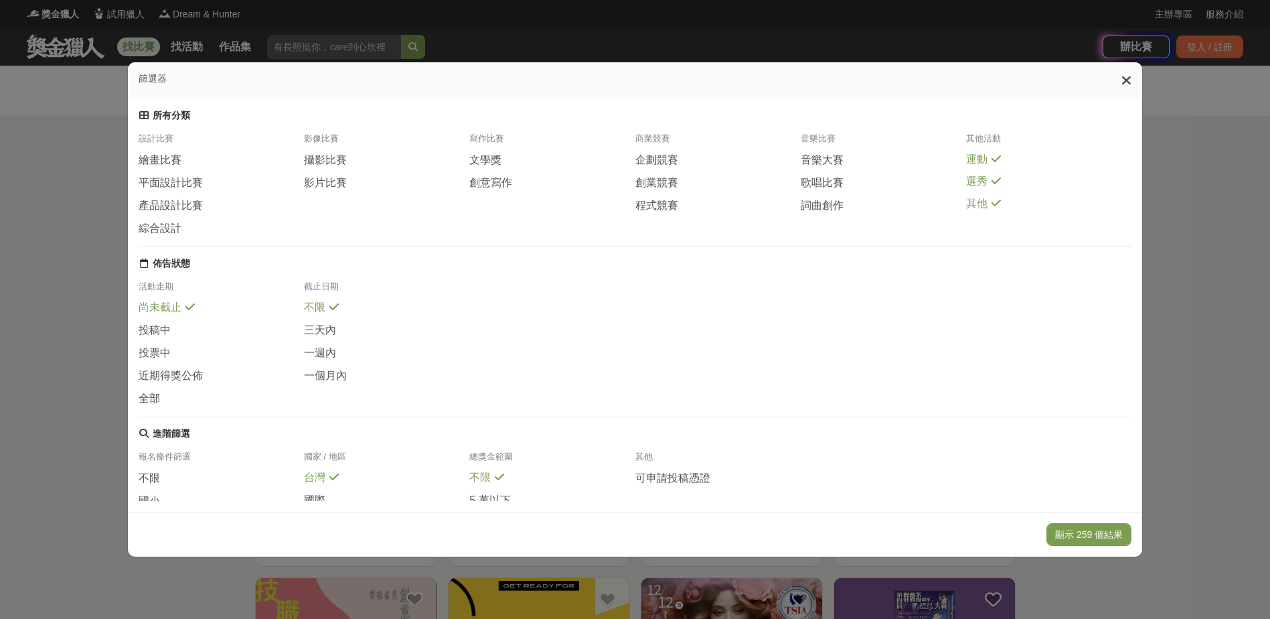
click at [991, 159] on icon at bounding box center [995, 158] width 9 height 11
click at [977, 186] on span "選秀" at bounding box center [976, 182] width 21 height 14
drag, startPoint x: 976, startPoint y: 208, endPoint x: 889, endPoint y: 205, distance: 87.1
click at [975, 208] on span "其他" at bounding box center [976, 205] width 21 height 14
click at [641, 207] on span "程式競賽" at bounding box center [656, 206] width 43 height 14
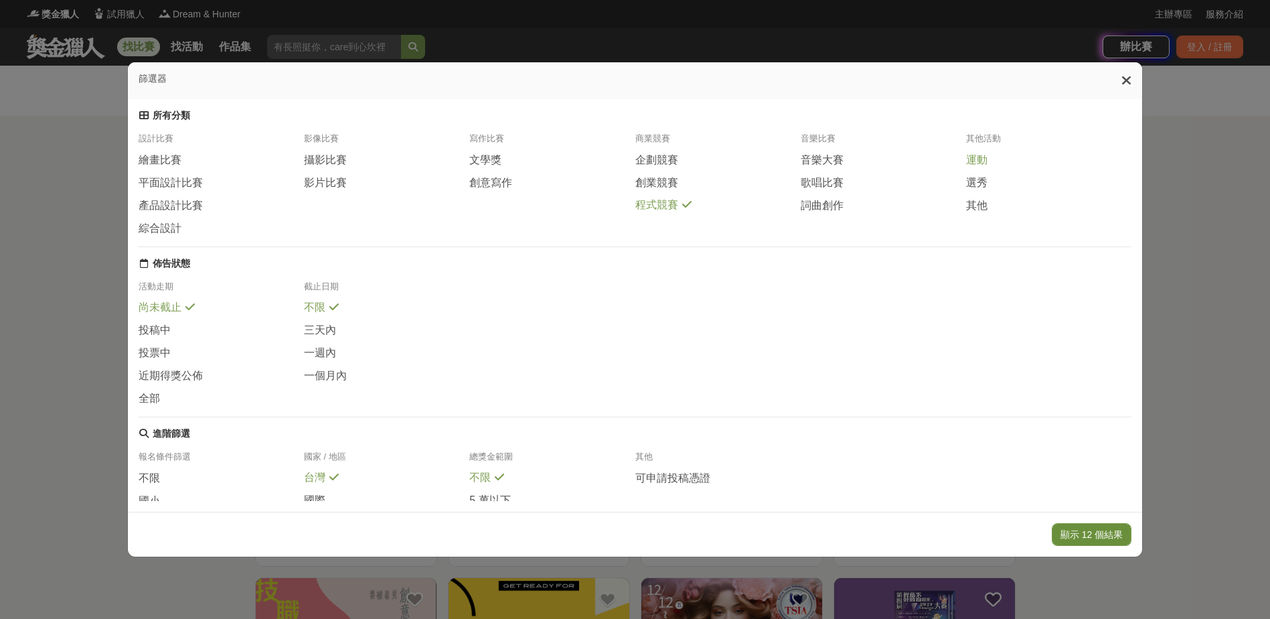
click at [1105, 528] on button "顯示 12 個結果" at bounding box center [1092, 534] width 80 height 23
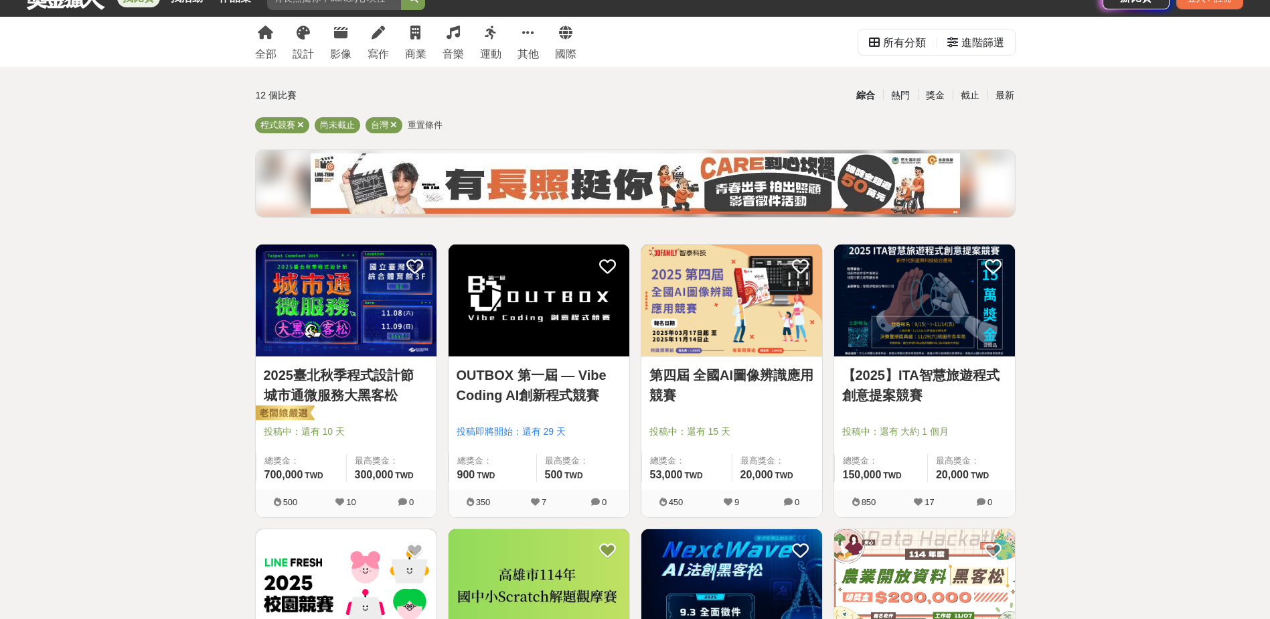
scroll to position [201, 0]
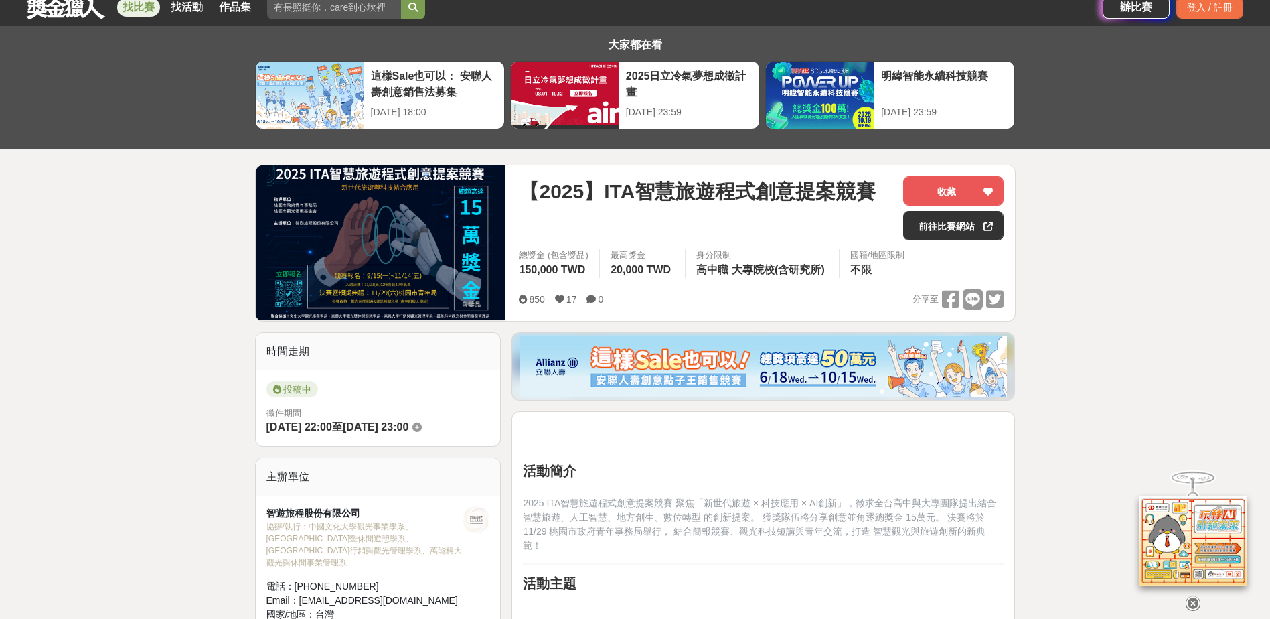
scroll to position [335, 0]
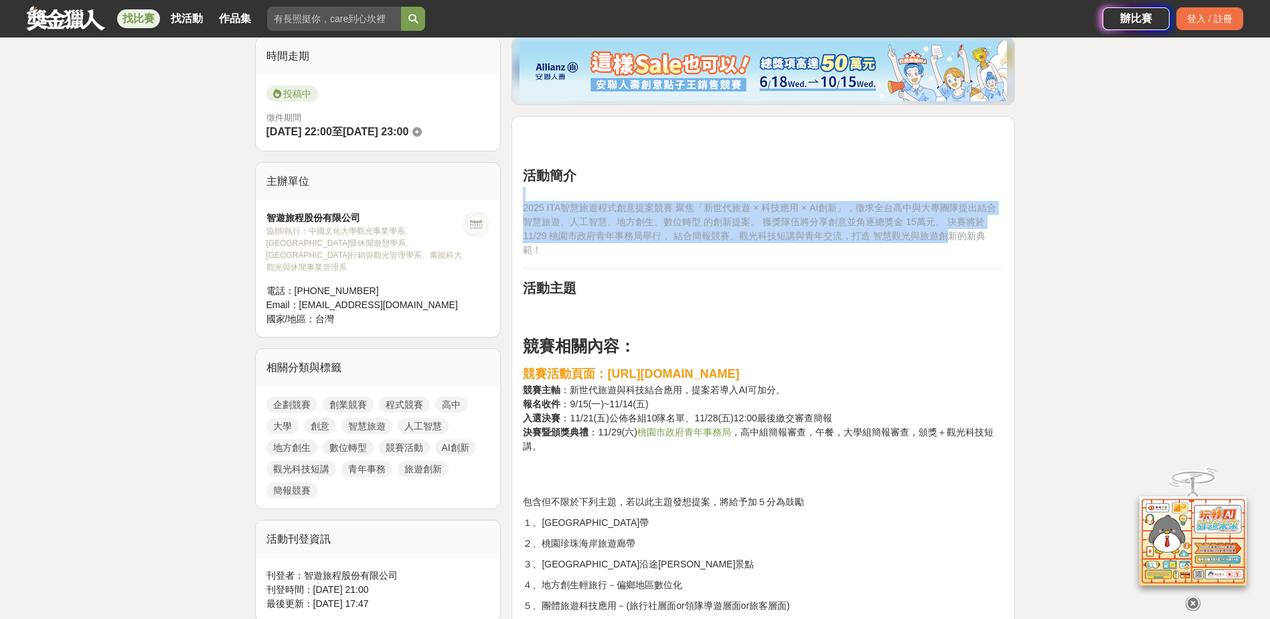
drag, startPoint x: 556, startPoint y: 210, endPoint x: 921, endPoint y: 238, distance: 366.6
click at [921, 238] on p "2025 ITA智慧旅遊程式創意提案競賽 聚焦「新世代旅遊 × 科技應用 × AI創新」，徵求全台高中與大專團隊提出結合 智慧旅遊、人工智慧、地方創生、數位轉…" at bounding box center [763, 222] width 481 height 70
click at [871, 280] on h2 "活動主題" at bounding box center [763, 288] width 481 height 16
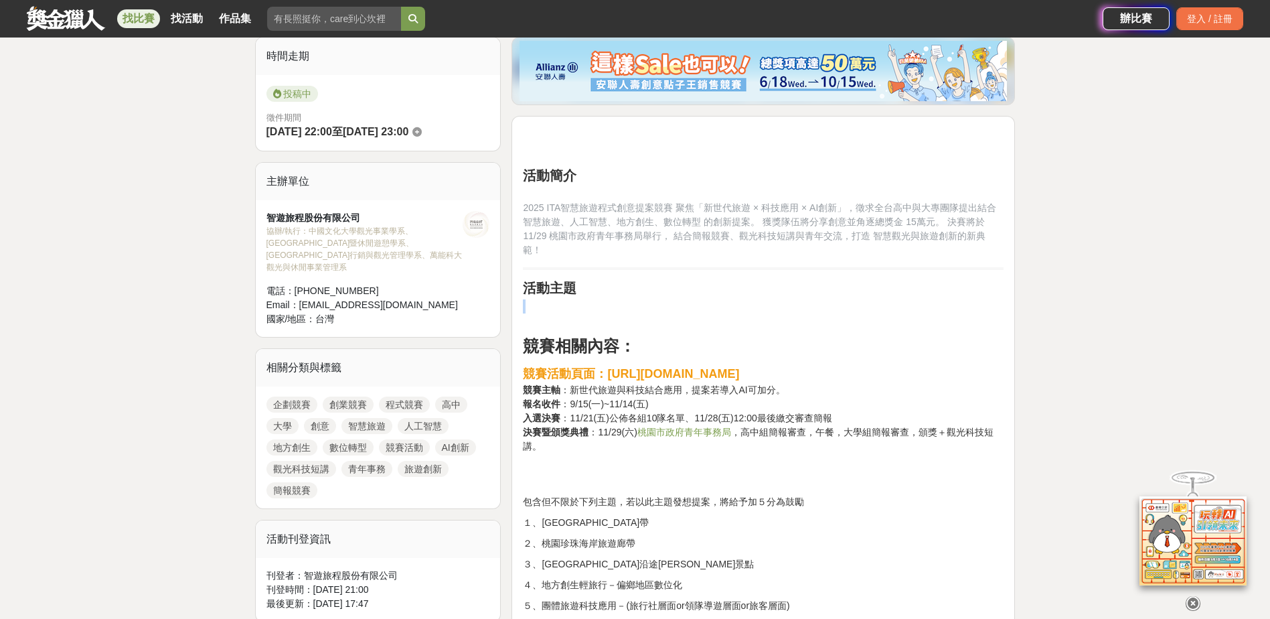
click at [871, 280] on h2 "活動主題" at bounding box center [763, 288] width 481 height 16
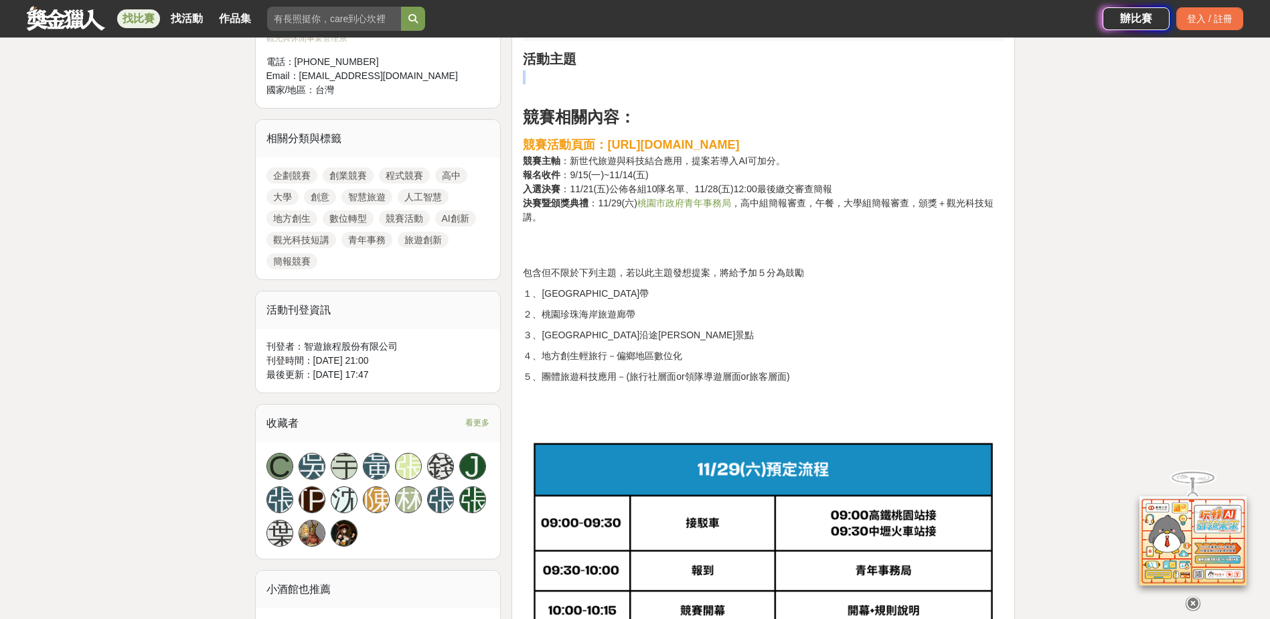
scroll to position [602, 0]
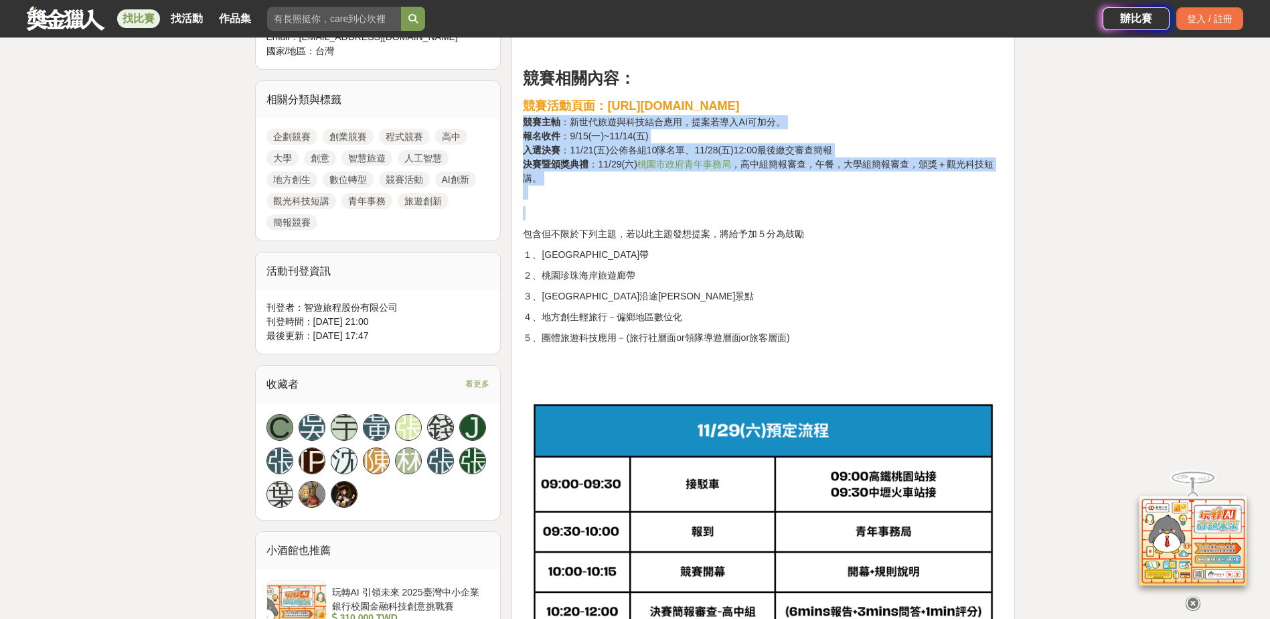
drag, startPoint x: 527, startPoint y: 108, endPoint x: 640, endPoint y: 193, distance: 141.5
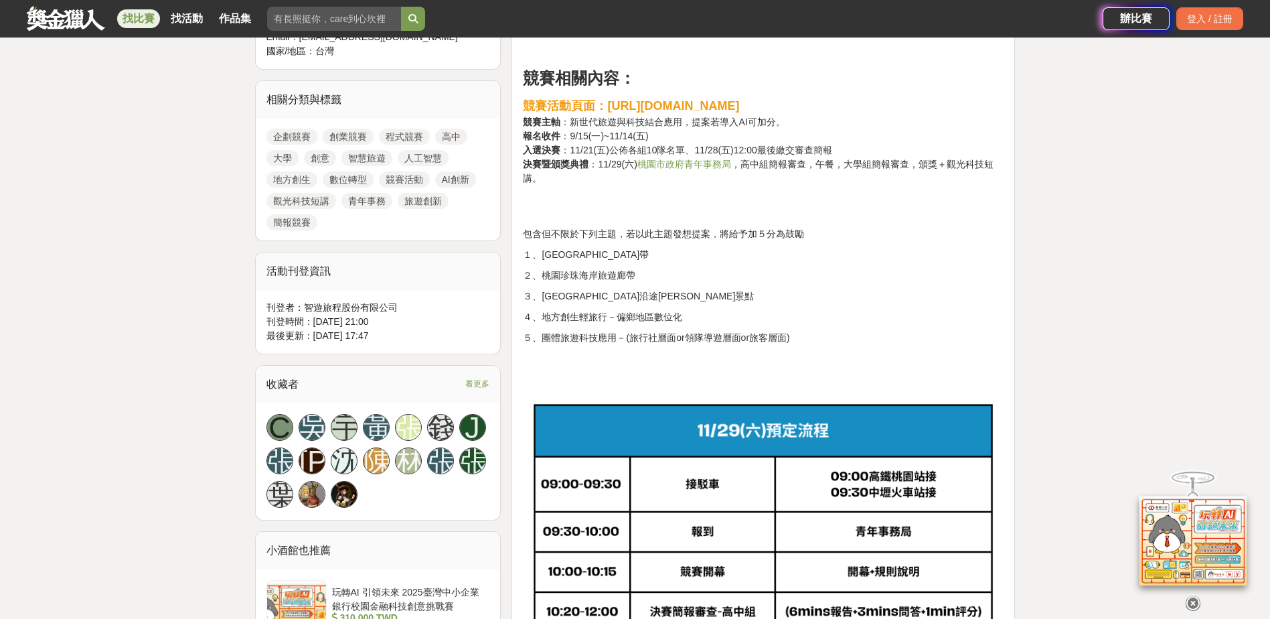
drag, startPoint x: 640, startPoint y: 193, endPoint x: 762, endPoint y: 226, distance: 126.8
click at [763, 227] on p "包含但不限於下列主題，若以此主題發想提案，將給予加５分為鼓勵" at bounding box center [763, 234] width 481 height 14
click at [613, 99] on strong "https://www.tourscombine.com/article/2025092629" at bounding box center [673, 105] width 132 height 13
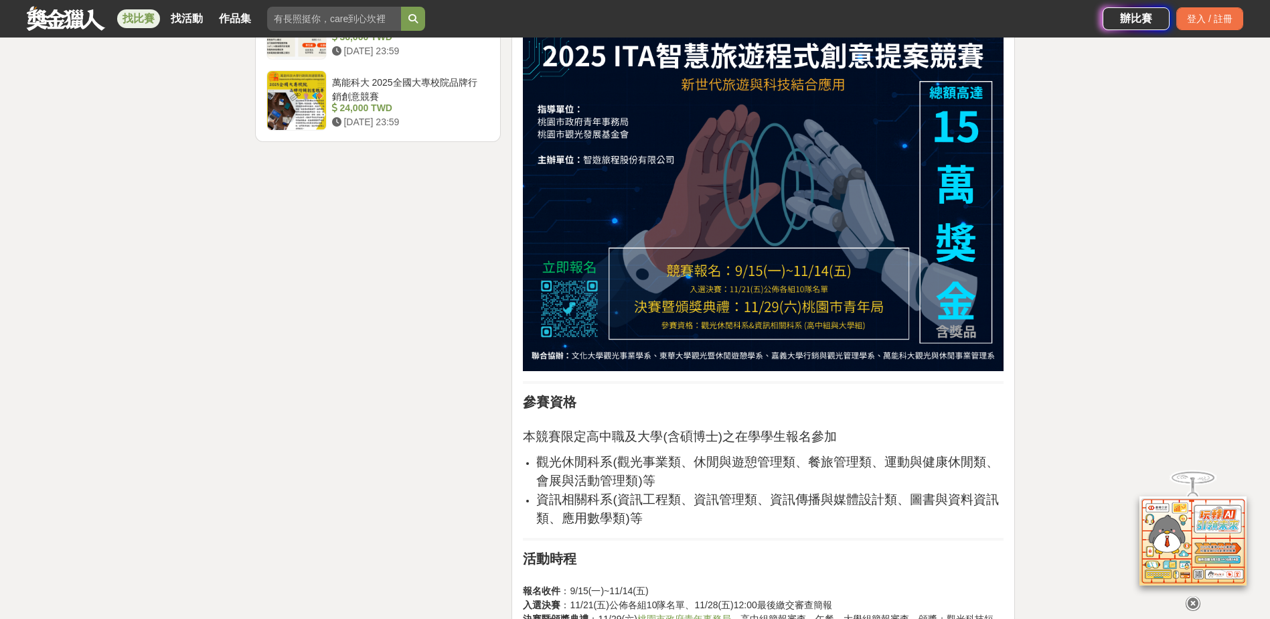
scroll to position [1941, 0]
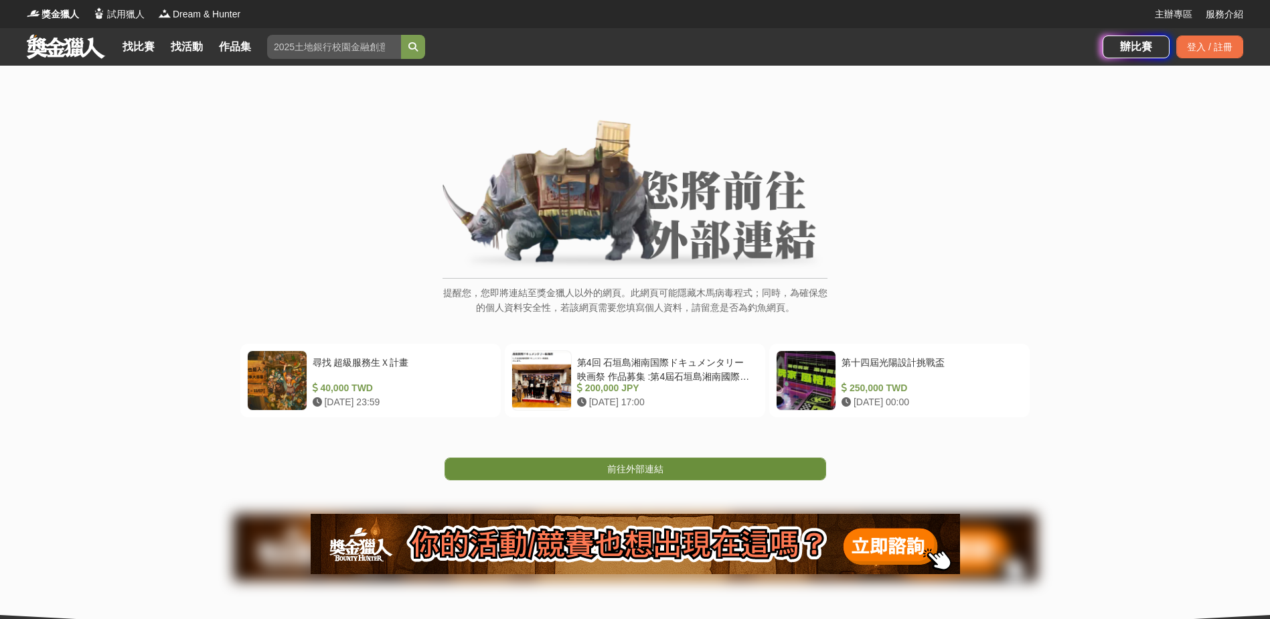
click at [747, 462] on link "前往外部連結" at bounding box center [635, 468] width 382 height 23
